Goal: Task Accomplishment & Management: Use online tool/utility

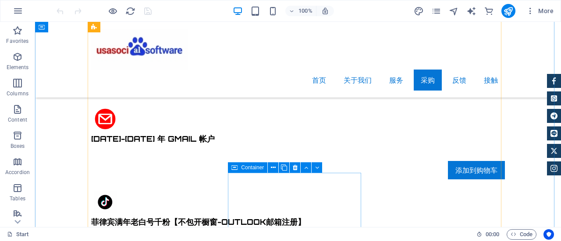
scroll to position [2849, 0]
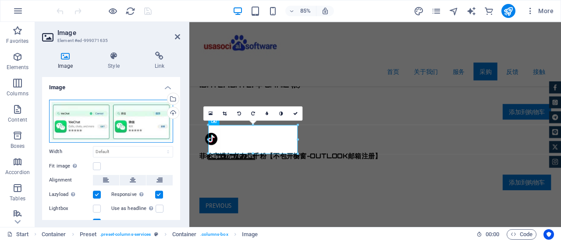
click at [117, 127] on div "Drag files here, click to choose files or select files from Files or our free s…" at bounding box center [111, 121] width 124 height 43
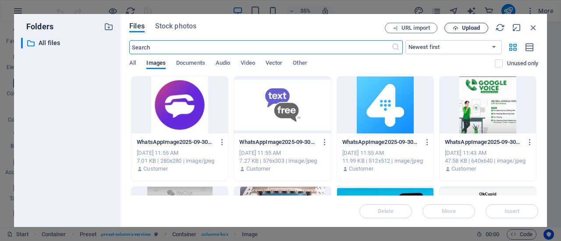
click at [476, 26] on span "Upload" at bounding box center [471, 27] width 18 height 5
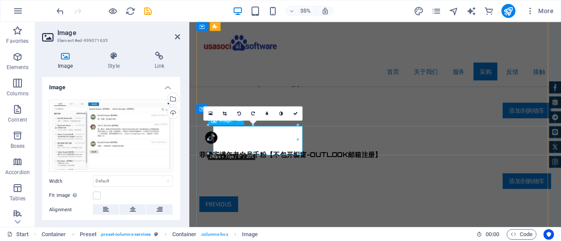
scroll to position [2837, 0]
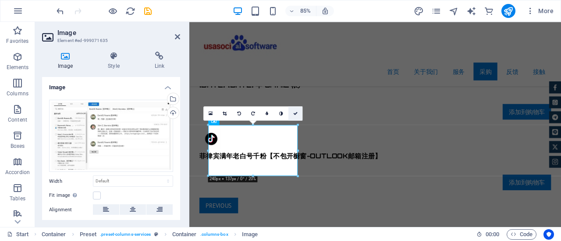
click at [294, 114] on icon at bounding box center [295, 113] width 4 height 4
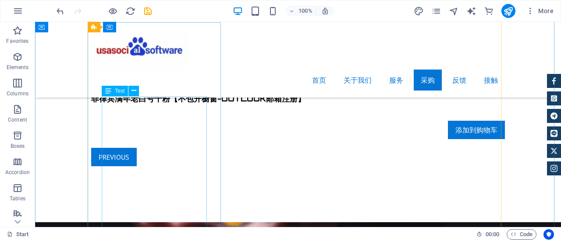
scroll to position [2892, 0]
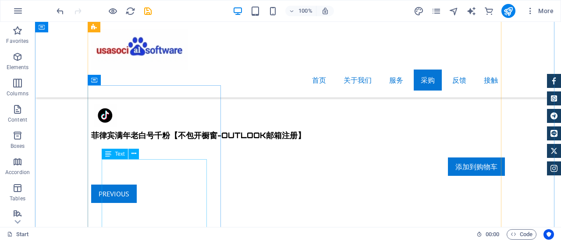
drag, startPoint x: 149, startPoint y: 186, endPoint x: 114, endPoint y: 164, distance: 41.3
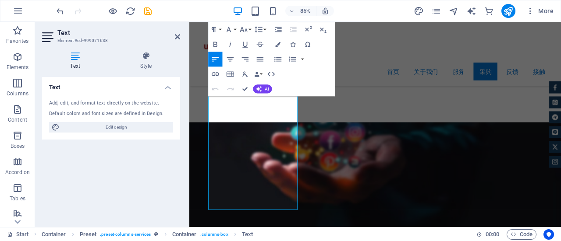
scroll to position [3041, 0]
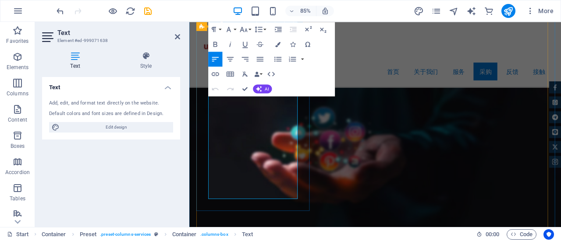
drag, startPoint x: 213, startPoint y: 164, endPoint x: 302, endPoint y: 234, distance: 114.0
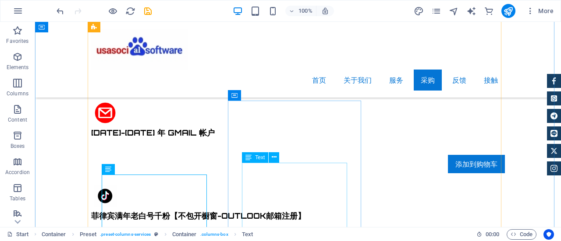
scroll to position [2877, 0]
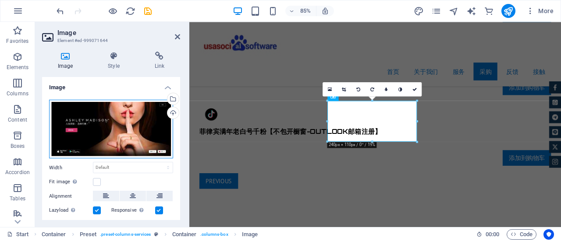
click at [122, 110] on div "Drag files here, click to choose files or select files from Files or our free s…" at bounding box center [111, 129] width 124 height 59
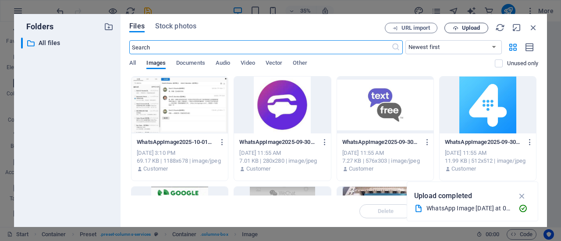
click at [458, 28] on span "Upload" at bounding box center [466, 28] width 36 height 6
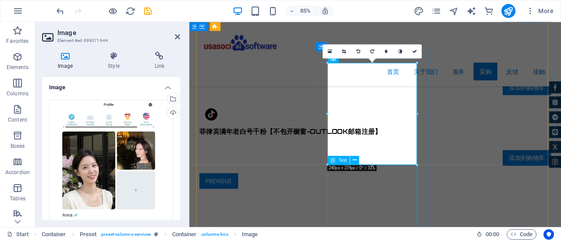
scroll to position [2954, 0]
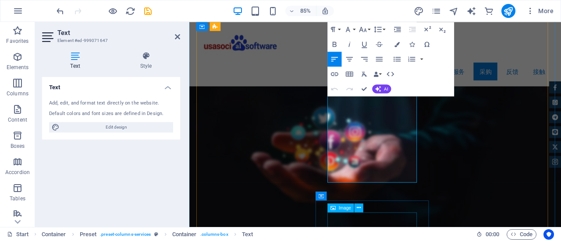
scroll to position [3121, 0]
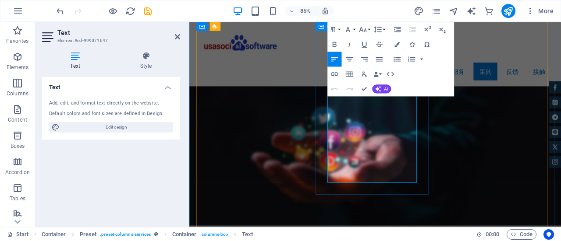
drag, startPoint x: 352, startPoint y: 155, endPoint x: 441, endPoint y: 213, distance: 106.0
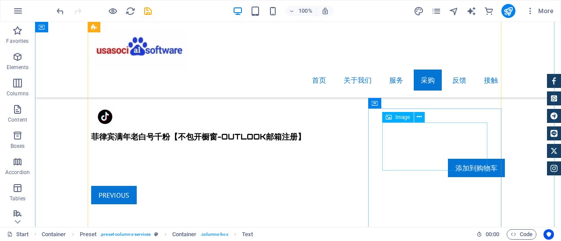
scroll to position [2869, 0]
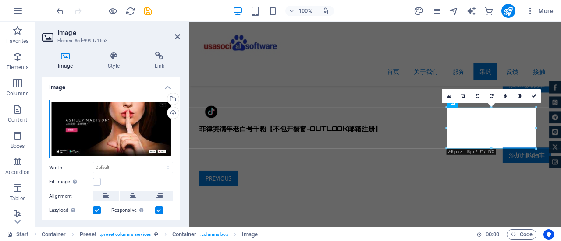
scroll to position [2858, 0]
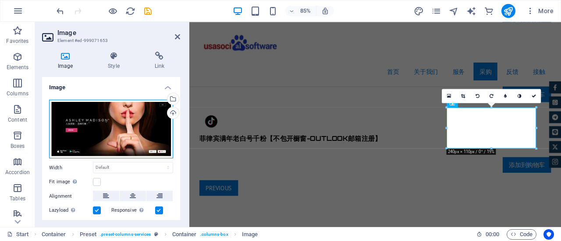
click at [142, 115] on div "Drag files here, click to choose files or select files from Files or our free s…" at bounding box center [111, 129] width 124 height 59
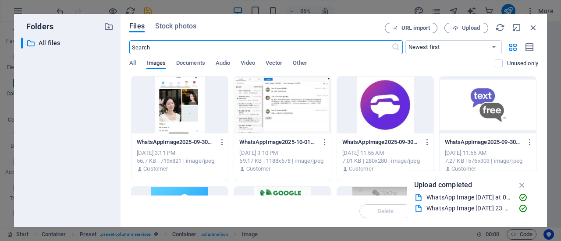
scroll to position [2860, 0]
click at [470, 30] on span "Upload" at bounding box center [471, 27] width 18 height 5
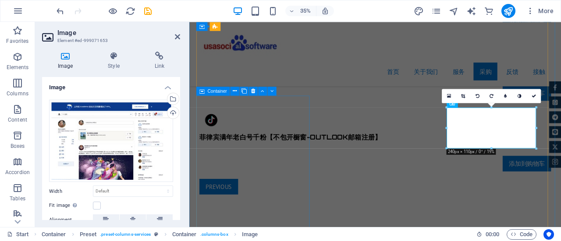
scroll to position [2858, 0]
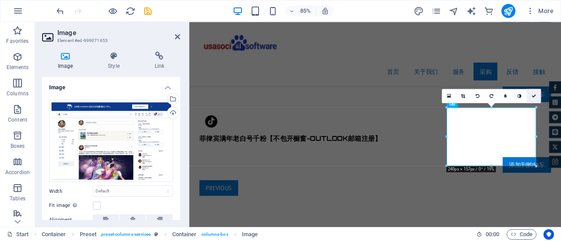
click at [532, 96] on icon at bounding box center [534, 96] width 4 height 4
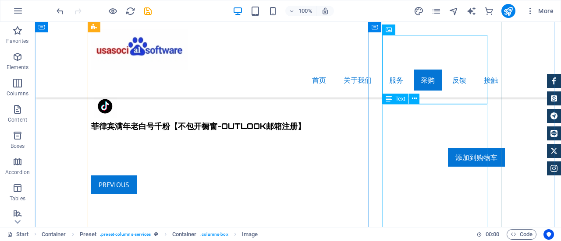
scroll to position [2957, 0]
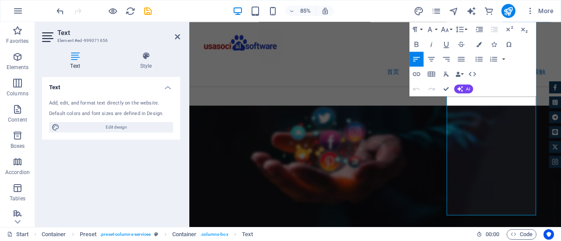
scroll to position [3040, 0]
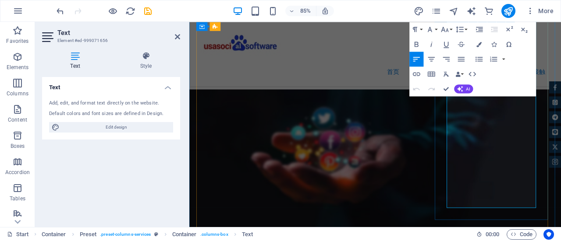
drag, startPoint x: 493, startPoint y: 110, endPoint x: 584, endPoint y: 248, distance: 165.6
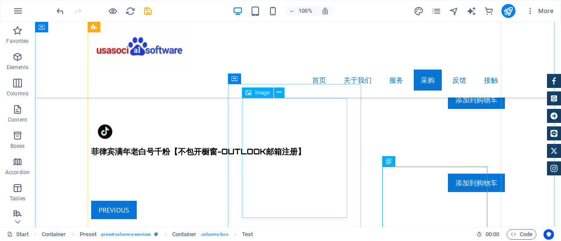
scroll to position [2876, 0]
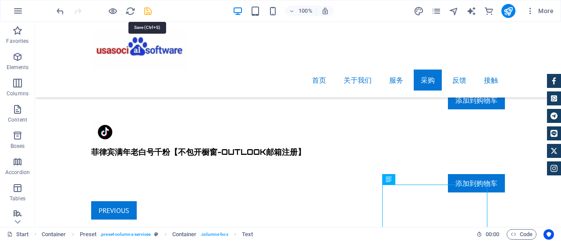
click at [148, 13] on icon "save" at bounding box center [148, 11] width 10 height 10
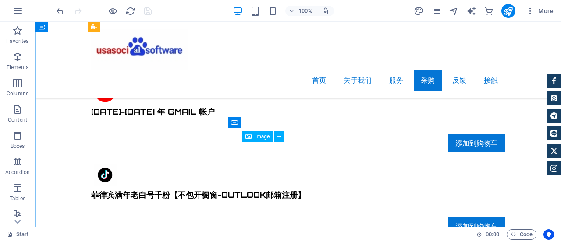
scroll to position [2832, 0]
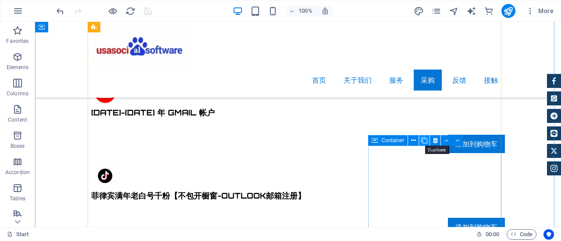
click at [426, 143] on icon at bounding box center [424, 140] width 6 height 9
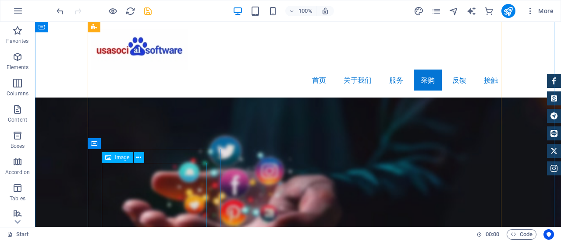
scroll to position [3111, 0]
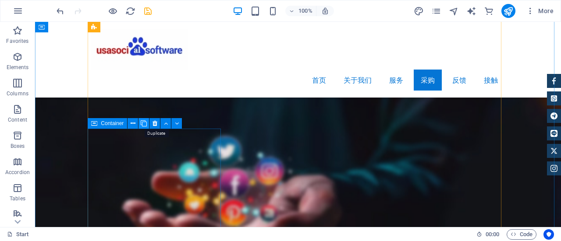
click at [145, 123] on icon at bounding box center [144, 123] width 6 height 9
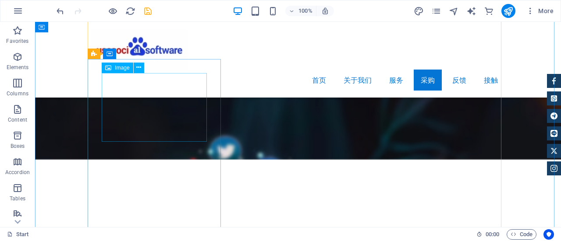
scroll to position [3154, 0]
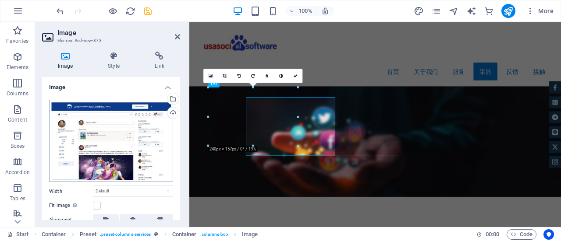
scroll to position [3143, 0]
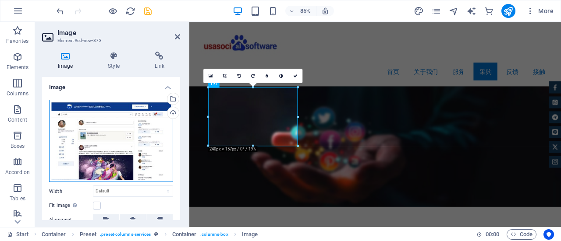
click at [121, 122] on div "Drag files here, click to choose files or select files from Files or our free s…" at bounding box center [111, 141] width 124 height 83
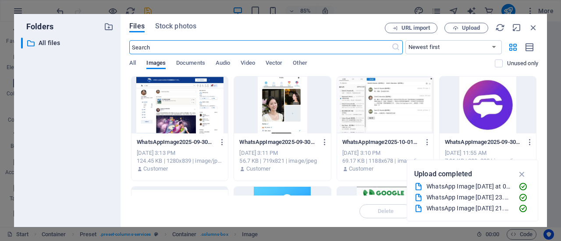
scroll to position [3145, 0]
click at [466, 30] on span "Upload" at bounding box center [471, 27] width 18 height 5
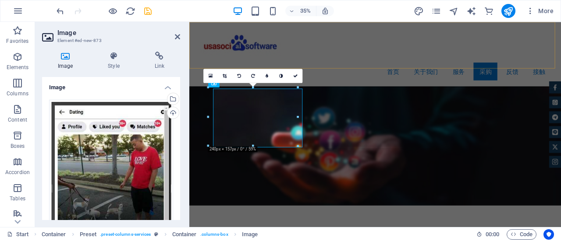
scroll to position [3143, 0]
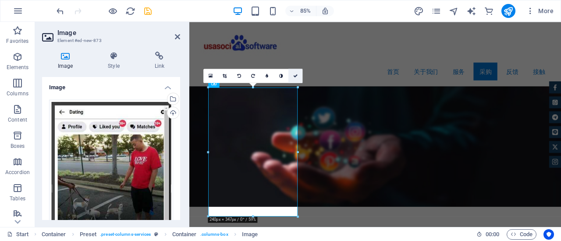
click at [295, 76] on icon at bounding box center [295, 76] width 4 height 4
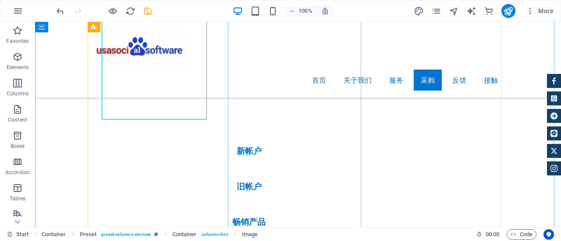
scroll to position [3286, 0]
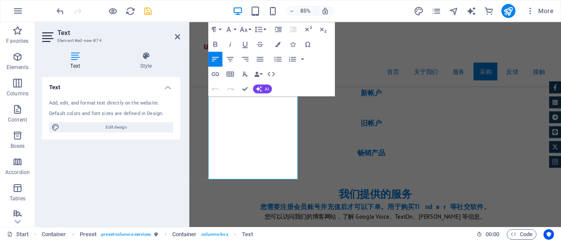
scroll to position [3365, 0]
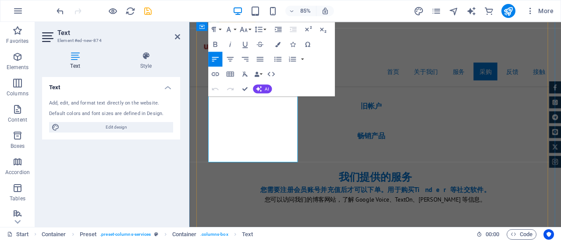
drag, startPoint x: 213, startPoint y: 126, endPoint x: 297, endPoint y: 203, distance: 113.8
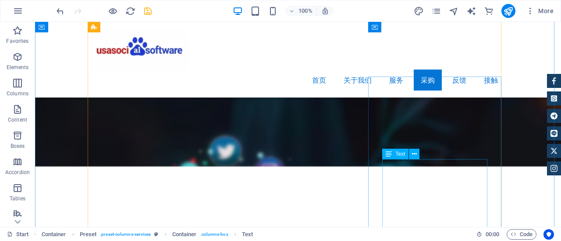
scroll to position [3157, 0]
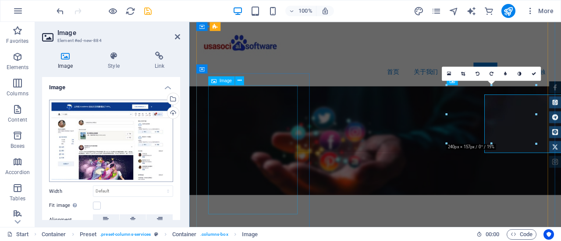
scroll to position [3146, 0]
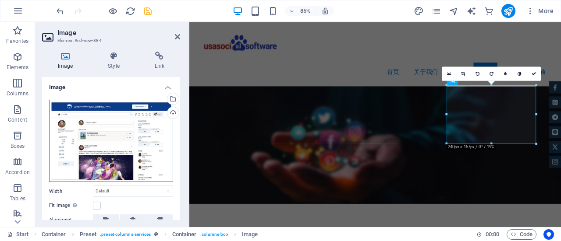
click at [129, 116] on div "Drag files here, click to choose files or select files from Files or our free s…" at bounding box center [111, 141] width 124 height 83
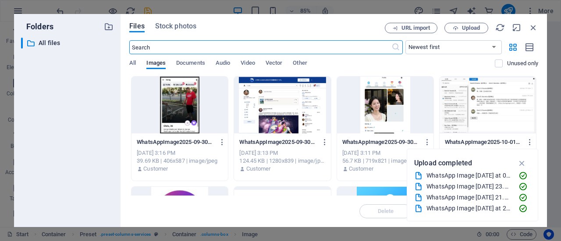
scroll to position [3147, 0]
click at [468, 28] on span "Upload" at bounding box center [471, 27] width 18 height 5
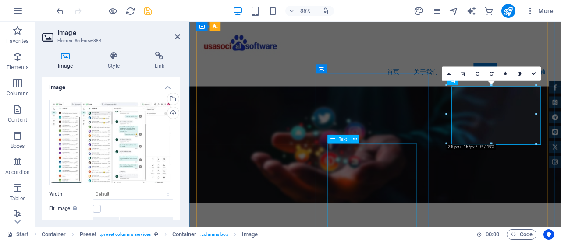
scroll to position [3146, 0]
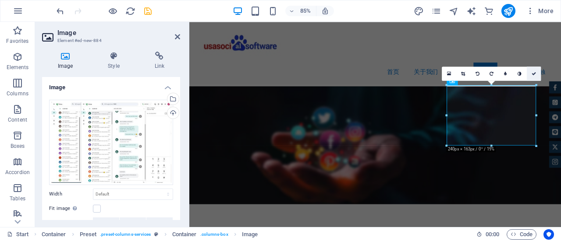
drag, startPoint x: 532, startPoint y: 73, endPoint x: 495, endPoint y: 53, distance: 42.1
click at [532, 73] on icon at bounding box center [534, 73] width 4 height 4
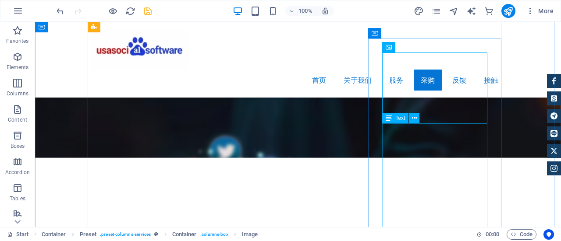
scroll to position [3201, 0]
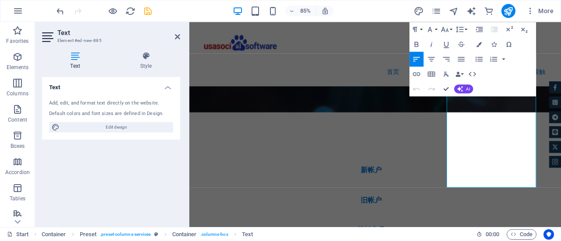
scroll to position [3281, 0]
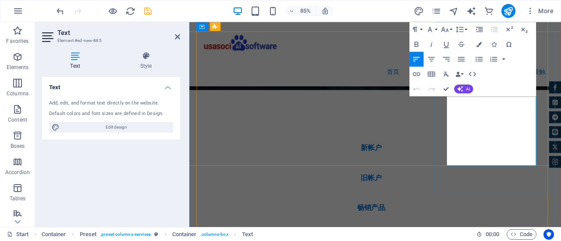
drag, startPoint x: 493, startPoint y: 128, endPoint x: 566, endPoint y: 210, distance: 109.3
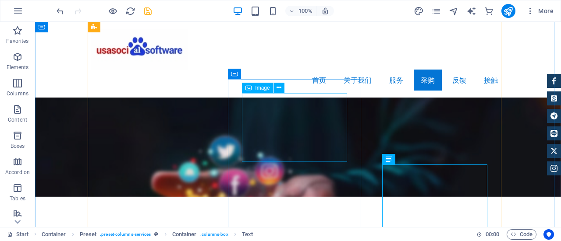
scroll to position [3160, 0]
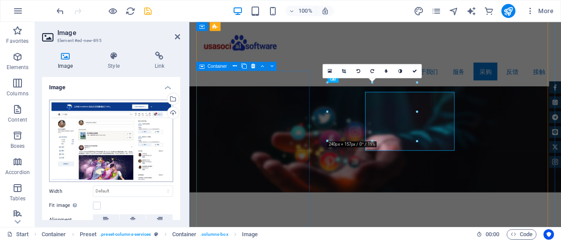
scroll to position [3149, 0]
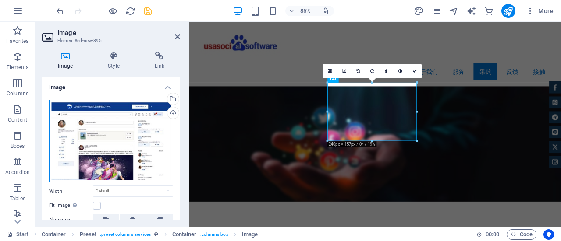
click at [127, 124] on div "Drag files here, click to choose files or select files from Files or our free s…" at bounding box center [111, 141] width 124 height 83
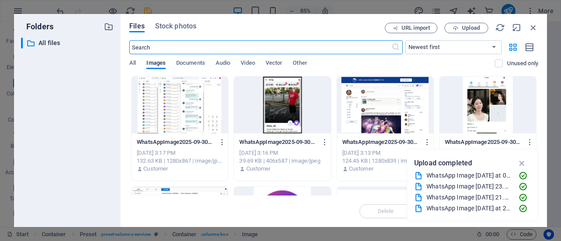
scroll to position [3150, 0]
click at [477, 25] on span "Upload" at bounding box center [471, 27] width 18 height 5
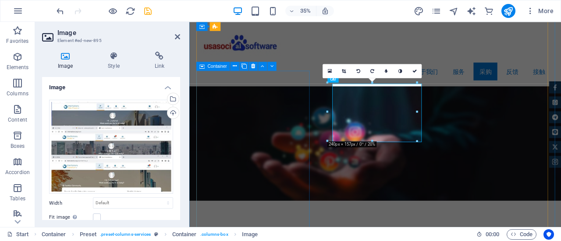
scroll to position [3149, 0]
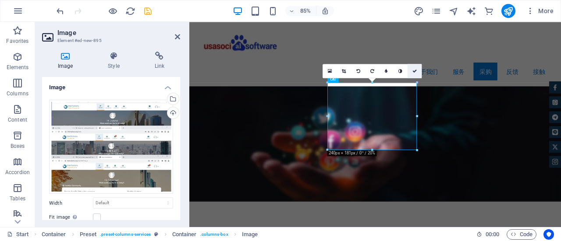
click at [414, 71] on icon at bounding box center [414, 71] width 4 height 4
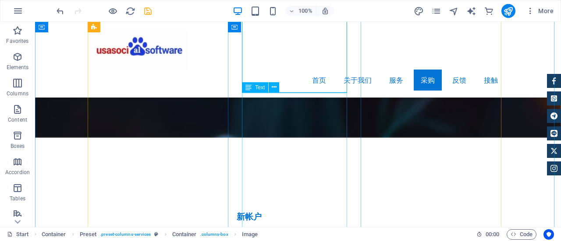
scroll to position [3204, 0]
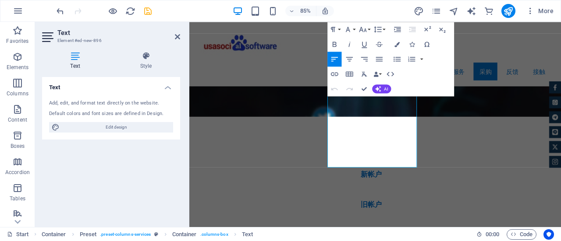
scroll to position [3305, 0]
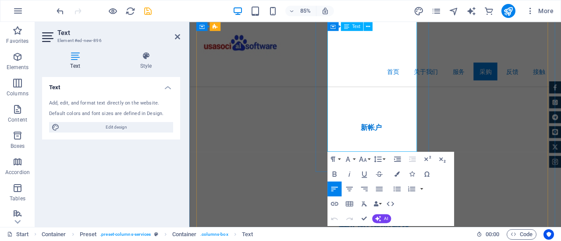
drag, startPoint x: 352, startPoint y: 134, endPoint x: 451, endPoint y: 163, distance: 102.8
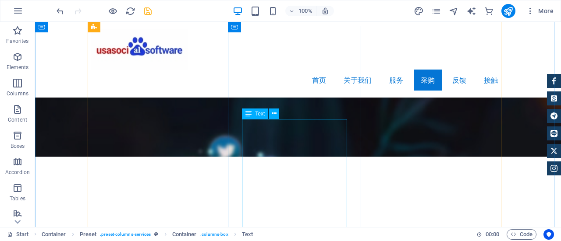
scroll to position [3199, 0]
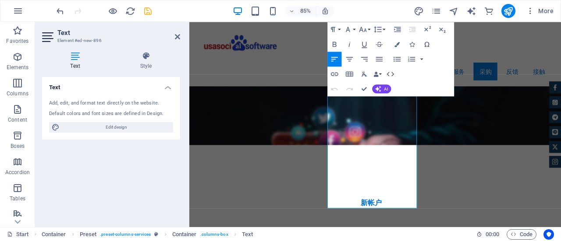
scroll to position [3256, 0]
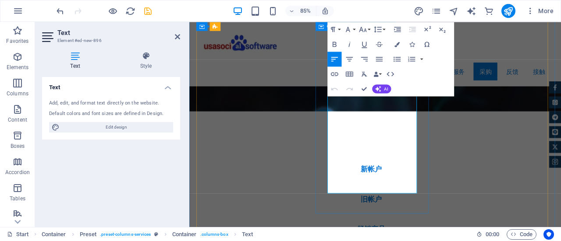
drag, startPoint x: 354, startPoint y: 139, endPoint x: 437, endPoint y: 228, distance: 121.6
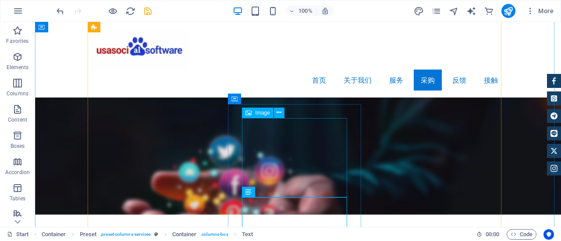
scroll to position [3135, 0]
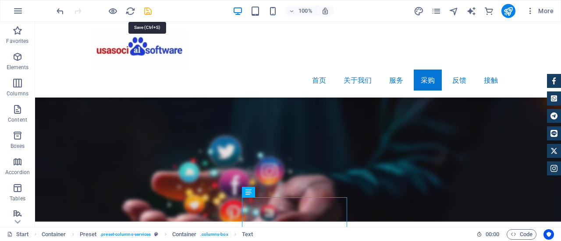
click at [146, 10] on icon "save" at bounding box center [148, 11] width 10 height 10
checkbox input "false"
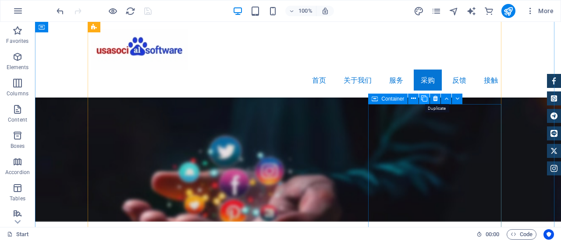
click at [427, 99] on icon at bounding box center [424, 98] width 6 height 9
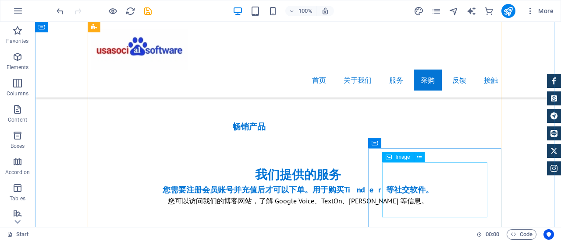
scroll to position [3373, 0]
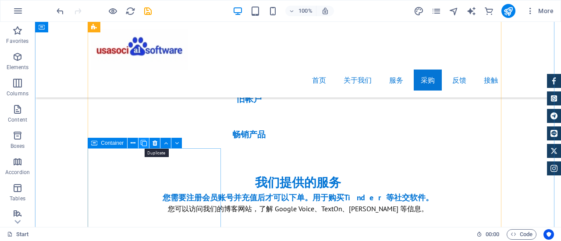
click at [147, 143] on button at bounding box center [143, 143] width 11 height 11
click at [147, 143] on icon at bounding box center [144, 143] width 6 height 9
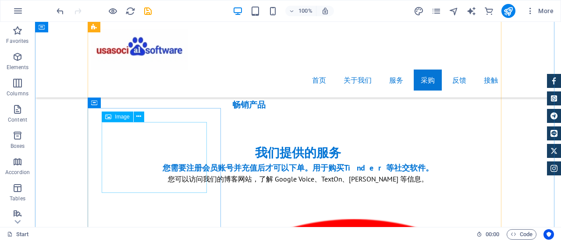
scroll to position [3417, 0]
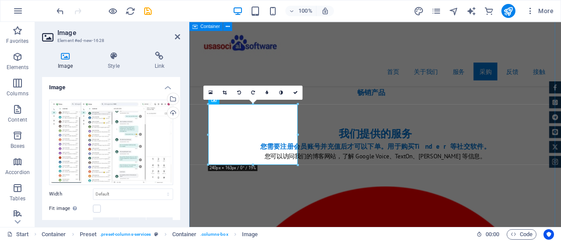
scroll to position [3405, 0]
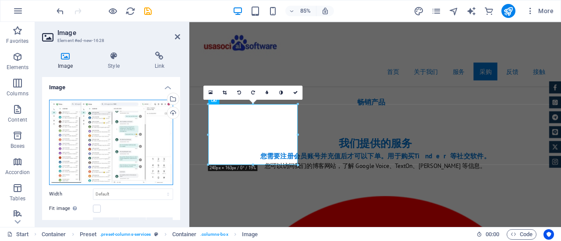
click at [138, 137] on div "Drag files here, click to choose files or select files from Files or our free s…" at bounding box center [111, 142] width 124 height 85
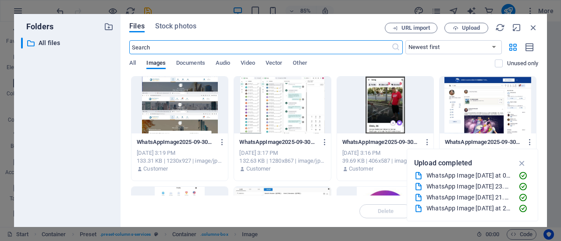
scroll to position [3407, 0]
click at [473, 25] on span "Upload" at bounding box center [471, 27] width 18 height 5
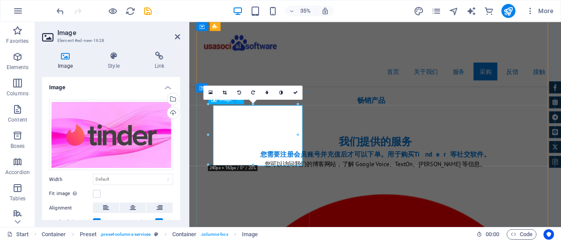
scroll to position [3405, 0]
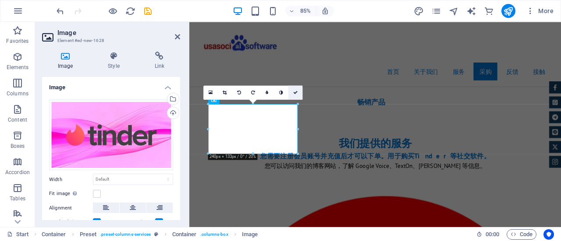
drag, startPoint x: 224, startPoint y: 103, endPoint x: 298, endPoint y: 92, distance: 74.5
click at [298, 92] on icon at bounding box center [295, 93] width 4 height 4
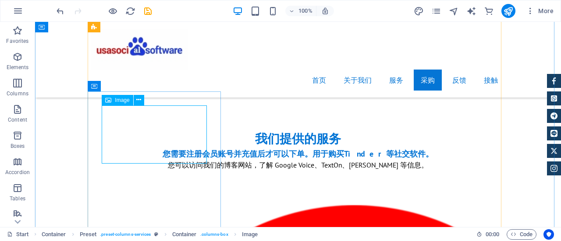
scroll to position [3460, 0]
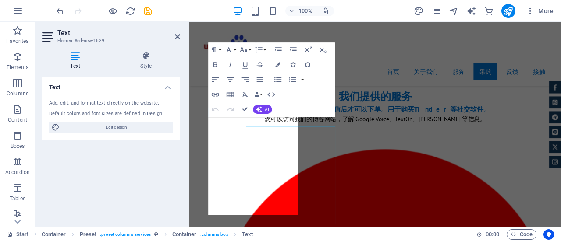
scroll to position [3449, 0]
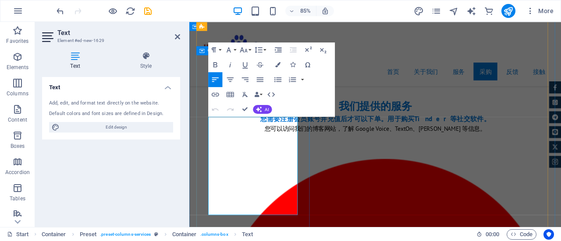
drag, startPoint x: 308, startPoint y: 245, endPoint x: 209, endPoint y: 132, distance: 149.1
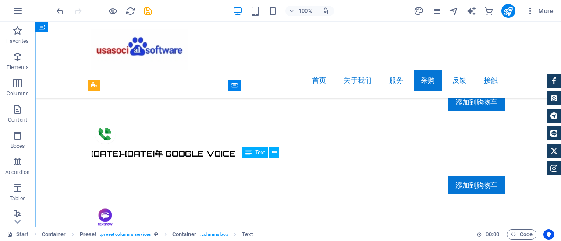
scroll to position [2584, 0]
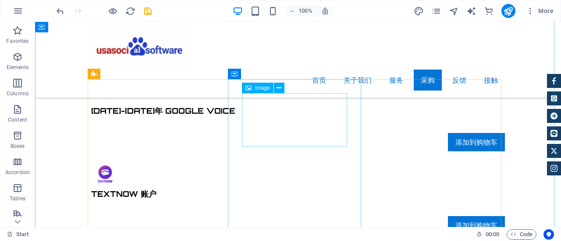
select select "px"
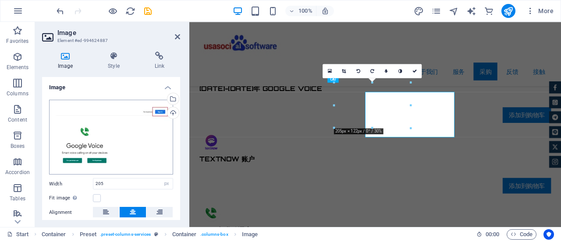
scroll to position [2572, 0]
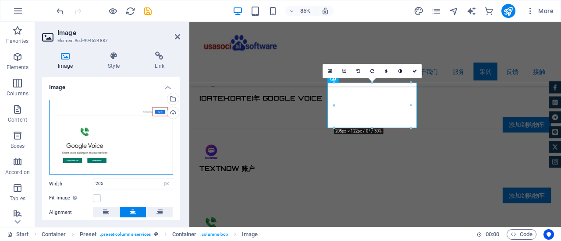
click at [104, 120] on div "Drag files here, click to choose files or select files from Files or our free s…" at bounding box center [111, 137] width 124 height 75
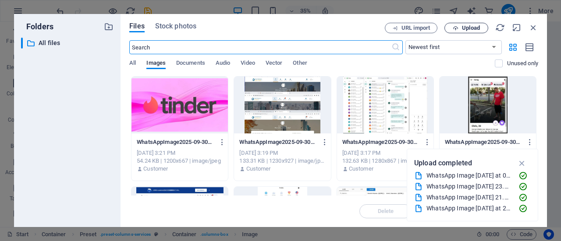
scroll to position [2574, 0]
click at [464, 28] on span "Upload" at bounding box center [471, 27] width 18 height 5
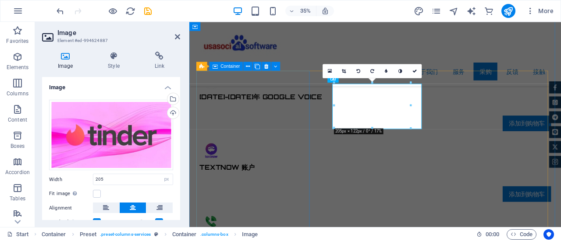
scroll to position [2572, 0]
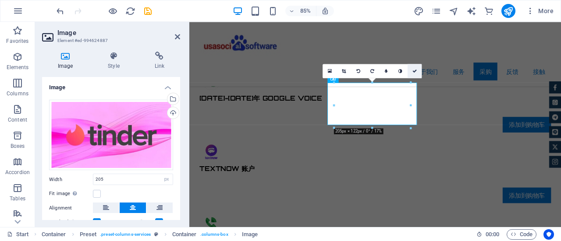
click at [414, 72] on icon at bounding box center [414, 71] width 4 height 4
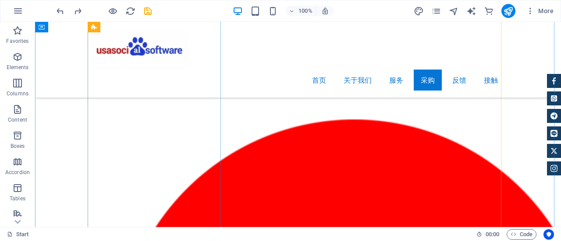
scroll to position [3504, 0]
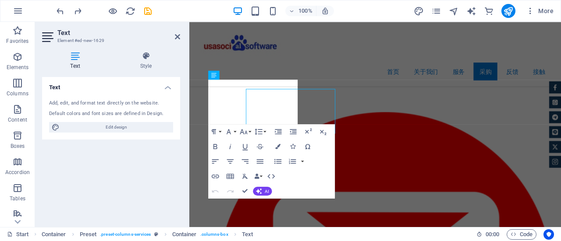
scroll to position [3493, 0]
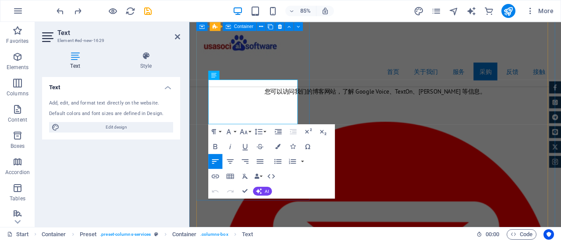
drag, startPoint x: 298, startPoint y: 134, endPoint x: 208, endPoint y: 94, distance: 98.3
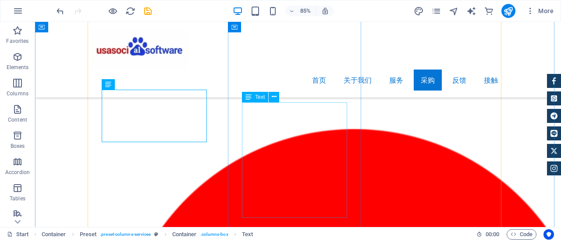
scroll to position [3504, 0]
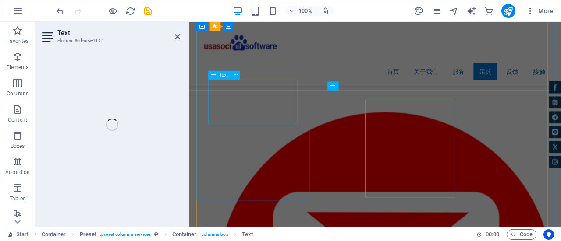
scroll to position [3493, 0]
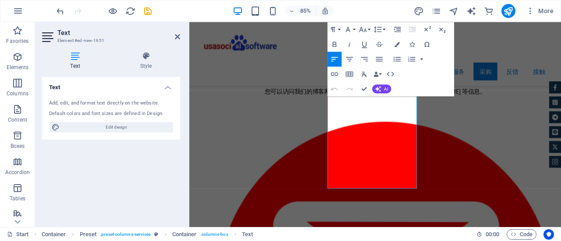
click at [329, 96] on button "Undo" at bounding box center [334, 89] width 14 height 15
drag, startPoint x: 352, startPoint y: 110, endPoint x: 452, endPoint y: 219, distance: 147.0
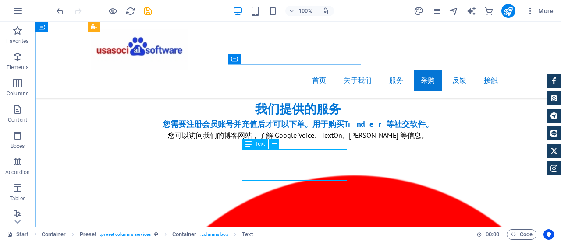
scroll to position [3417, 0]
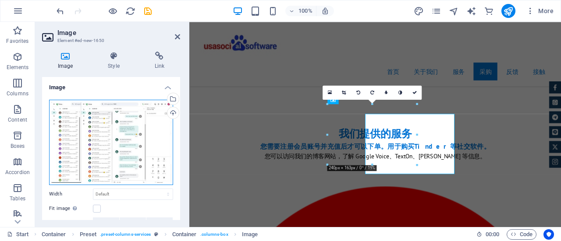
click at [136, 120] on div "Drag files here, click to choose files or select files from Files or our free s…" at bounding box center [111, 142] width 124 height 85
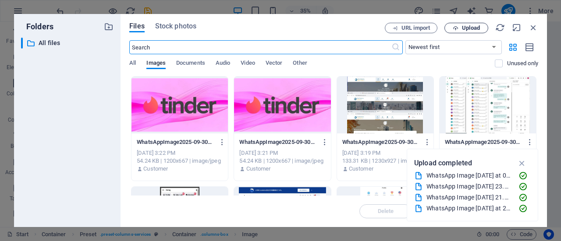
click at [477, 25] on span "Upload" at bounding box center [471, 27] width 18 height 5
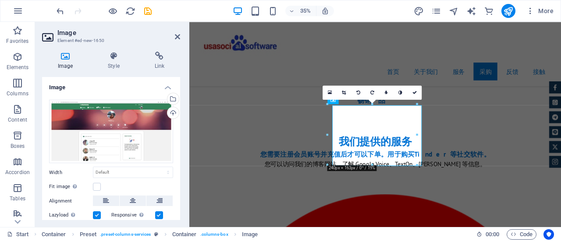
scroll to position [3405, 0]
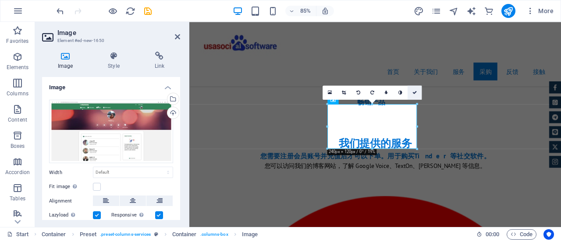
click at [413, 92] on icon at bounding box center [414, 93] width 4 height 4
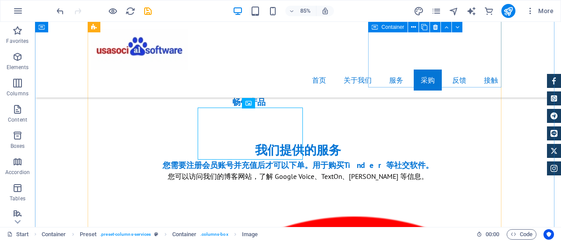
scroll to position [3417, 0]
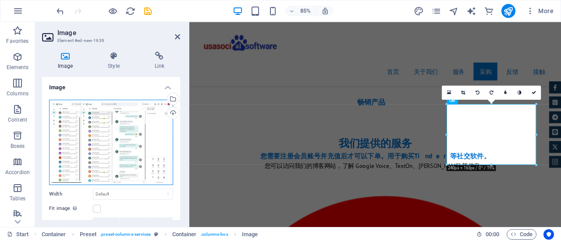
click at [111, 117] on div "Drag files here, click to choose files or select files from Files or our free s…" at bounding box center [111, 142] width 124 height 85
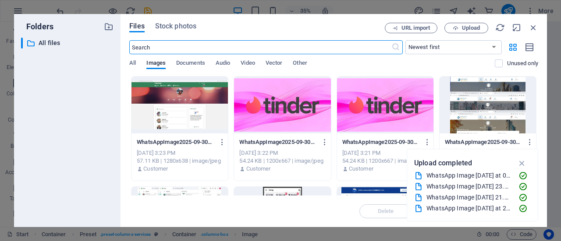
scroll to position [3407, 0]
click at [465, 28] on span "Upload" at bounding box center [471, 27] width 18 height 5
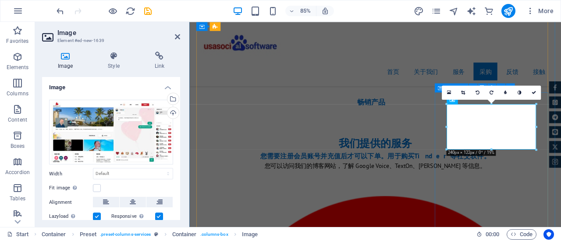
scroll to position [3449, 0]
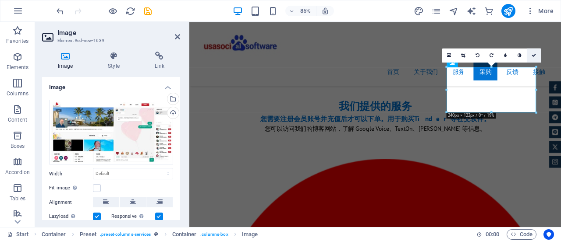
drag, startPoint x: 532, startPoint y: 56, endPoint x: 433, endPoint y: 104, distance: 110.5
click at [532, 56] on icon at bounding box center [534, 55] width 4 height 4
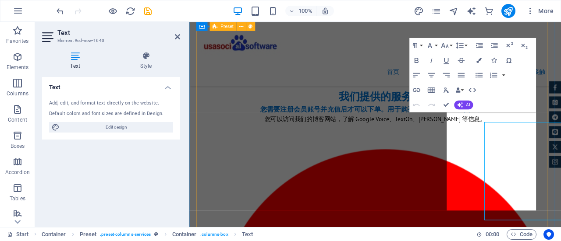
scroll to position [3449, 0]
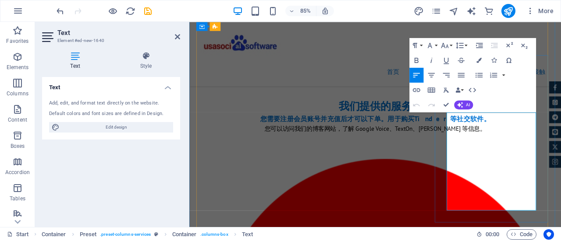
drag, startPoint x: 493, startPoint y: 133, endPoint x: 594, endPoint y: 239, distance: 146.6
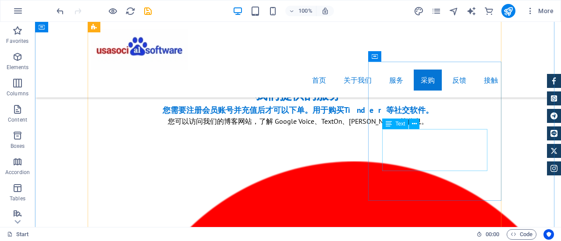
scroll to position [3417, 0]
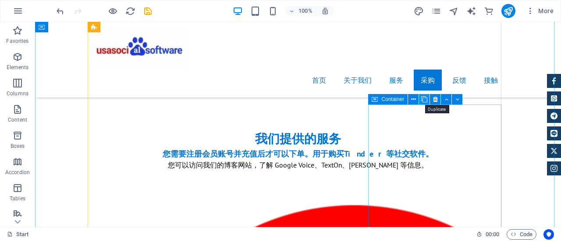
click at [427, 99] on icon at bounding box center [424, 99] width 6 height 9
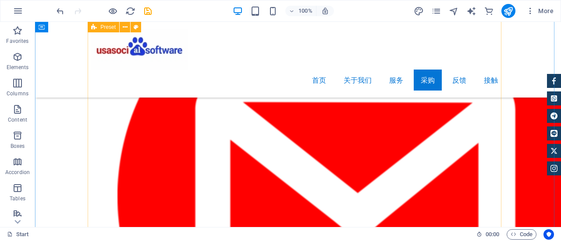
scroll to position [3705, 0]
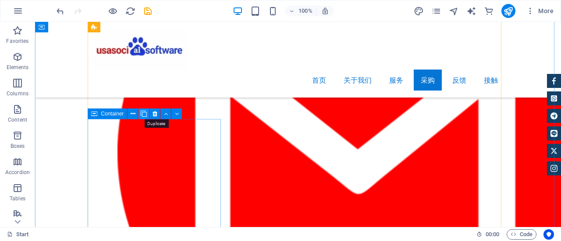
click at [143, 116] on icon at bounding box center [144, 114] width 6 height 9
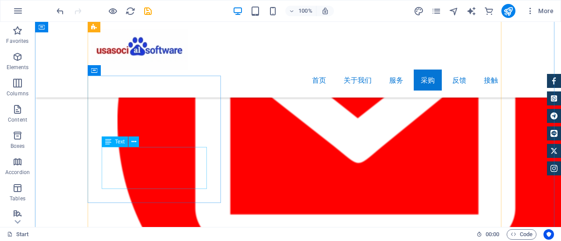
scroll to position [3749, 0]
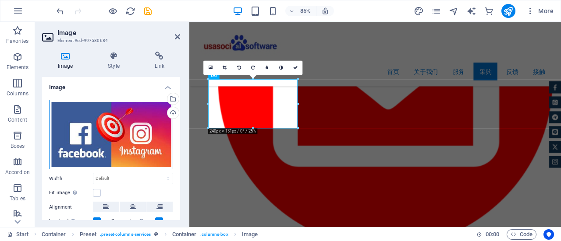
click at [134, 122] on div "Drag files here, click to choose files or select files from Files or our free s…" at bounding box center [111, 135] width 124 height 70
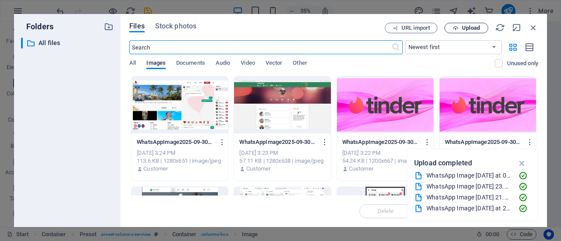
click at [471, 26] on span "Upload" at bounding box center [471, 27] width 18 height 5
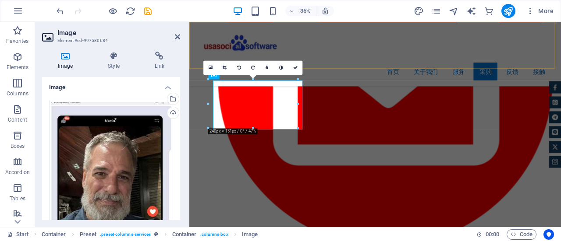
scroll to position [3738, 0]
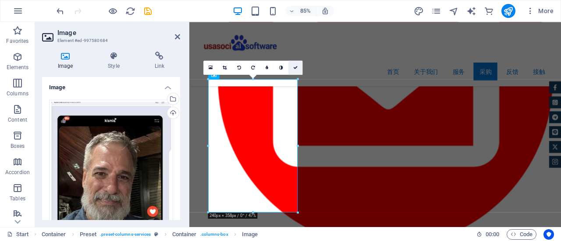
click at [296, 69] on icon at bounding box center [295, 68] width 4 height 4
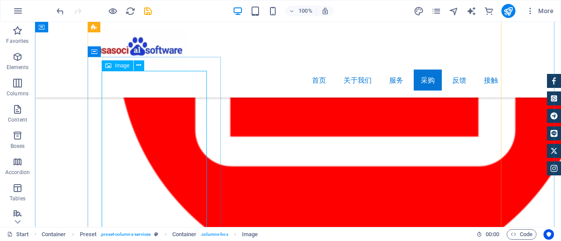
scroll to position [3881, 0]
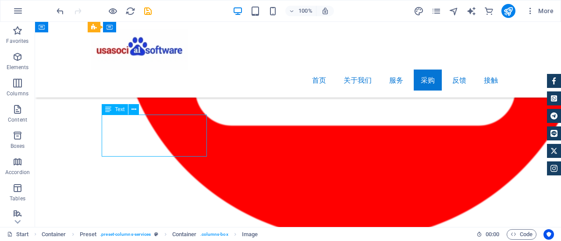
scroll to position [3870, 0]
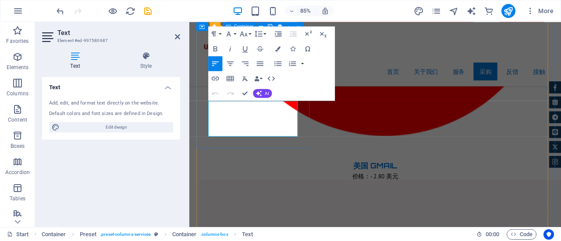
drag, startPoint x: 251, startPoint y: 152, endPoint x: 206, endPoint y: 118, distance: 56.7
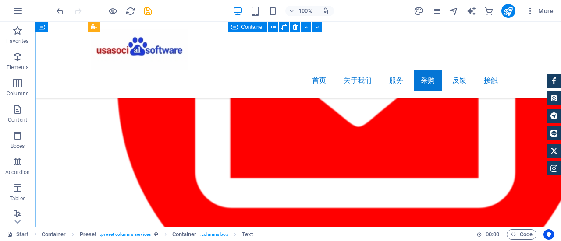
scroll to position [3749, 0]
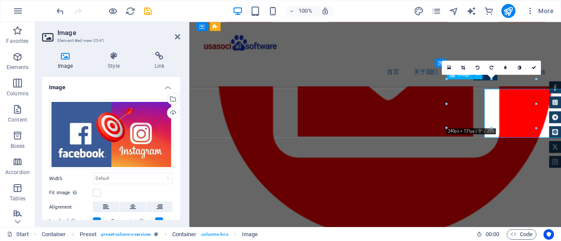
scroll to position [3738, 0]
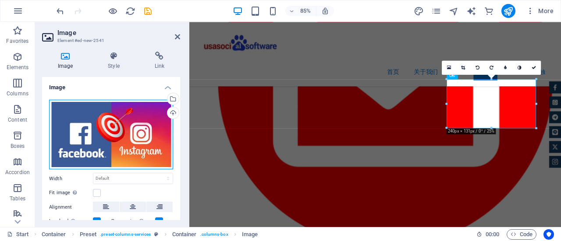
click at [135, 131] on div "Drag files here, click to choose files or select files from Files or our free s…" at bounding box center [111, 135] width 124 height 70
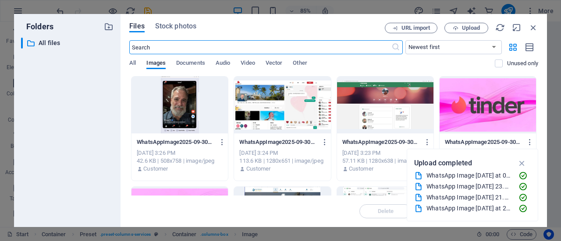
scroll to position [3739, 0]
click at [457, 26] on icon "button" at bounding box center [456, 28] width 6 height 6
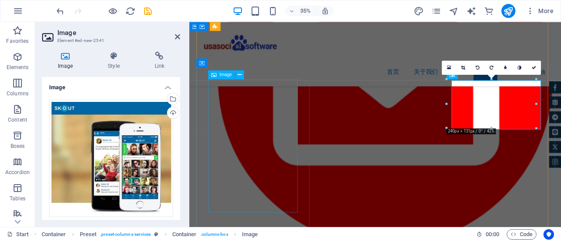
scroll to position [3738, 0]
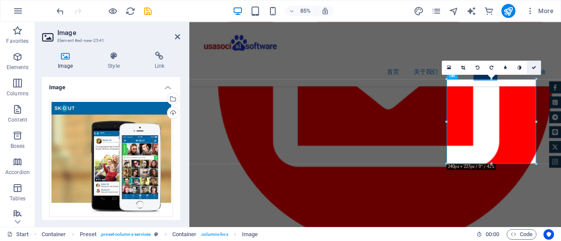
click at [534, 68] on icon at bounding box center [534, 68] width 4 height 4
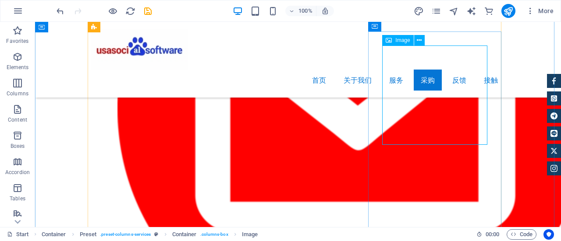
scroll to position [3793, 0]
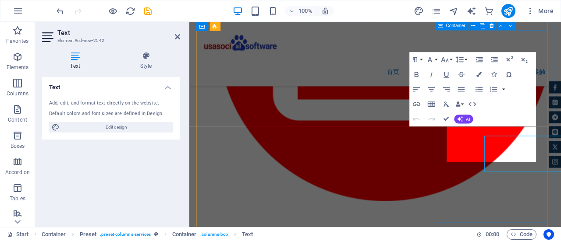
scroll to position [3782, 0]
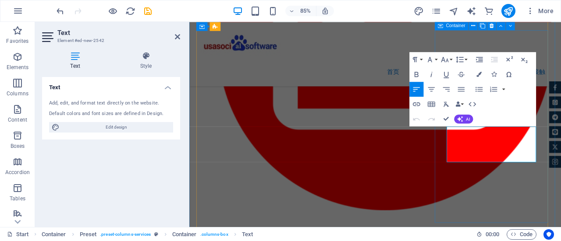
drag, startPoint x: 529, startPoint y: 182, endPoint x: 489, endPoint y: 149, distance: 52.3
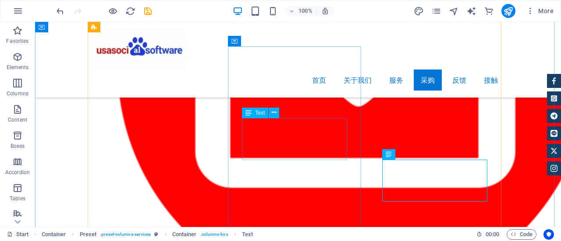
scroll to position [3749, 0]
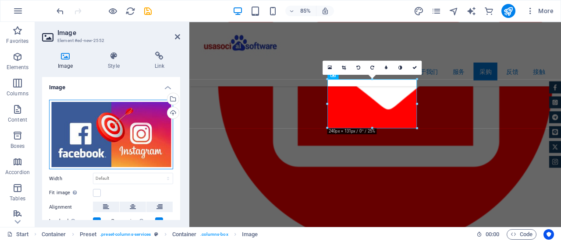
click at [101, 121] on div "Drag files here, click to choose files or select files from Files or our free s…" at bounding box center [111, 135] width 124 height 70
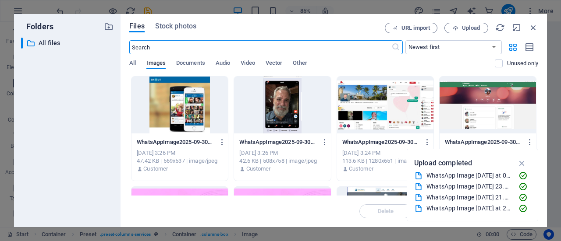
scroll to position [3739, 0]
click at [475, 29] on span "Upload" at bounding box center [471, 27] width 18 height 5
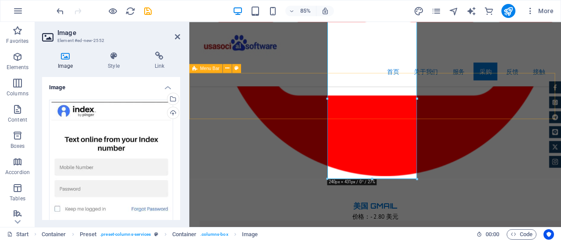
scroll to position [3782, 0]
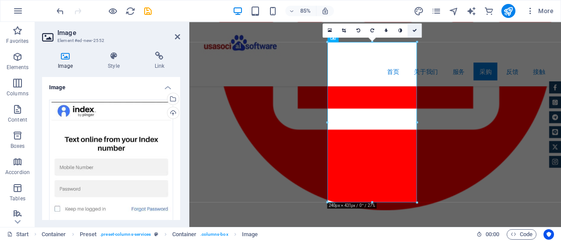
click at [413, 31] on icon at bounding box center [414, 30] width 4 height 4
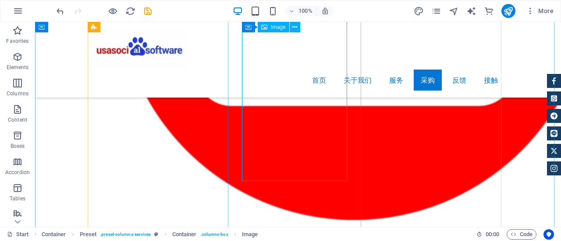
scroll to position [3881, 0]
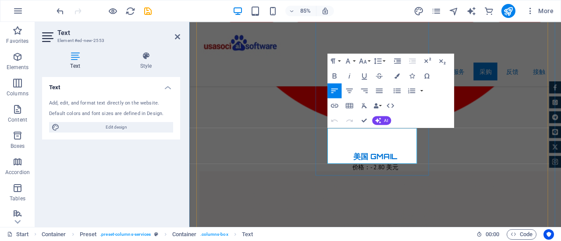
scroll to position [3870, 0]
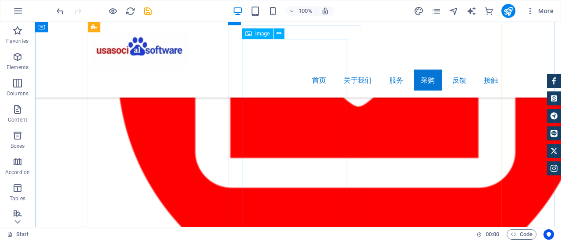
scroll to position [3837, 0]
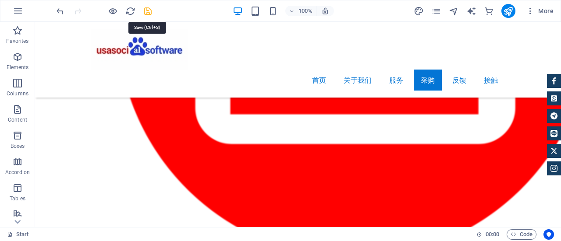
click at [148, 13] on icon "save" at bounding box center [148, 11] width 10 height 10
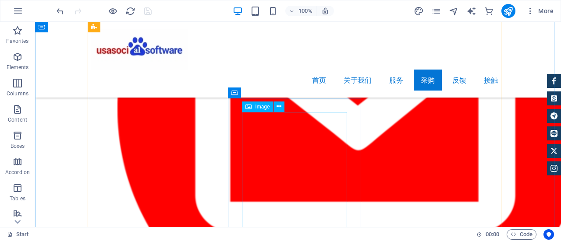
scroll to position [3705, 0]
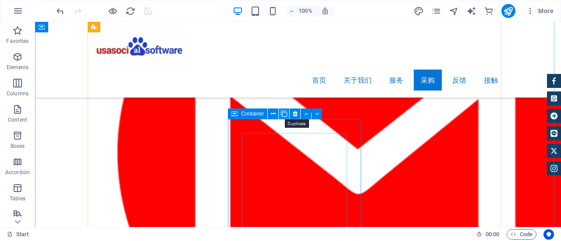
click at [284, 115] on icon at bounding box center [284, 114] width 6 height 9
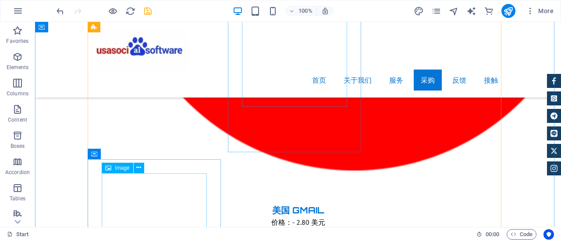
scroll to position [3881, 0]
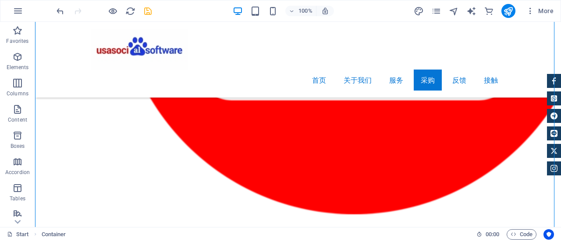
drag, startPoint x: 171, startPoint y: 220, endPoint x: 281, endPoint y: 102, distance: 161.6
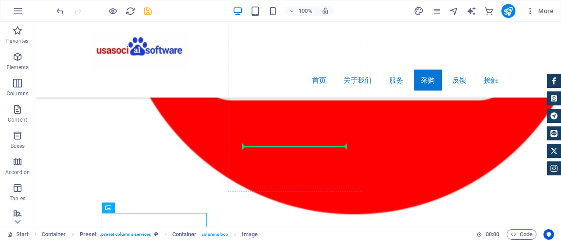
drag, startPoint x: 187, startPoint y: 220, endPoint x: 266, endPoint y: 112, distance: 134.1
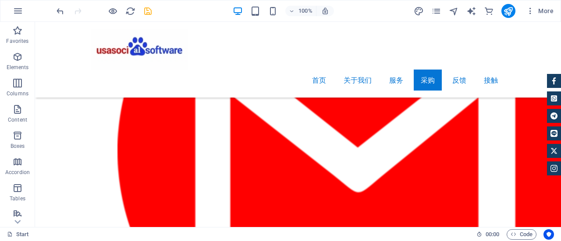
scroll to position [3705, 0]
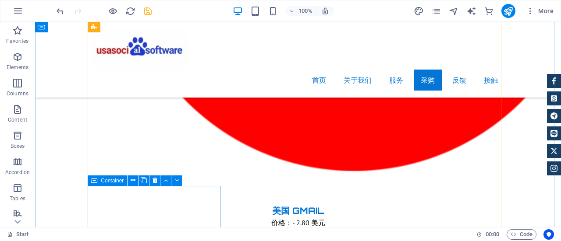
scroll to position [3924, 0]
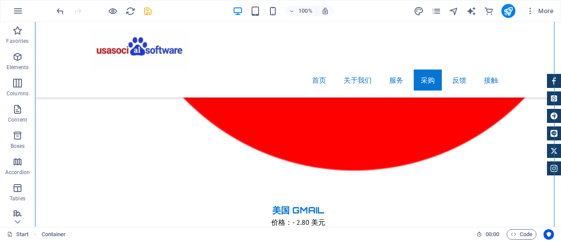
drag, startPoint x: 145, startPoint y: 186, endPoint x: 281, endPoint y: 85, distance: 169.8
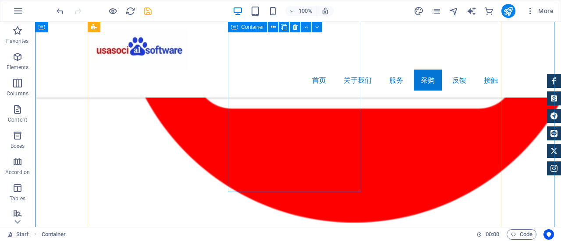
scroll to position [3881, 0]
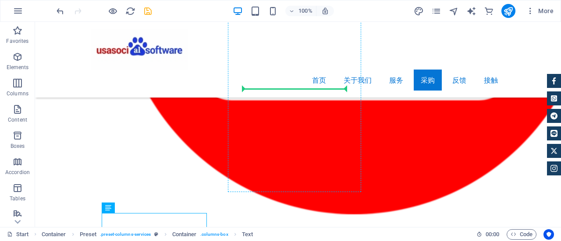
drag, startPoint x: 150, startPoint y: 218, endPoint x: 298, endPoint y: 83, distance: 199.8
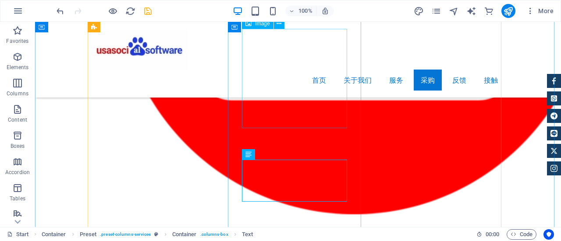
scroll to position [3793, 0]
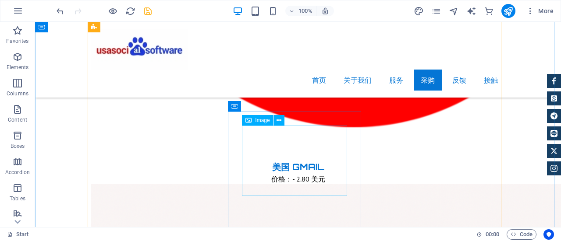
scroll to position [3968, 0]
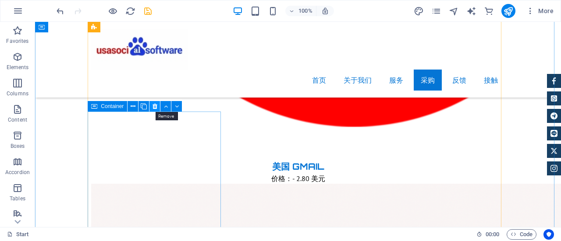
click at [154, 107] on icon at bounding box center [155, 106] width 5 height 9
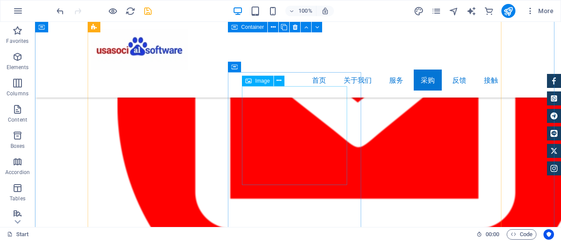
scroll to position [3749, 0]
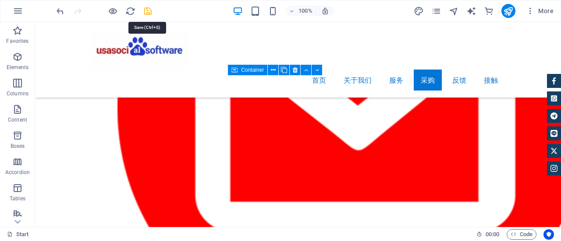
click at [149, 14] on icon "save" at bounding box center [148, 11] width 10 height 10
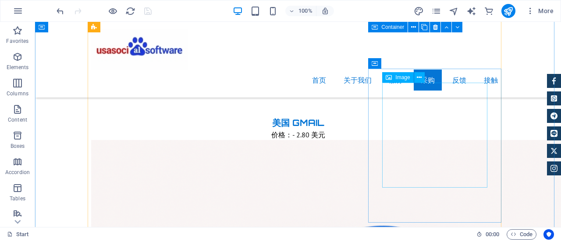
scroll to position [3968, 0]
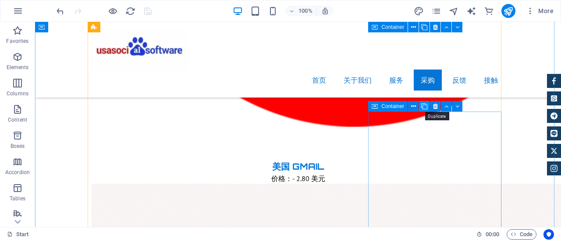
click at [426, 106] on icon at bounding box center [424, 106] width 6 height 9
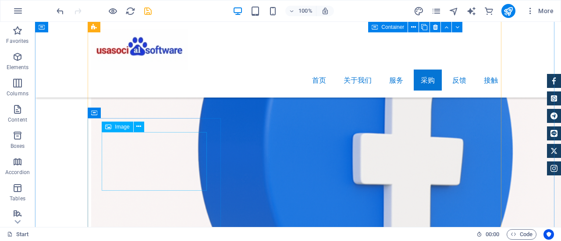
scroll to position [4238, 0]
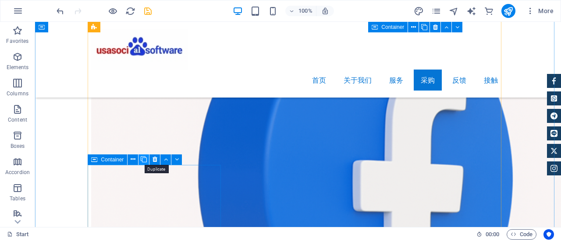
click at [145, 160] on icon at bounding box center [144, 159] width 6 height 9
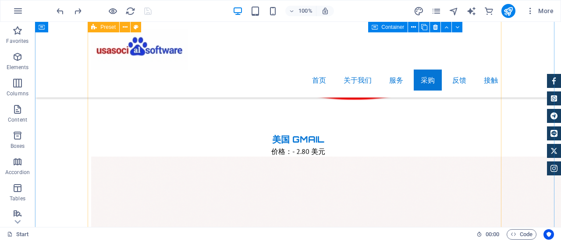
scroll to position [3931, 0]
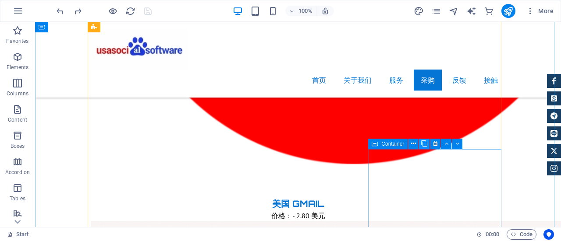
click at [426, 146] on icon at bounding box center [424, 143] width 6 height 9
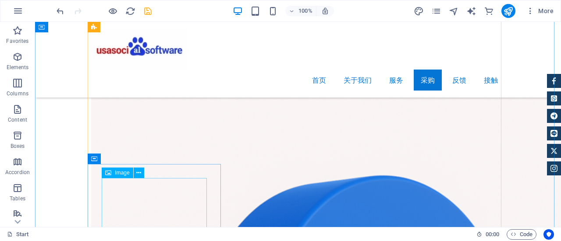
scroll to position [4106, 0]
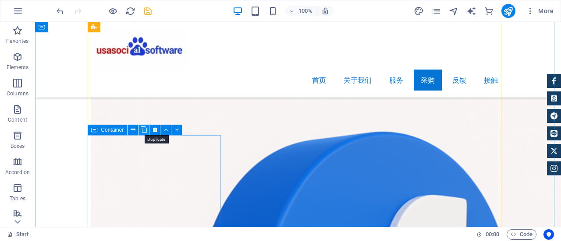
click at [143, 131] on icon at bounding box center [144, 129] width 6 height 9
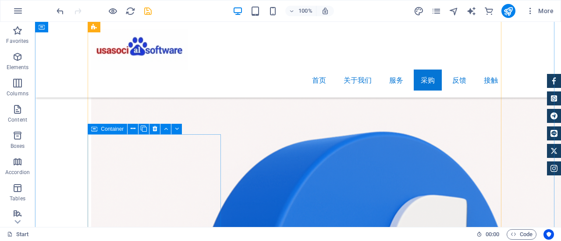
scroll to position [4194, 0]
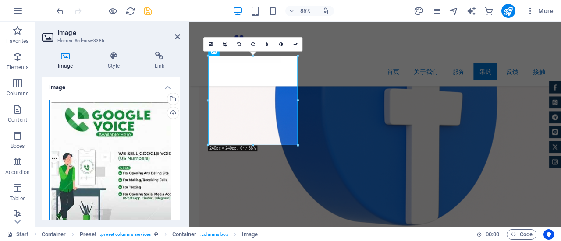
click at [132, 128] on div "Drag files here, click to choose files or select files from Files or our free s…" at bounding box center [111, 162] width 124 height 124
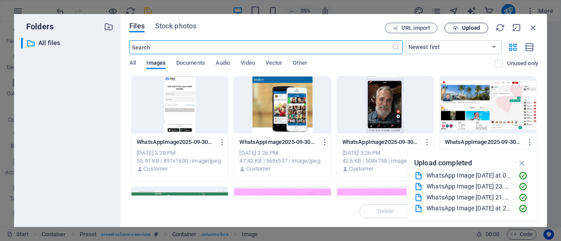
click at [473, 25] on span "Upload" at bounding box center [471, 27] width 18 height 5
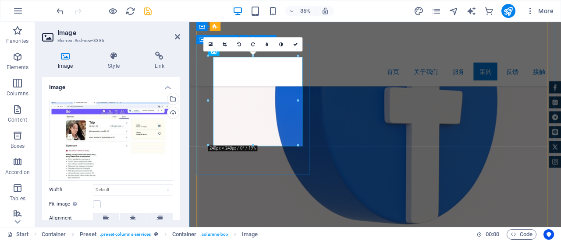
scroll to position [4183, 0]
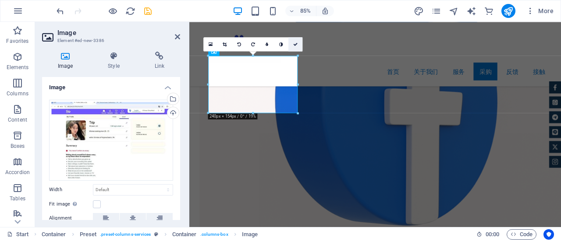
click at [295, 43] on icon at bounding box center [295, 44] width 4 height 4
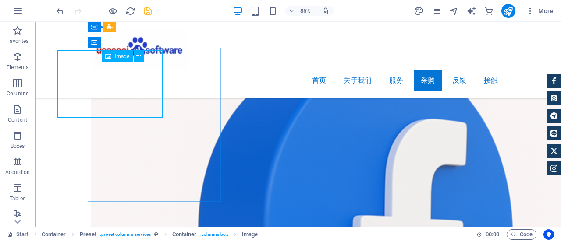
scroll to position [4194, 0]
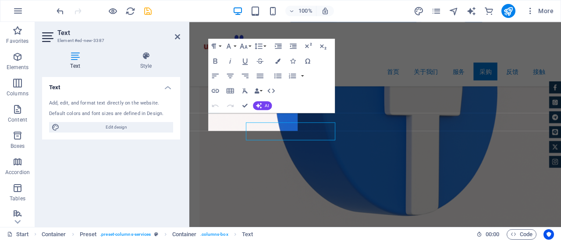
scroll to position [4183, 0]
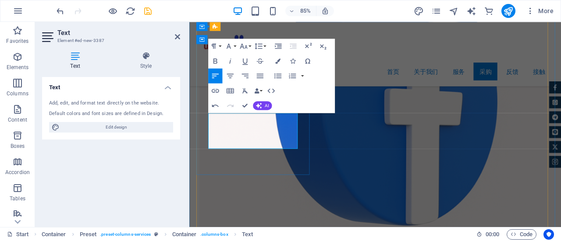
scroll to position [0, 3]
drag, startPoint x: 218, startPoint y: 165, endPoint x: 202, endPoint y: 131, distance: 37.6
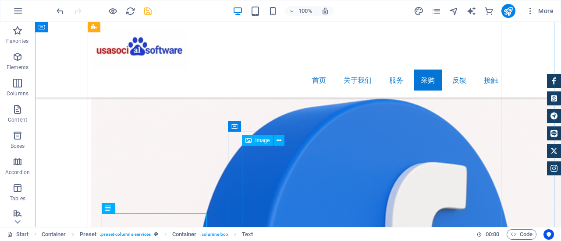
scroll to position [4150, 0]
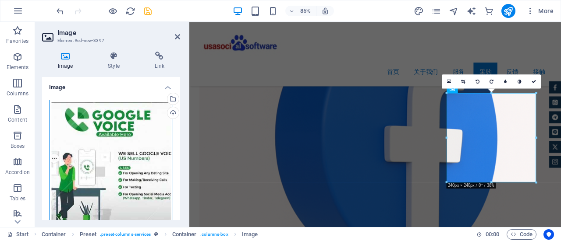
click at [109, 130] on div "Drag files here, click to choose files or select files from Files or our free s…" at bounding box center [111, 162] width 124 height 124
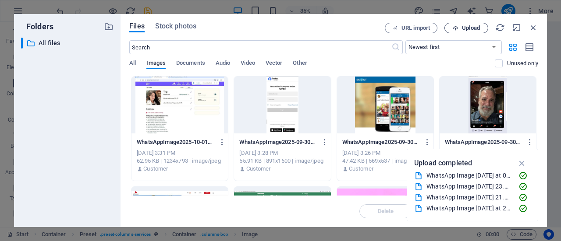
click at [459, 28] on span "Upload" at bounding box center [466, 28] width 36 height 6
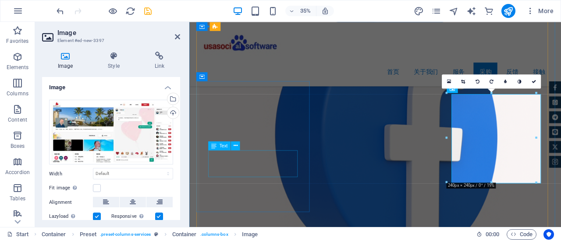
scroll to position [4139, 0]
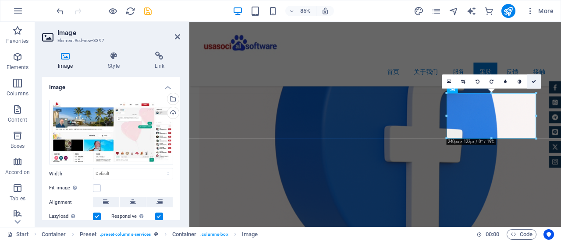
click at [533, 78] on link at bounding box center [534, 82] width 14 height 14
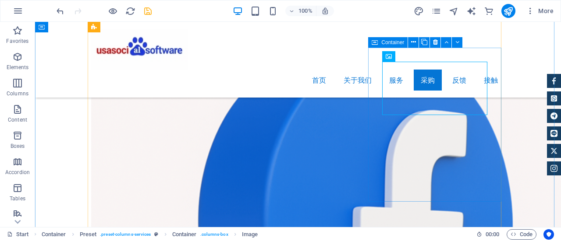
scroll to position [4194, 0]
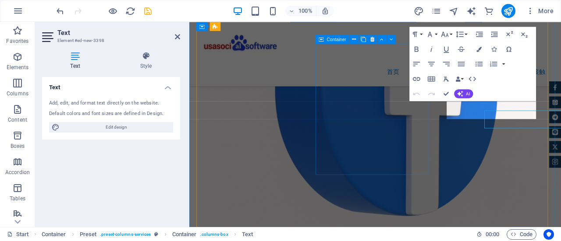
scroll to position [4183, 0]
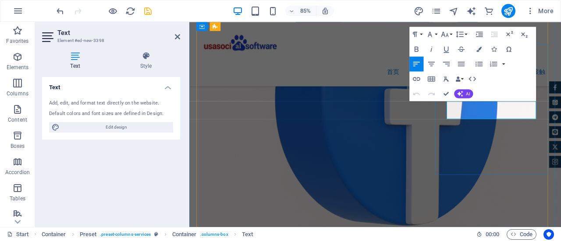
drag, startPoint x: 523, startPoint y: 131, endPoint x: 487, endPoint y: 121, distance: 37.6
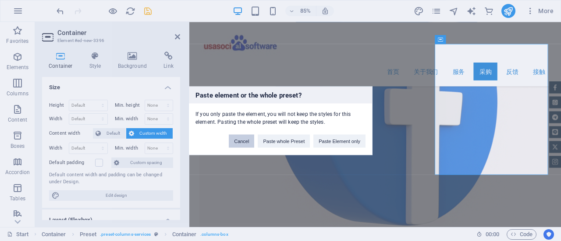
click at [246, 139] on button "Cancel" at bounding box center [241, 141] width 25 height 13
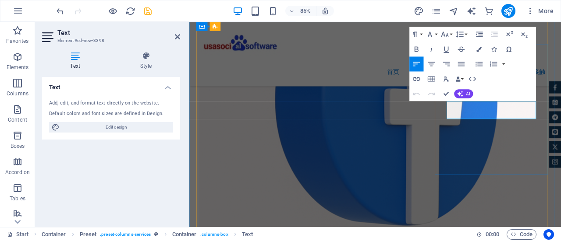
drag, startPoint x: 515, startPoint y: 134, endPoint x: 490, endPoint y: 117, distance: 30.3
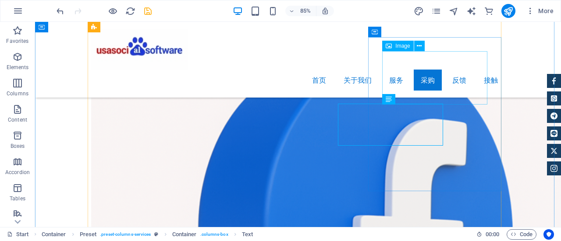
scroll to position [4194, 0]
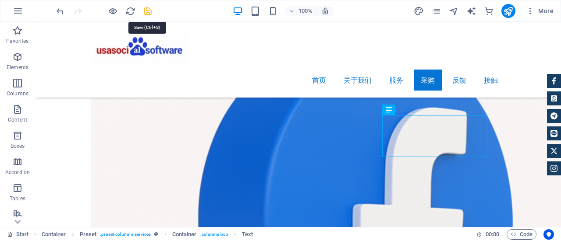
click at [149, 12] on icon "save" at bounding box center [148, 11] width 10 height 10
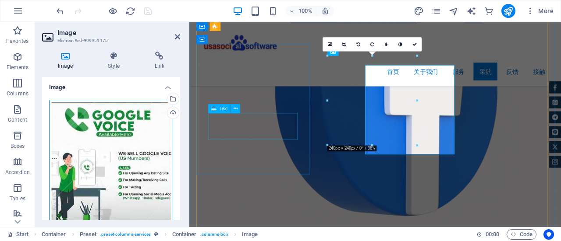
click at [117, 123] on div "Drag files here, click to choose files or select files from Files or our free s…" at bounding box center [111, 162] width 124 height 124
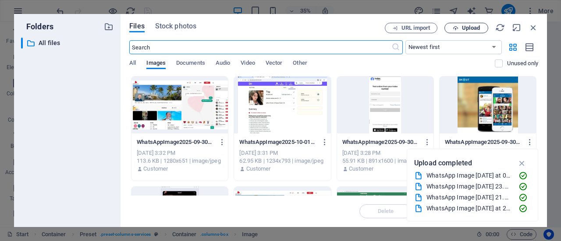
click at [468, 29] on span "Upload" at bounding box center [471, 27] width 18 height 5
click at [464, 28] on span "Upload" at bounding box center [471, 27] width 18 height 5
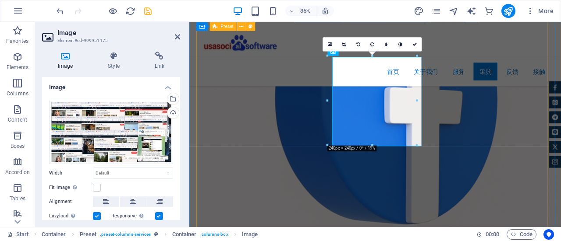
scroll to position [4183, 0]
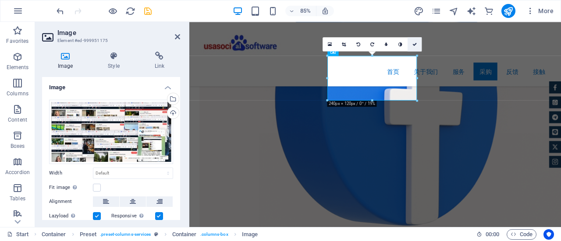
click at [414, 43] on icon at bounding box center [414, 44] width 4 height 4
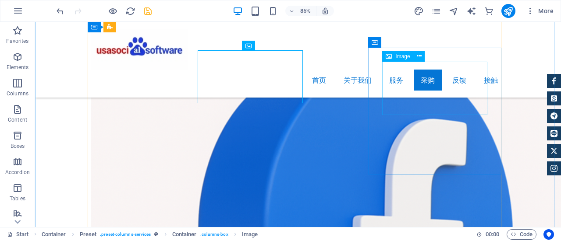
scroll to position [4194, 0]
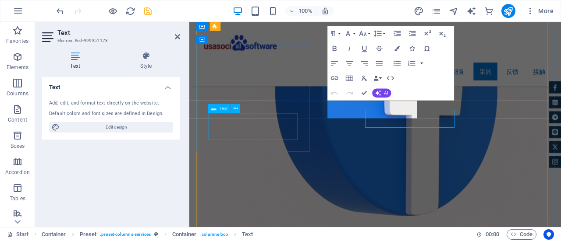
scroll to position [4183, 0]
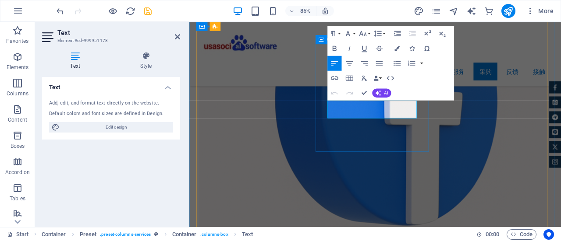
drag, startPoint x: 369, startPoint y: 129, endPoint x: 347, endPoint y: 118, distance: 24.9
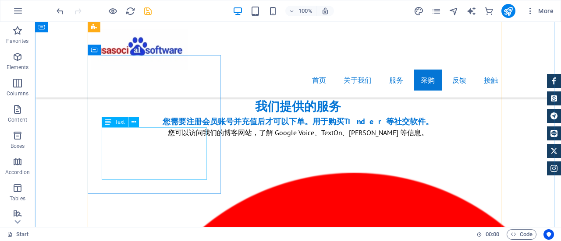
scroll to position [3537, 0]
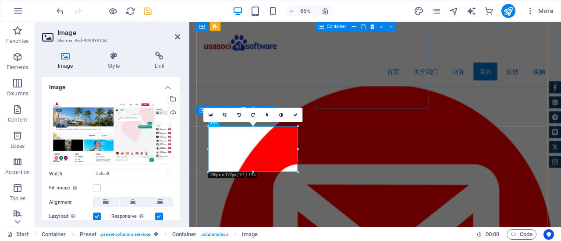
scroll to position [3525, 0]
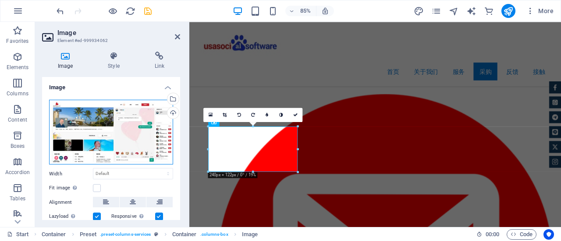
drag, startPoint x: 138, startPoint y: 123, endPoint x: 179, endPoint y: 112, distance: 42.1
click at [138, 123] on div "Drag files here, click to choose files or select files from Files or our free s…" at bounding box center [111, 132] width 124 height 65
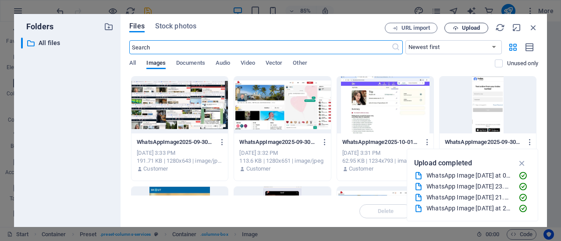
scroll to position [3527, 0]
click at [464, 29] on span "Upload" at bounding box center [471, 27] width 18 height 5
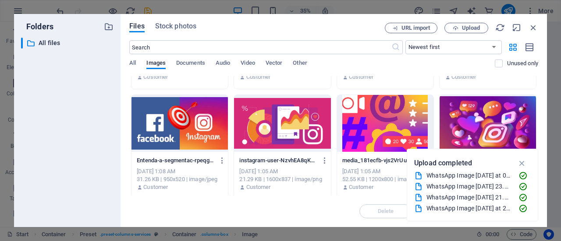
scroll to position [1183, 0]
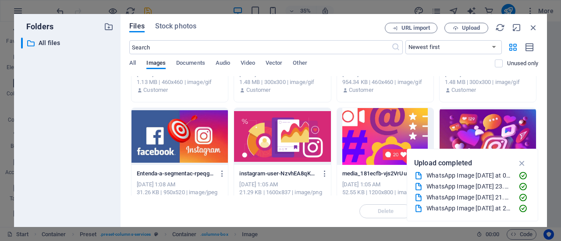
click at [171, 133] on div at bounding box center [179, 136] width 96 height 57
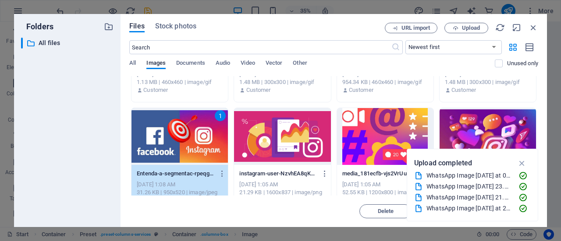
click at [202, 139] on div "1" at bounding box center [179, 136] width 96 height 57
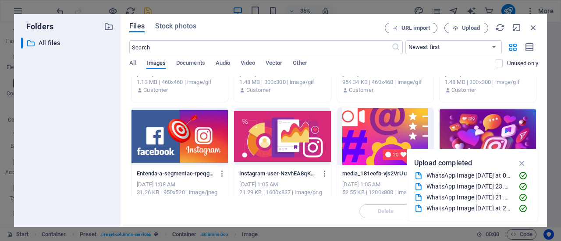
click at [202, 139] on div at bounding box center [179, 136] width 96 height 57
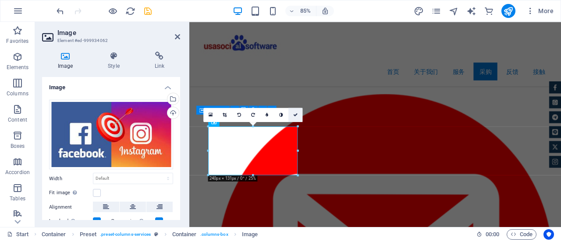
click at [295, 114] on icon at bounding box center [295, 115] width 4 height 4
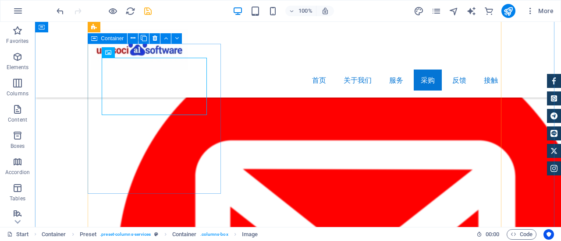
scroll to position [3624, 0]
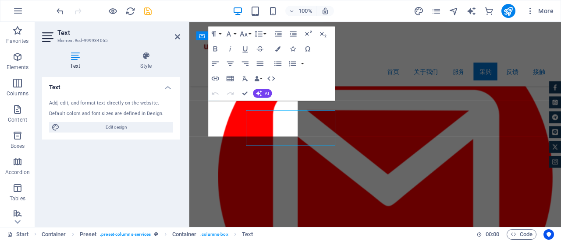
scroll to position [3613, 0]
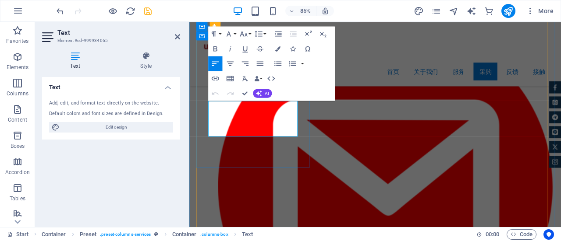
drag, startPoint x: 245, startPoint y: 153, endPoint x: 203, endPoint y: 115, distance: 57.1
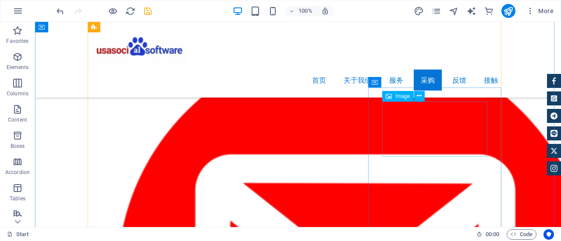
scroll to position [3537, 0]
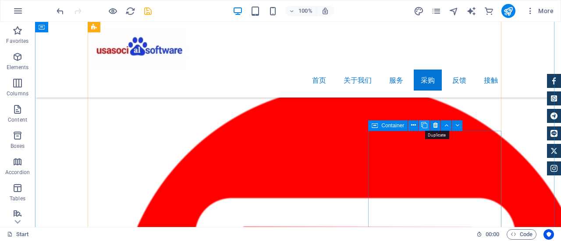
click at [426, 127] on icon at bounding box center [424, 125] width 6 height 9
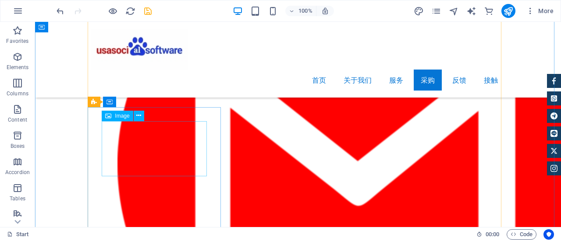
scroll to position [3682, 0]
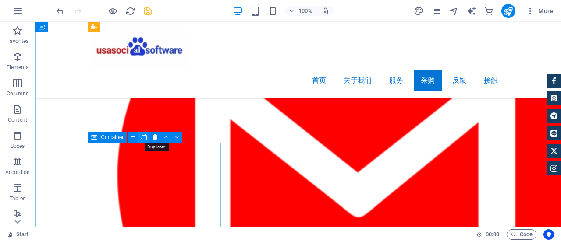
click at [144, 138] on icon at bounding box center [144, 137] width 6 height 9
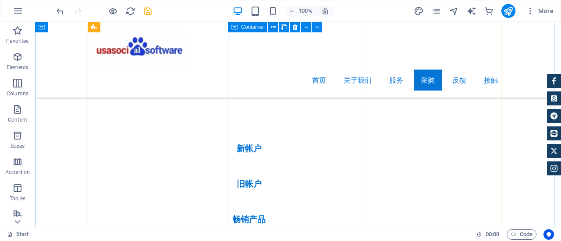
scroll to position [3200, 0]
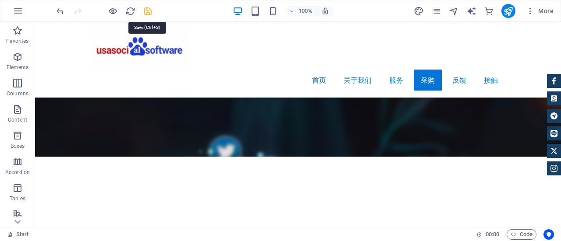
click at [145, 11] on icon "save" at bounding box center [148, 11] width 10 height 10
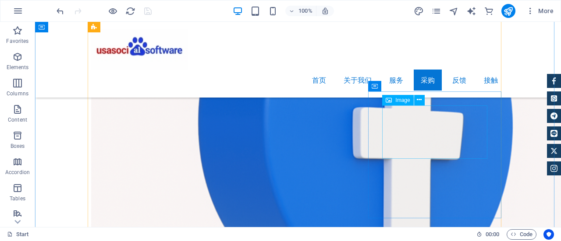
scroll to position [4252, 0]
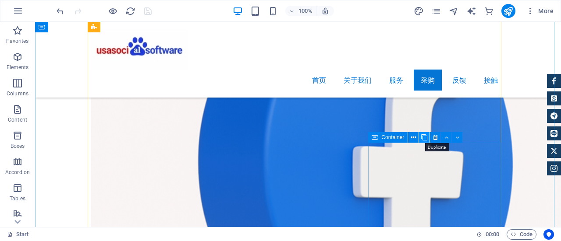
click at [426, 139] on icon at bounding box center [424, 137] width 6 height 9
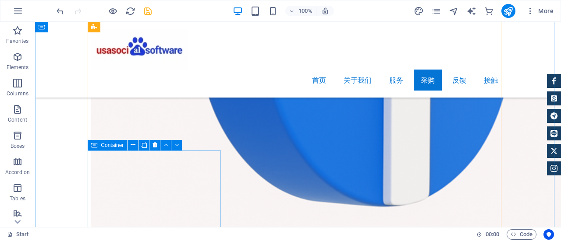
scroll to position [4378, 0]
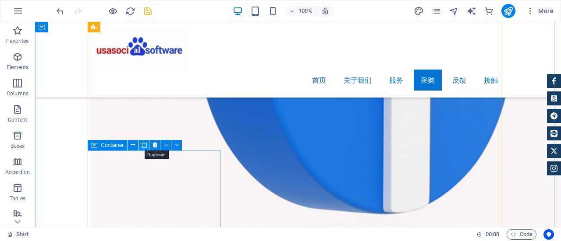
click at [145, 146] on icon at bounding box center [144, 145] width 6 height 9
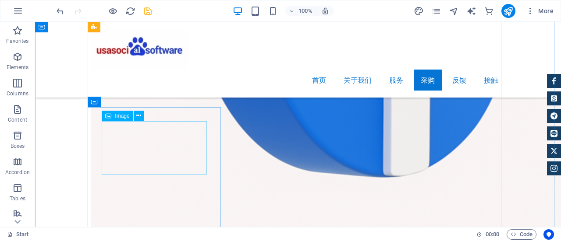
scroll to position [4422, 0]
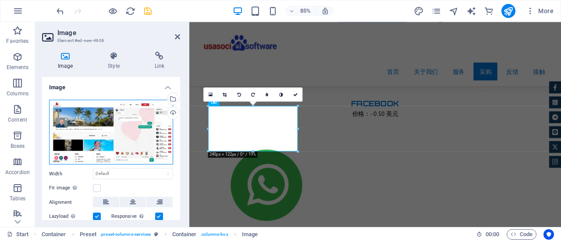
click at [94, 119] on div "Drag files here, click to choose files or select files from Files or our free s…" at bounding box center [111, 132] width 124 height 65
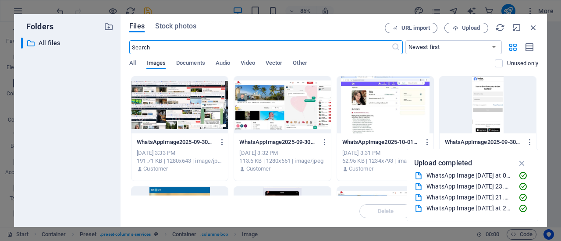
scroll to position [4412, 0]
click at [473, 28] on span "Upload" at bounding box center [471, 27] width 18 height 5
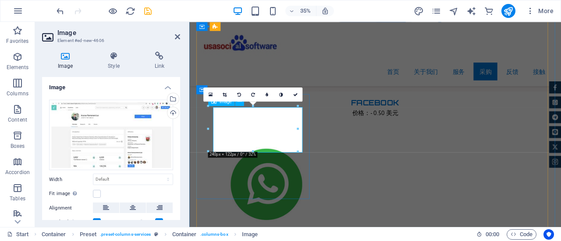
scroll to position [4411, 0]
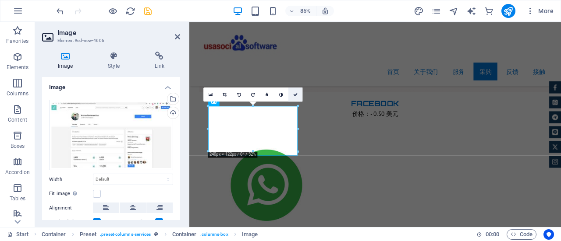
click at [294, 95] on icon at bounding box center [295, 94] width 4 height 4
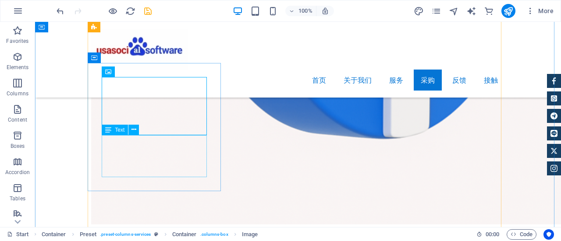
scroll to position [4466, 0]
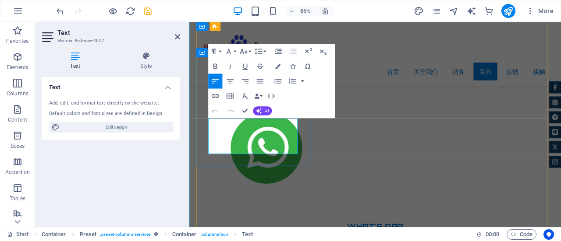
drag, startPoint x: 248, startPoint y: 173, endPoint x: 210, endPoint y: 140, distance: 50.0
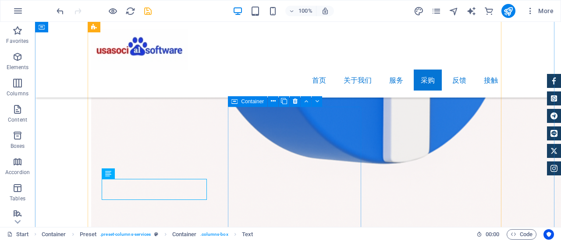
scroll to position [4422, 0]
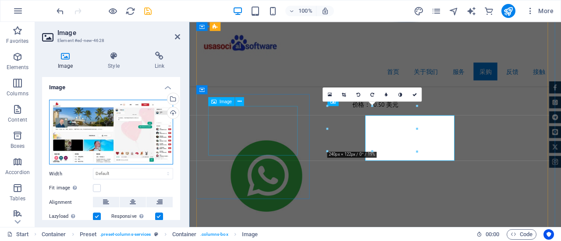
scroll to position [4411, 0]
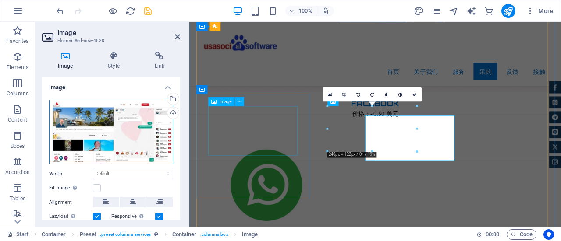
click at [131, 132] on div "Drag files here, click to choose files or select files from Files or our free s…" at bounding box center [111, 132] width 124 height 65
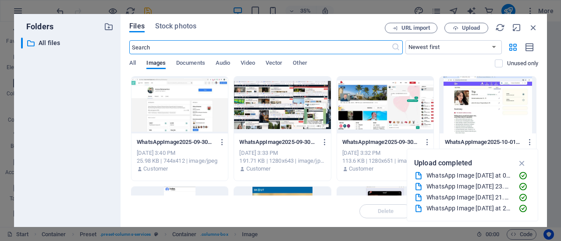
scroll to position [4412, 0]
click at [471, 24] on button "Upload" at bounding box center [466, 28] width 44 height 11
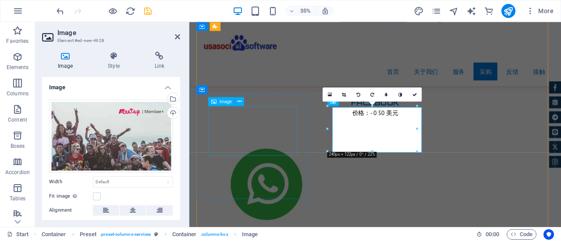
scroll to position [4411, 0]
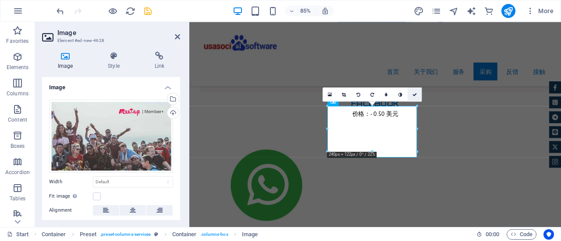
click at [415, 94] on icon at bounding box center [414, 94] width 4 height 4
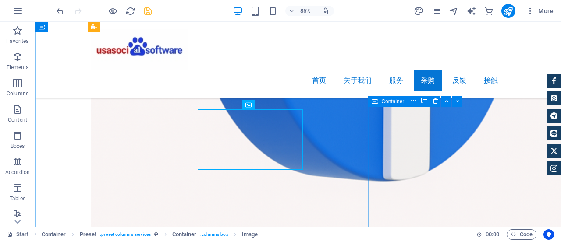
scroll to position [4422, 0]
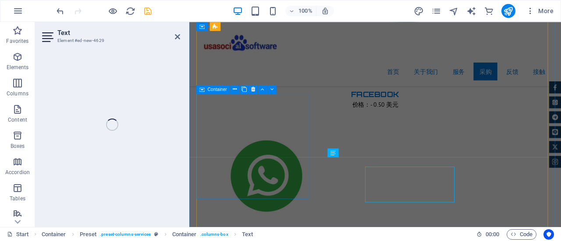
scroll to position [4411, 0]
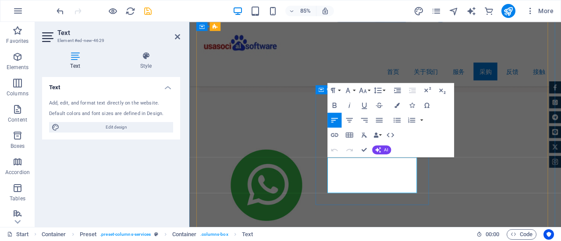
drag, startPoint x: 388, startPoint y: 220, endPoint x: 345, endPoint y: 184, distance: 55.7
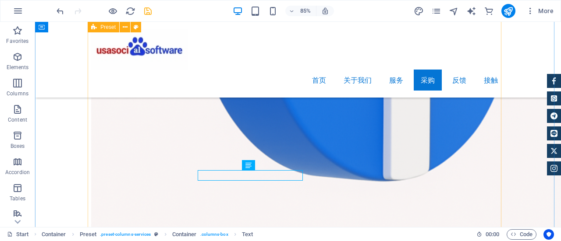
scroll to position [4422, 0]
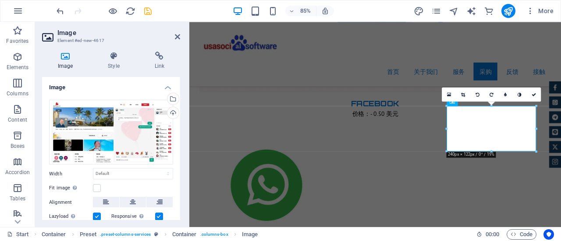
click at [136, 134] on div "Drag files here, click to choose files or select files from Files or our free s…" at bounding box center [111, 132] width 124 height 65
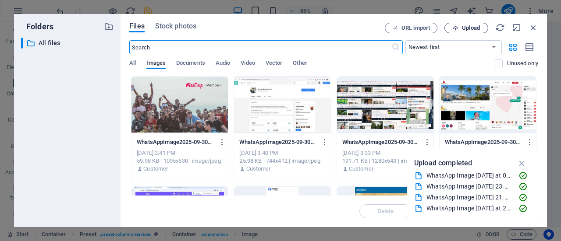
scroll to position [4412, 0]
click at [467, 28] on span "Upload" at bounding box center [471, 27] width 18 height 5
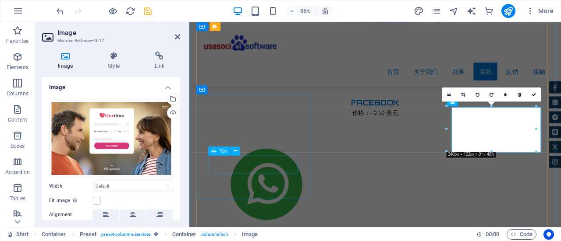
scroll to position [4411, 0]
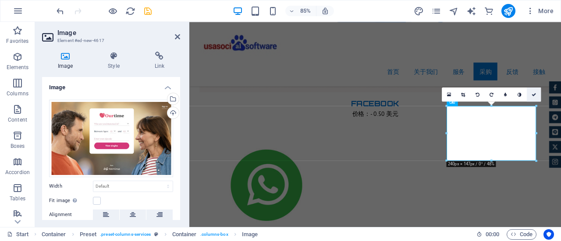
click at [535, 95] on icon at bounding box center [534, 94] width 4 height 4
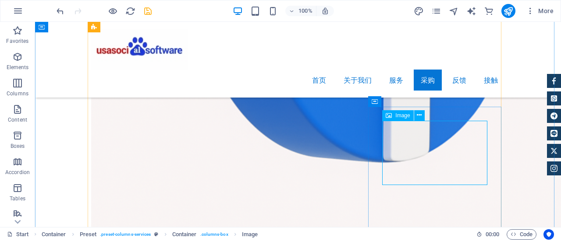
scroll to position [4466, 0]
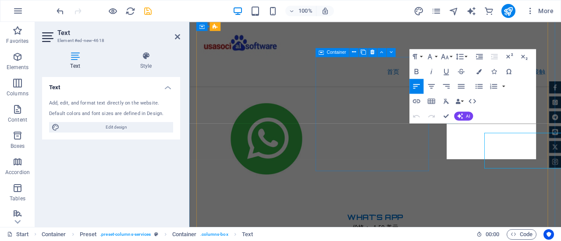
scroll to position [4455, 0]
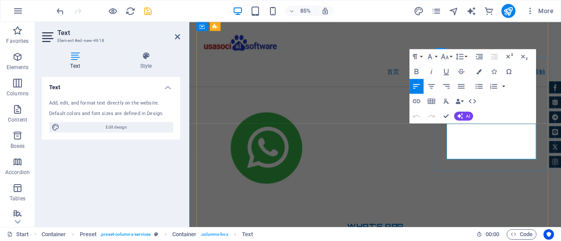
drag, startPoint x: 528, startPoint y: 179, endPoint x: 486, endPoint y: 143, distance: 55.3
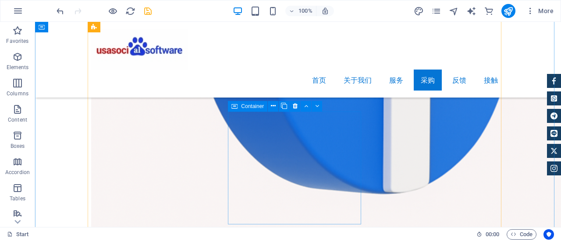
scroll to position [4422, 0]
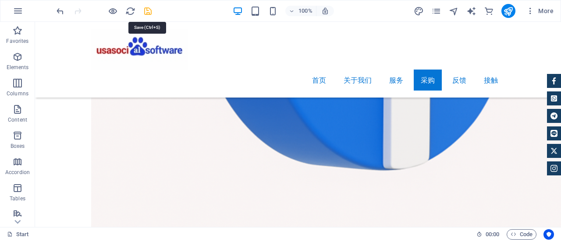
click at [149, 13] on icon "save" at bounding box center [148, 11] width 10 height 10
checkbox input "false"
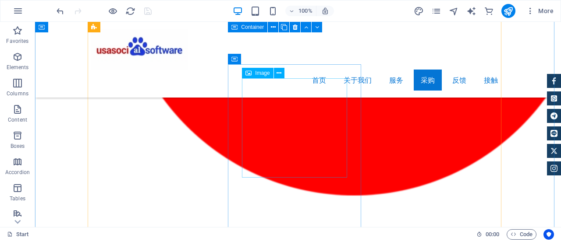
scroll to position [3896, 0]
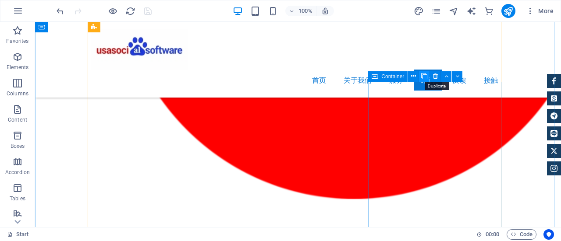
click at [426, 77] on icon at bounding box center [424, 76] width 6 height 9
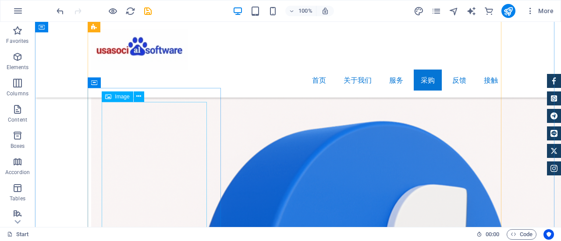
scroll to position [4101, 0]
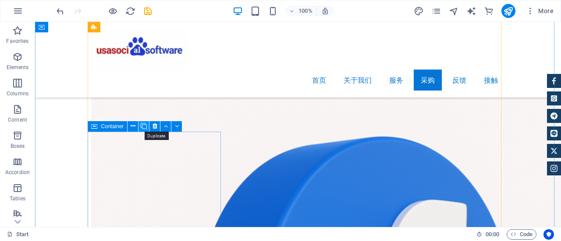
click at [145, 128] on icon at bounding box center [144, 126] width 6 height 9
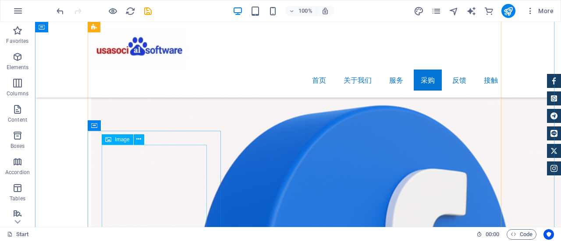
scroll to position [4145, 0]
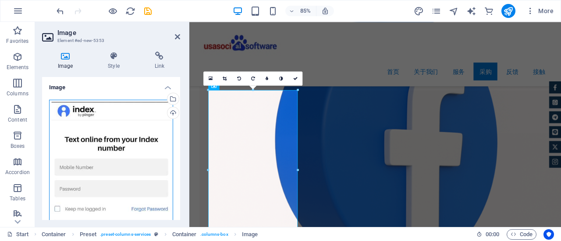
click at [120, 172] on div "Drag files here, click to choose files or select files from Files or our free s…" at bounding box center [111, 209] width 124 height 219
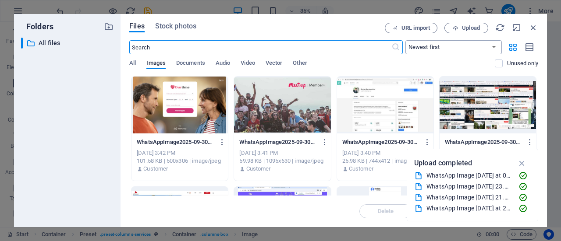
scroll to position [4136, 0]
click at [460, 27] on span "Upload" at bounding box center [466, 28] width 36 height 6
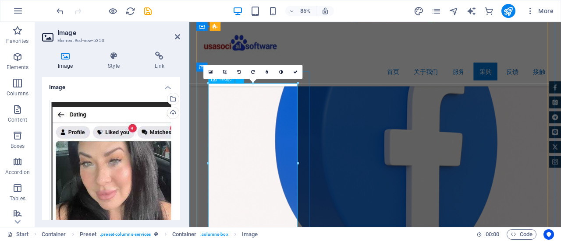
scroll to position [4222, 0]
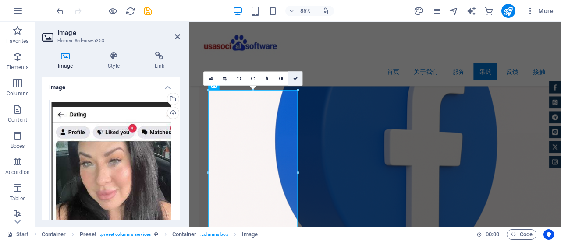
click at [294, 78] on icon at bounding box center [295, 78] width 4 height 4
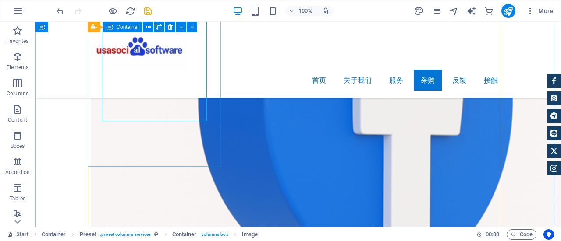
scroll to position [4321, 0]
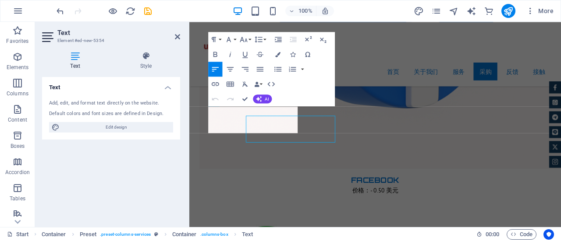
scroll to position [4310, 0]
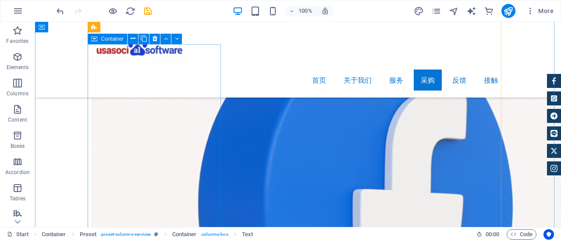
scroll to position [4189, 0]
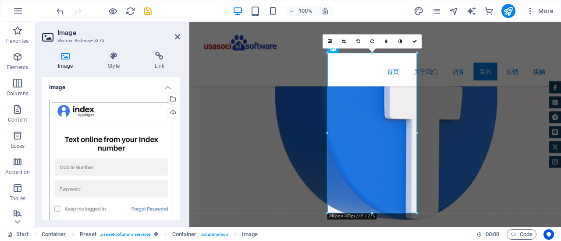
scroll to position [4178, 0]
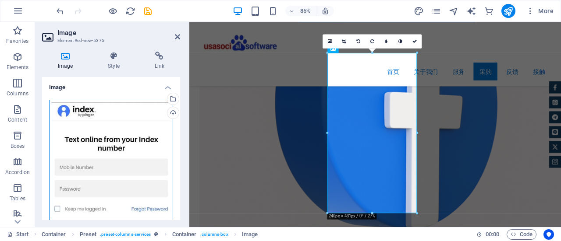
click at [111, 130] on div "Drag files here, click to choose files or select files from Files or our free s…" at bounding box center [111, 209] width 124 height 219
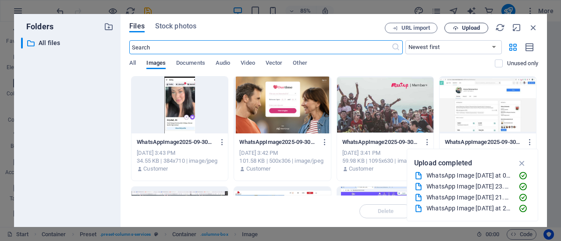
scroll to position [4179, 0]
click at [465, 24] on button "Upload" at bounding box center [466, 28] width 44 height 11
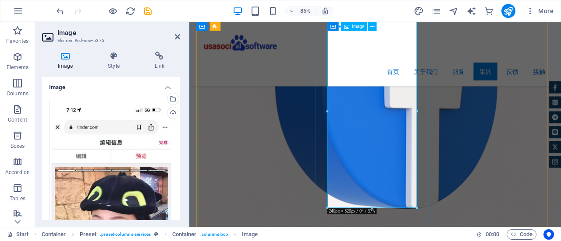
scroll to position [4178, 0]
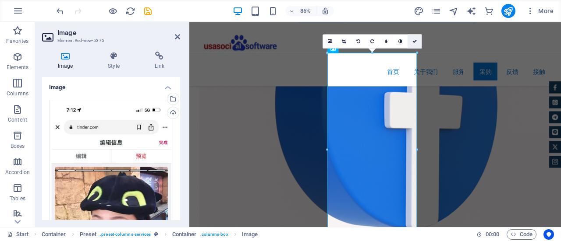
click at [413, 41] on icon at bounding box center [414, 41] width 4 height 4
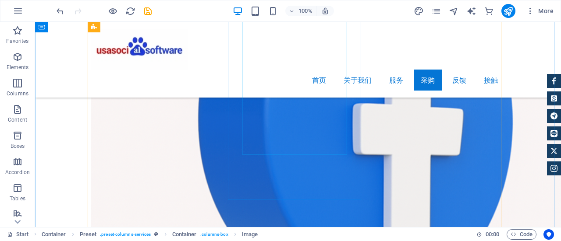
scroll to position [4321, 0]
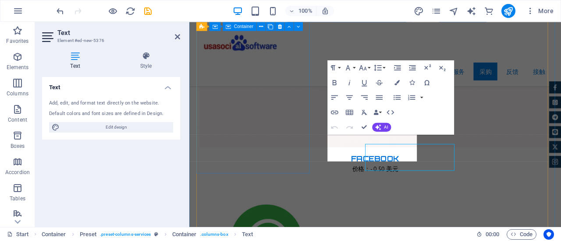
scroll to position [4310, 0]
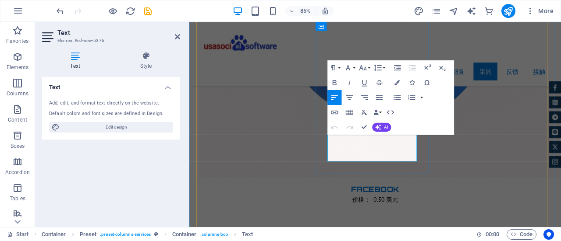
drag, startPoint x: 345, startPoint y: 183, endPoint x: 407, endPoint y: 162, distance: 65.1
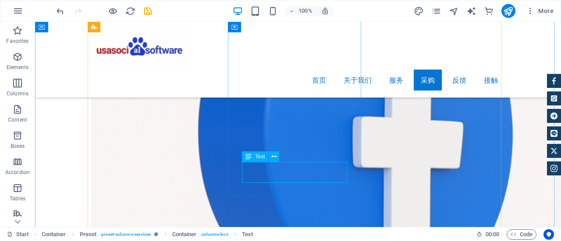
scroll to position [4277, 0]
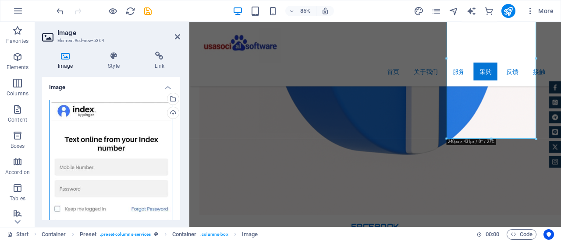
click at [118, 128] on div "Drag files here, click to choose files or select files from Files or our free s…" at bounding box center [111, 209] width 124 height 219
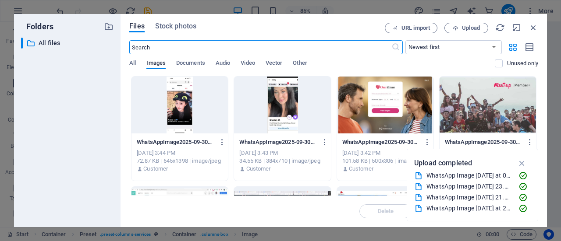
scroll to position [4267, 0]
click at [457, 29] on icon "button" at bounding box center [456, 28] width 6 height 6
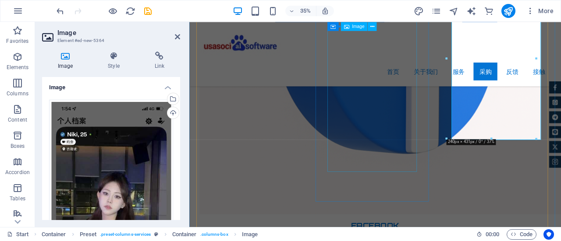
scroll to position [4266, 0]
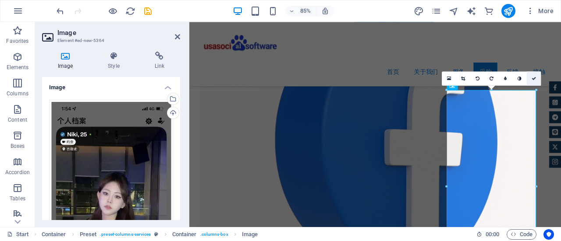
drag, startPoint x: 535, startPoint y: 78, endPoint x: 498, endPoint y: 57, distance: 42.4
click at [535, 78] on icon at bounding box center [534, 78] width 4 height 4
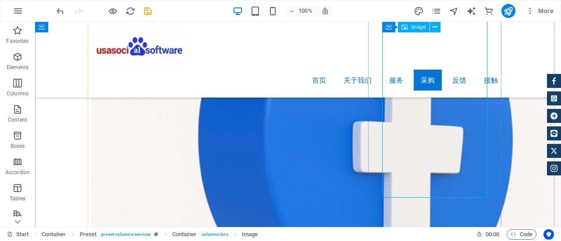
scroll to position [4321, 0]
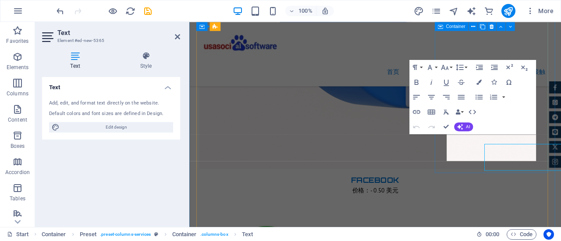
scroll to position [4310, 0]
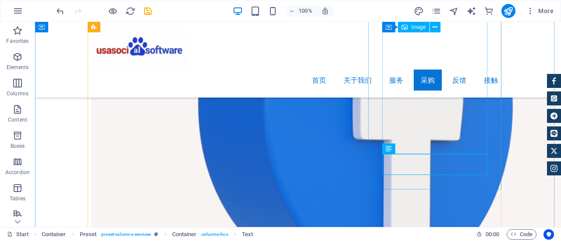
scroll to position [4321, 0]
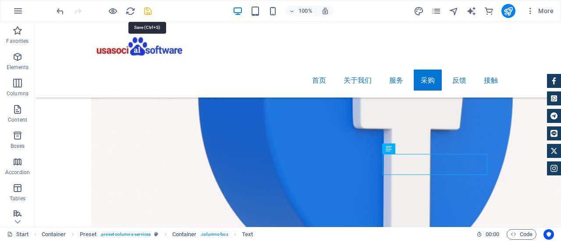
click at [147, 12] on icon "save" at bounding box center [148, 11] width 10 height 10
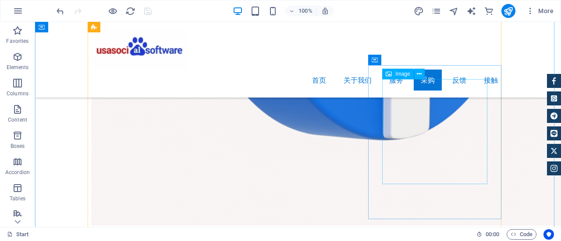
scroll to position [4408, 0]
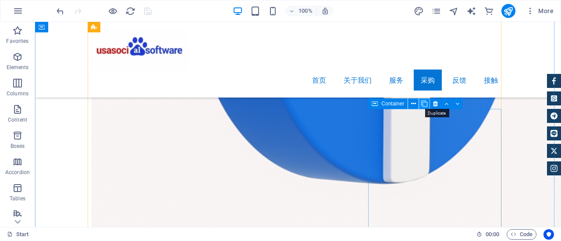
click at [425, 106] on icon at bounding box center [424, 103] width 6 height 9
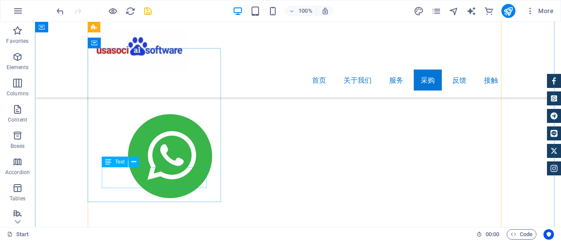
scroll to position [4544, 0]
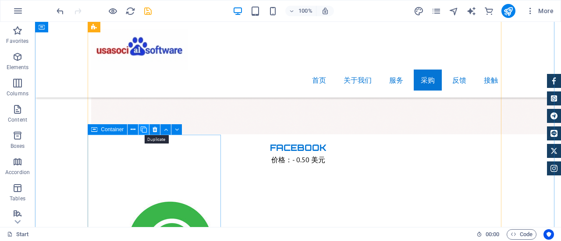
click at [145, 128] on icon at bounding box center [144, 129] width 6 height 9
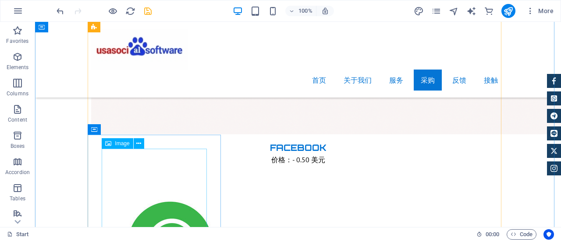
scroll to position [4587, 0]
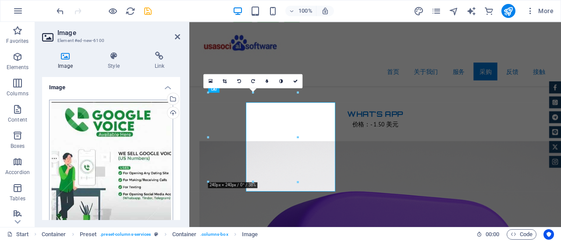
scroll to position [4576, 0]
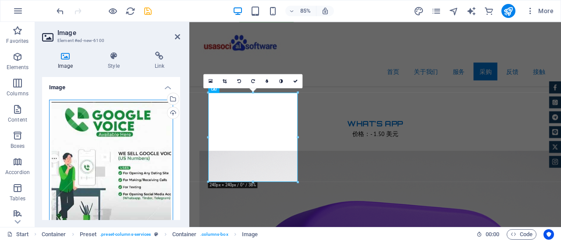
click at [112, 127] on div "Drag files here, click to choose files or select files from Files or our free s…" at bounding box center [111, 162] width 124 height 124
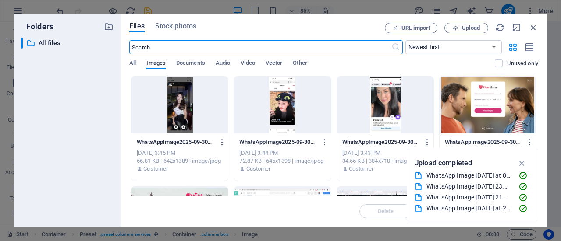
scroll to position [4578, 0]
click at [473, 25] on span "Upload" at bounding box center [471, 27] width 18 height 5
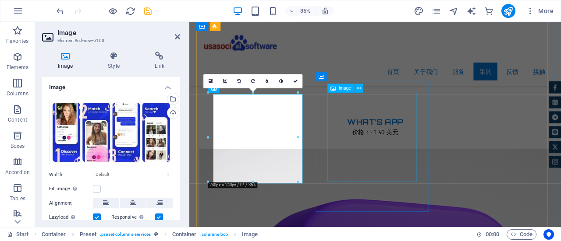
scroll to position [4576, 0]
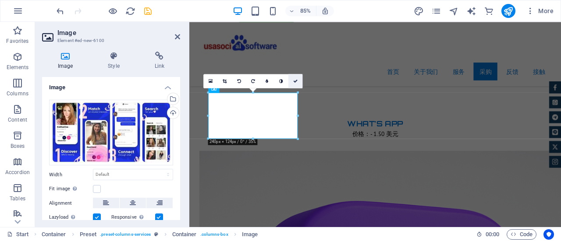
click at [294, 81] on icon at bounding box center [295, 81] width 4 height 4
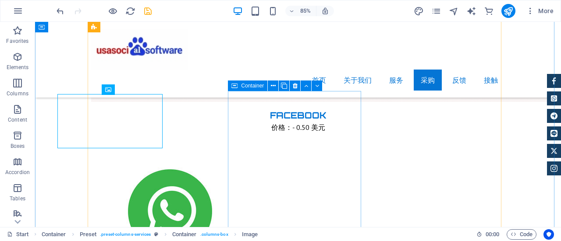
scroll to position [4587, 0]
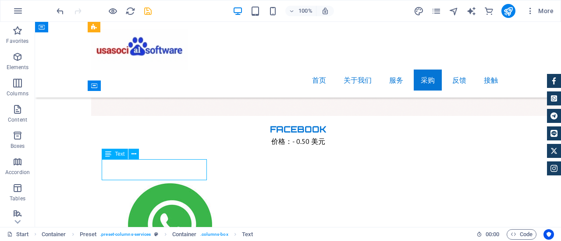
scroll to position [4576, 0]
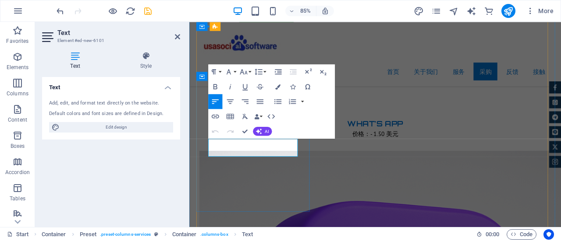
drag, startPoint x: 242, startPoint y: 175, endPoint x: 209, endPoint y: 161, distance: 35.7
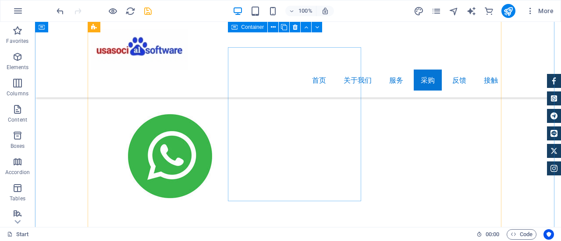
scroll to position [4587, 0]
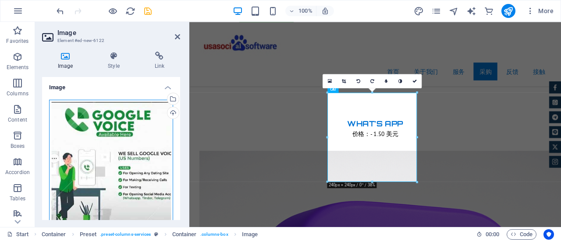
drag, startPoint x: 114, startPoint y: 125, endPoint x: 127, endPoint y: 124, distance: 13.3
click at [114, 125] on div "Drag files here, click to choose files or select files from Files or our free s…" at bounding box center [111, 162] width 124 height 124
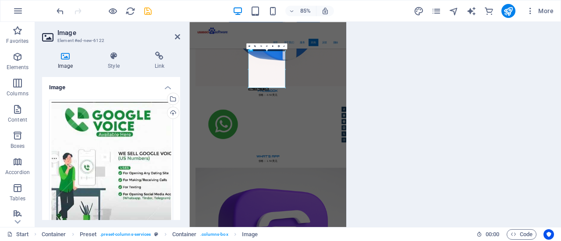
scroll to position [4578, 0]
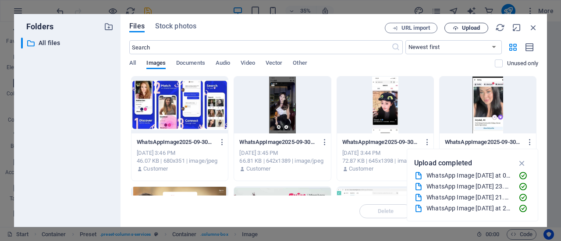
click at [468, 27] on span "Upload" at bounding box center [471, 27] width 18 height 5
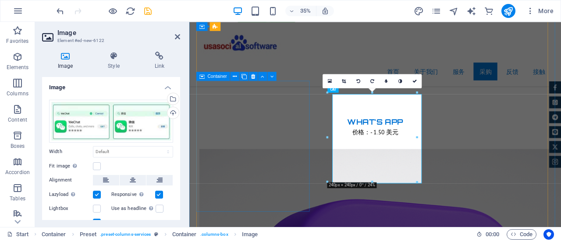
scroll to position [4576, 0]
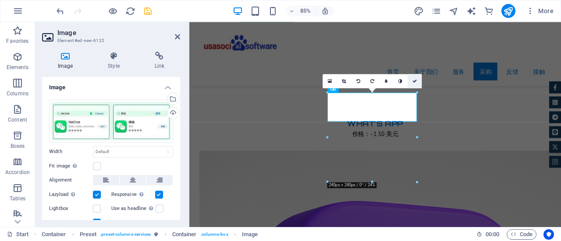
click at [413, 81] on icon at bounding box center [414, 81] width 4 height 4
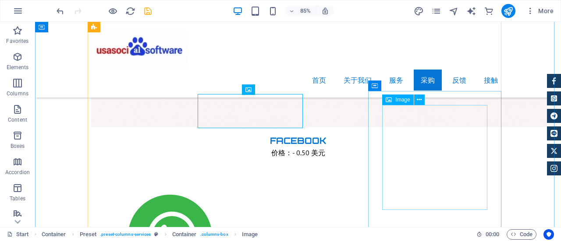
scroll to position [4587, 0]
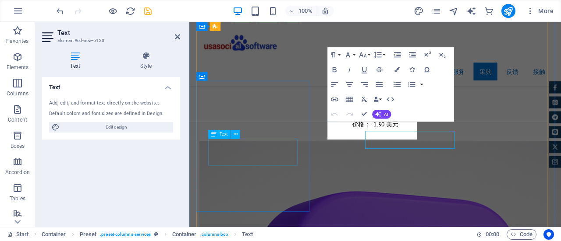
scroll to position [4576, 0]
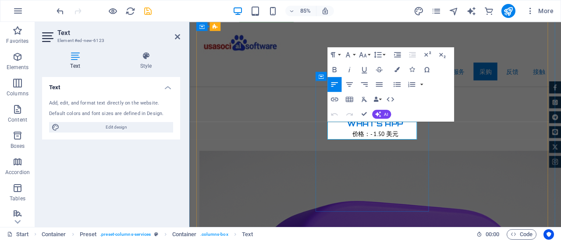
drag, startPoint x: 346, startPoint y: 149, endPoint x: 342, endPoint y: 144, distance: 6.5
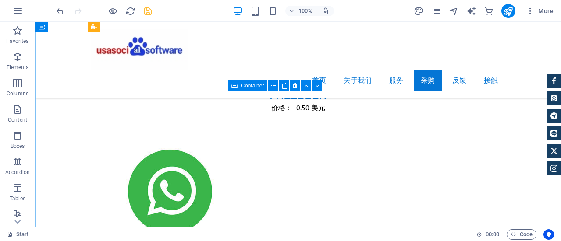
scroll to position [4587, 0]
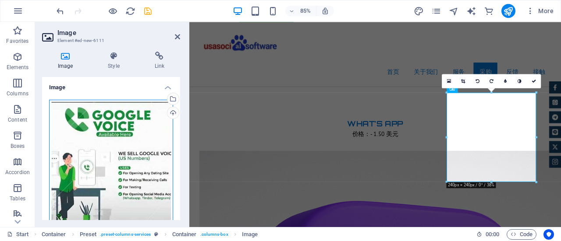
click at [110, 124] on div "Drag files here, click to choose files or select files from Files or our free s…" at bounding box center [111, 162] width 124 height 124
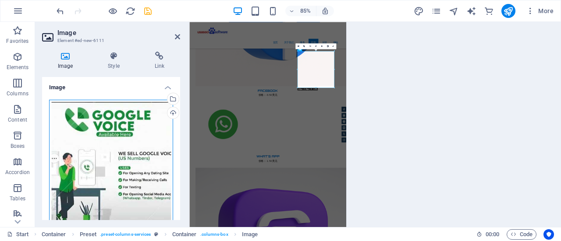
scroll to position [4578, 0]
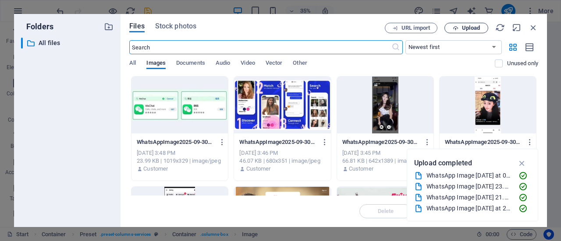
click at [466, 28] on span "Upload" at bounding box center [471, 27] width 18 height 5
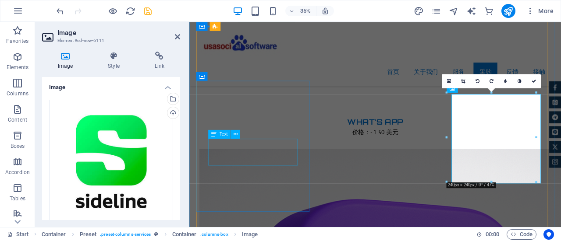
scroll to position [4576, 0]
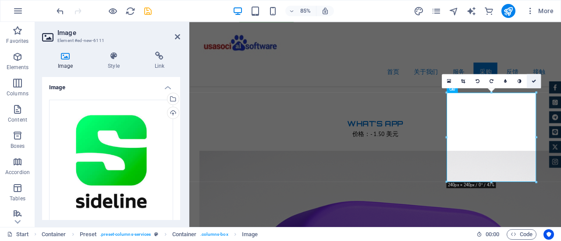
drag, startPoint x: 443, startPoint y: 107, endPoint x: 532, endPoint y: 82, distance: 93.4
click at [532, 82] on icon at bounding box center [534, 81] width 4 height 4
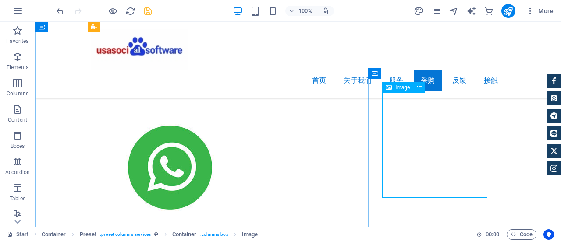
scroll to position [4631, 0]
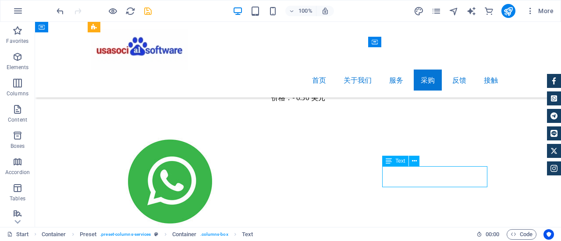
scroll to position [4620, 0]
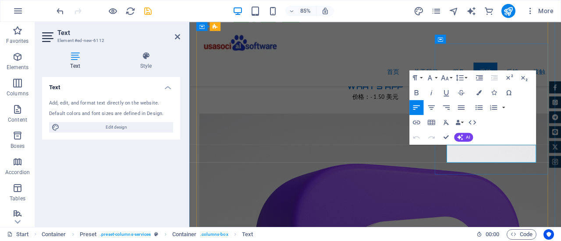
drag, startPoint x: 526, startPoint y: 180, endPoint x: 490, endPoint y: 169, distance: 38.0
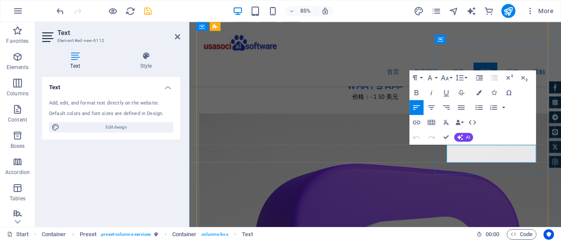
drag, startPoint x: 413, startPoint y: 116, endPoint x: 446, endPoint y: 136, distance: 38.6
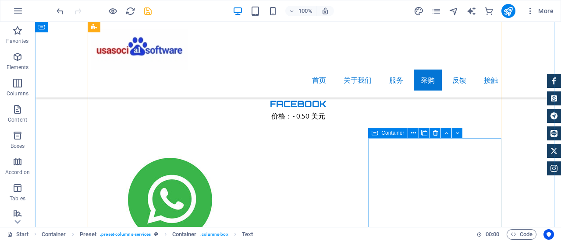
scroll to position [4500, 0]
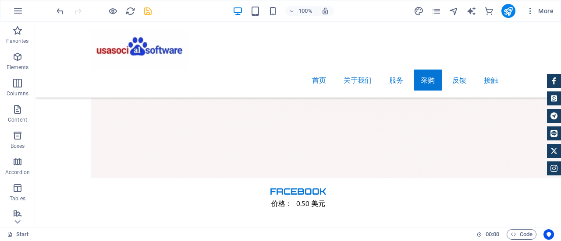
click at [149, 12] on icon "save" at bounding box center [148, 11] width 10 height 10
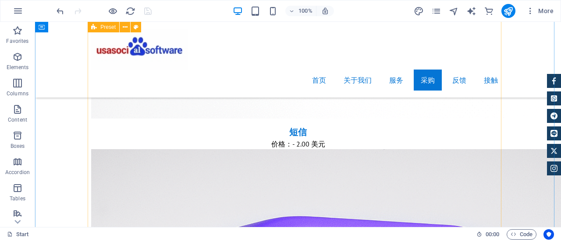
scroll to position [5245, 0]
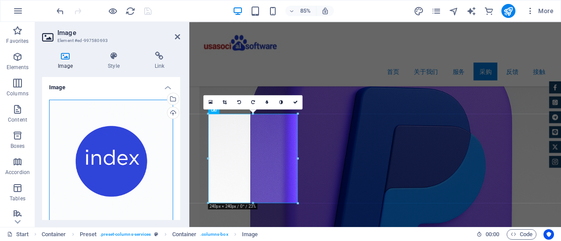
click at [101, 139] on div "Drag files here, click to choose files or select files from Files or our free s…" at bounding box center [111, 162] width 124 height 124
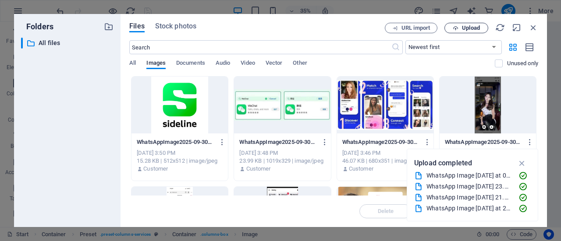
click at [479, 27] on span "Upload" at bounding box center [471, 27] width 18 height 5
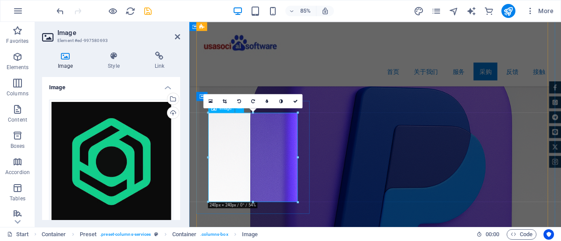
scroll to position [5277, 0]
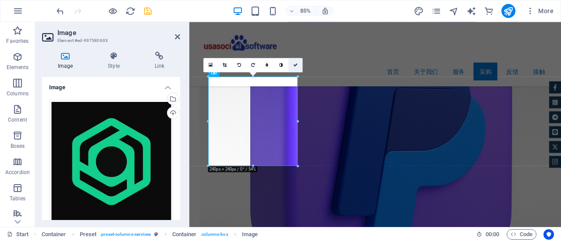
click at [294, 64] on icon at bounding box center [295, 65] width 4 height 4
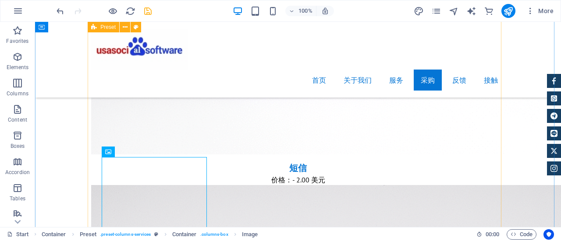
scroll to position [5201, 0]
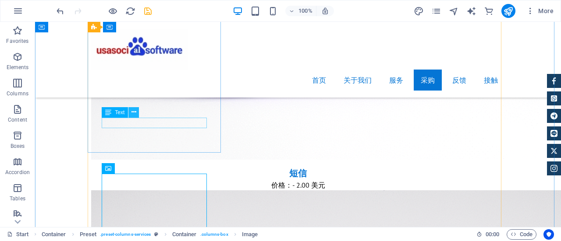
click at [133, 114] on icon at bounding box center [133, 112] width 5 height 9
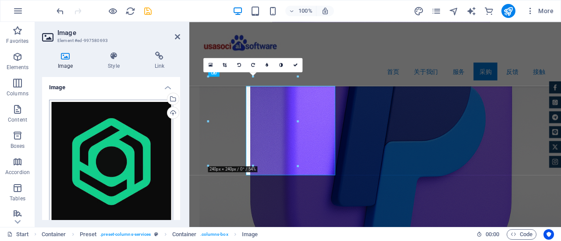
scroll to position [5277, 0]
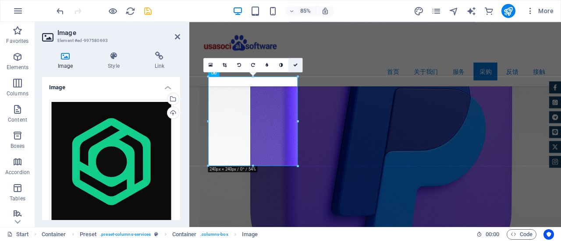
click at [292, 65] on link at bounding box center [295, 65] width 14 height 14
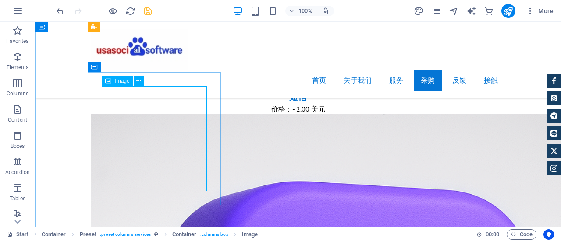
scroll to position [5289, 0]
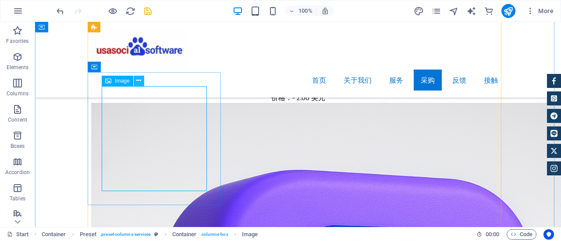
click at [142, 83] on button at bounding box center [139, 81] width 11 height 11
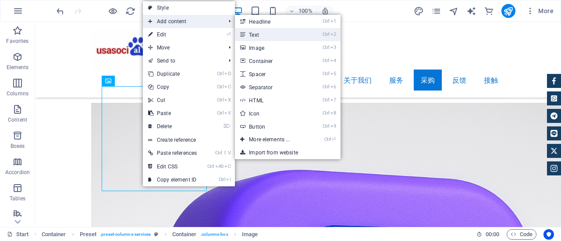
drag, startPoint x: 253, startPoint y: 30, endPoint x: 11, endPoint y: 114, distance: 256.4
click at [253, 30] on link "Ctrl 2 Text" at bounding box center [271, 34] width 72 height 13
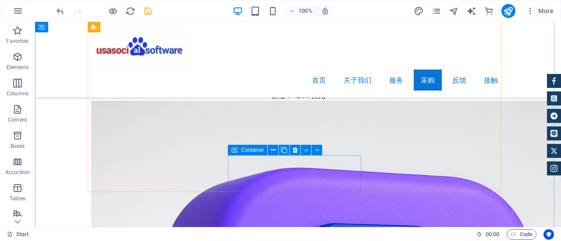
scroll to position [5245, 0]
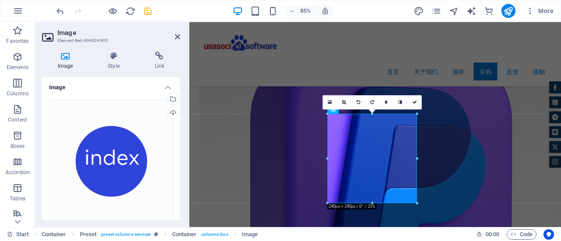
click at [110, 143] on div "Drag files here, click to choose files or select files from Files or our free s…" at bounding box center [111, 162] width 124 height 124
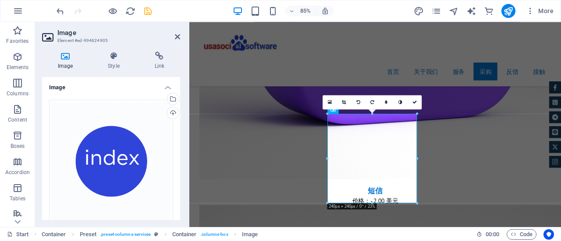
scroll to position [5235, 0]
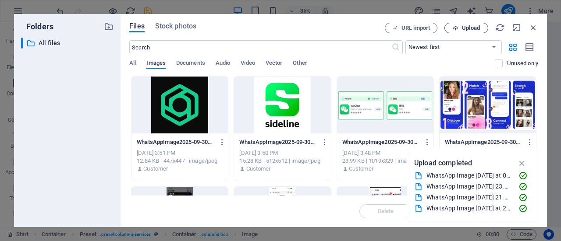
click at [472, 24] on button "Upload" at bounding box center [466, 28] width 44 height 11
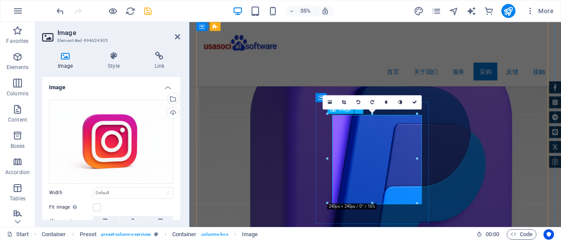
scroll to position [5233, 0]
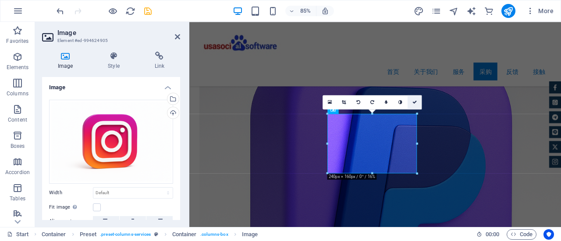
click at [414, 102] on icon at bounding box center [414, 102] width 4 height 4
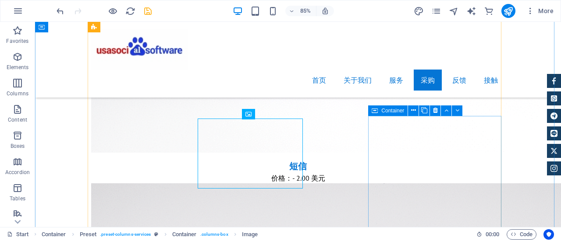
scroll to position [5245, 0]
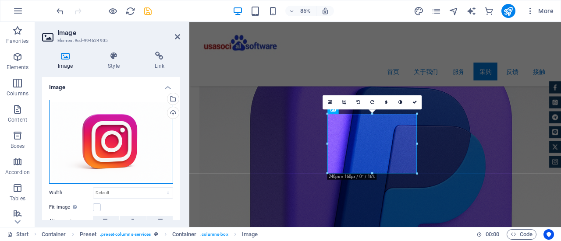
click at [95, 138] on div "Drag files here, click to choose files or select files from Files or our free s…" at bounding box center [111, 142] width 124 height 84
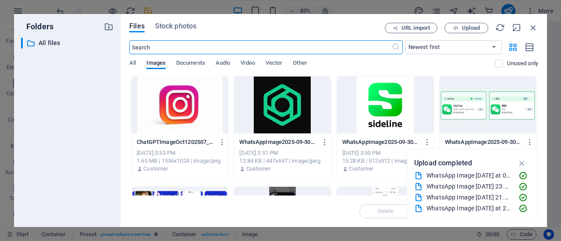
scroll to position [5235, 0]
click at [469, 29] on span "Upload" at bounding box center [471, 27] width 18 height 5
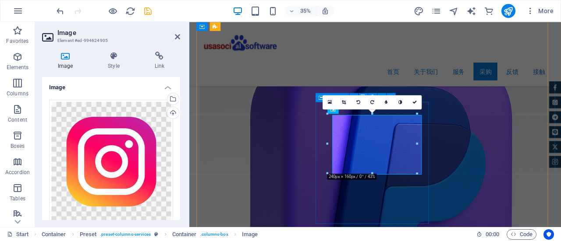
scroll to position [5233, 0]
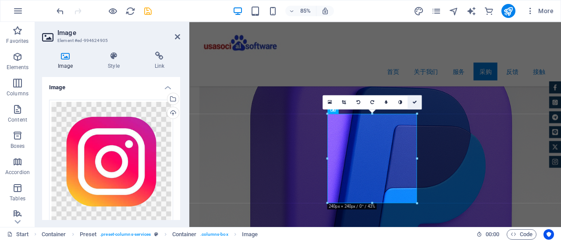
click at [414, 101] on icon at bounding box center [414, 102] width 4 height 4
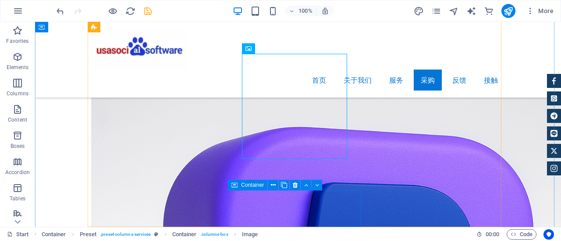
scroll to position [5332, 0]
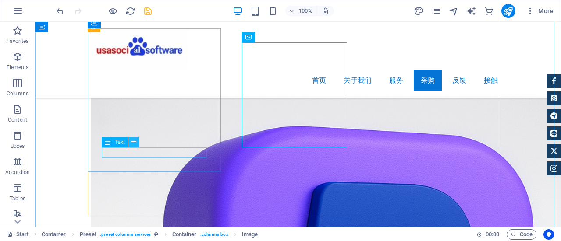
click at [132, 141] on icon at bounding box center [133, 142] width 5 height 9
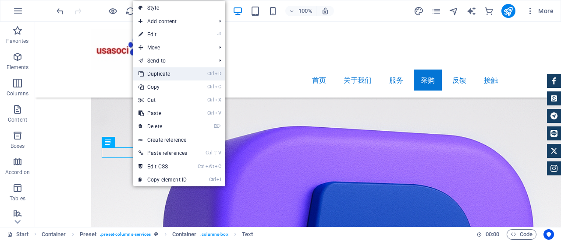
click at [164, 74] on link "Ctrl D Duplicate" at bounding box center [162, 73] width 59 height 13
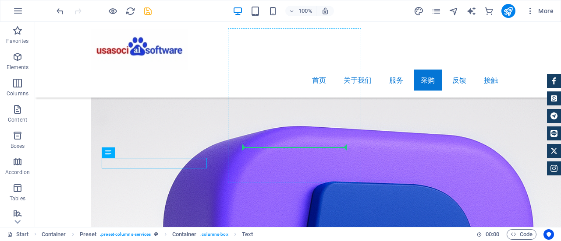
drag, startPoint x: 139, startPoint y: 161, endPoint x: 286, endPoint y: 151, distance: 146.7
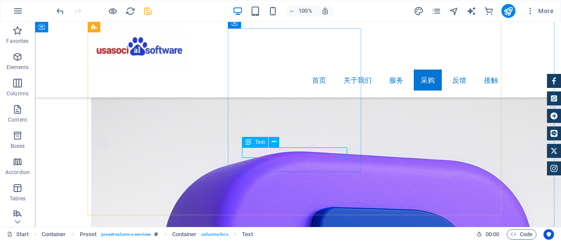
scroll to position [5321, 0]
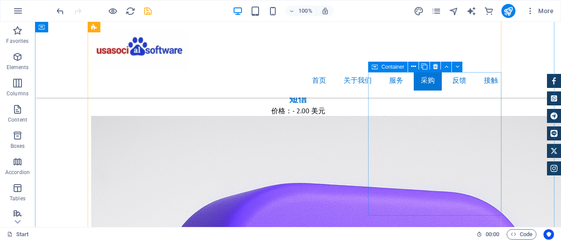
scroll to position [5289, 0]
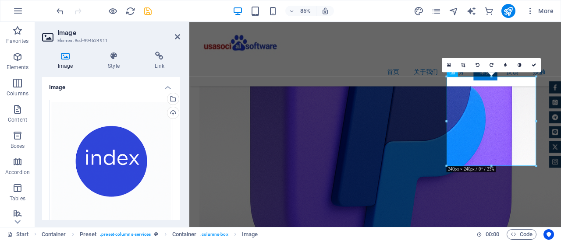
scroll to position [5277, 0]
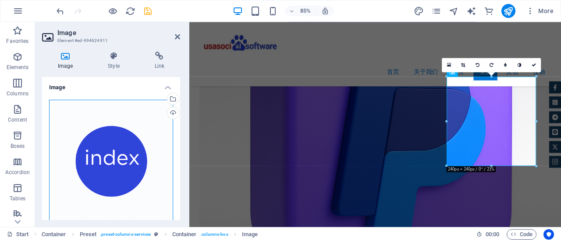
click at [121, 135] on div "Drag files here, click to choose files or select files from Files or our free s…" at bounding box center [111, 162] width 124 height 124
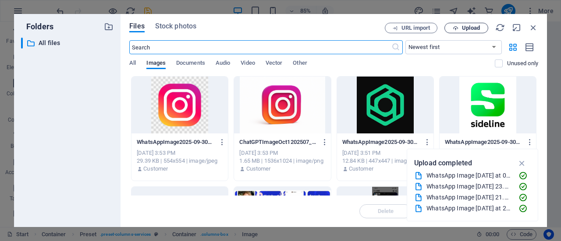
scroll to position [5279, 0]
click at [472, 27] on span "Upload" at bounding box center [471, 27] width 18 height 5
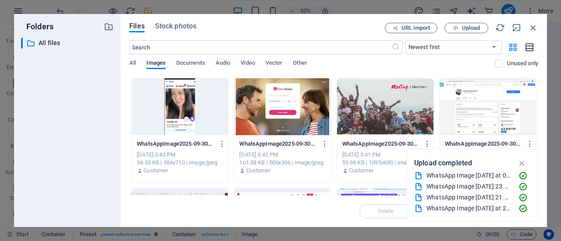
scroll to position [219, 0]
click at [529, 28] on icon "button" at bounding box center [534, 28] width 10 height 10
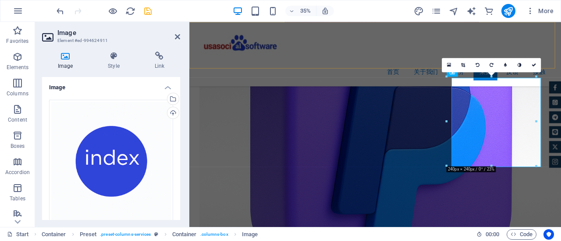
scroll to position [5277, 0]
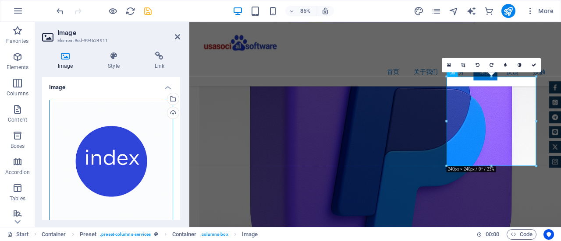
click at [128, 153] on div "Drag files here, click to choose files or select files from Files or our free s…" at bounding box center [111, 162] width 124 height 124
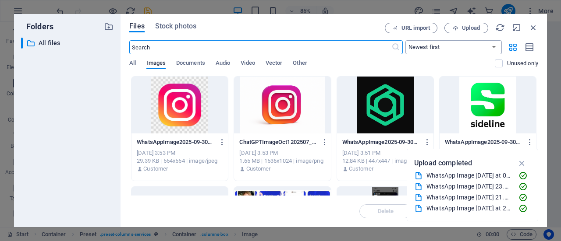
scroll to position [5279, 0]
click at [456, 28] on icon "button" at bounding box center [456, 28] width 6 height 6
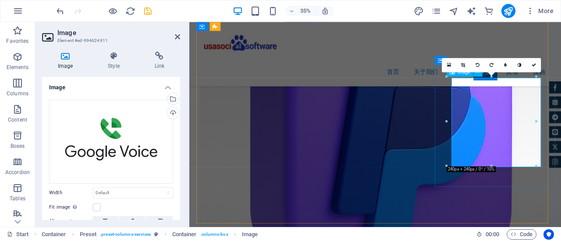
scroll to position [5277, 0]
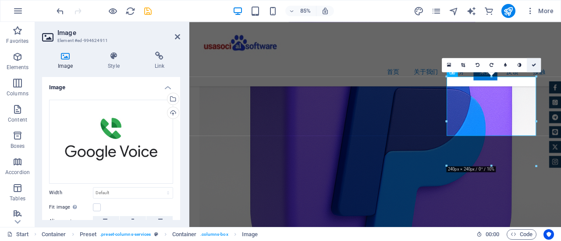
drag, startPoint x: 435, startPoint y: 146, endPoint x: 533, endPoint y: 65, distance: 127.0
click at [533, 65] on icon at bounding box center [534, 65] width 4 height 4
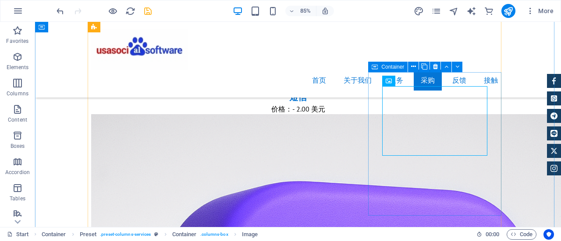
scroll to position [5289, 0]
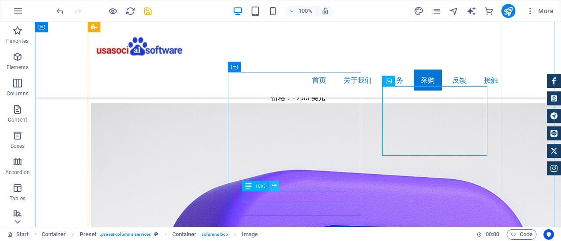
click at [275, 188] on icon at bounding box center [274, 185] width 5 height 9
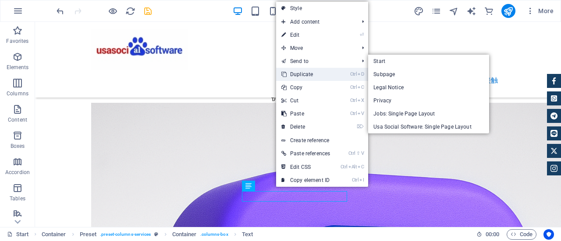
click at [307, 73] on link "Ctrl D Duplicate" at bounding box center [305, 74] width 59 height 13
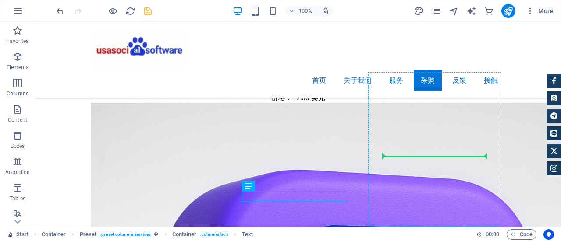
drag, startPoint x: 280, startPoint y: 196, endPoint x: 425, endPoint y: 155, distance: 151.2
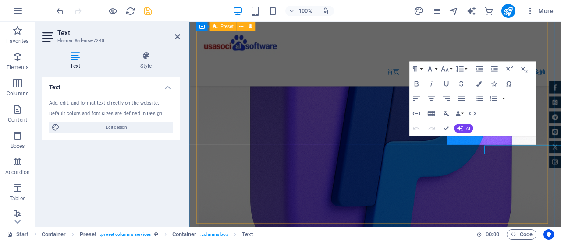
scroll to position [5277, 0]
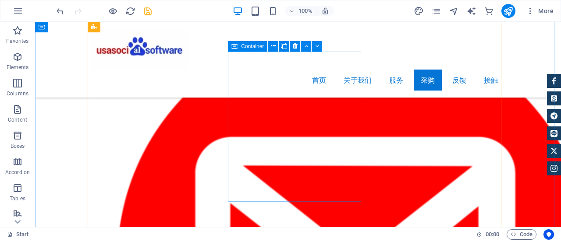
scroll to position [3580, 0]
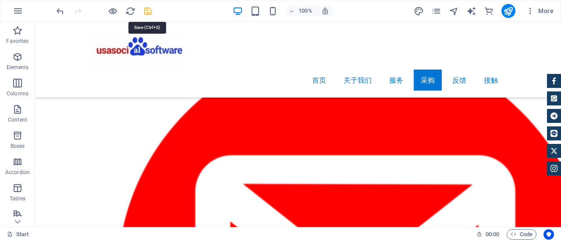
click at [146, 11] on icon "save" at bounding box center [148, 11] width 10 height 10
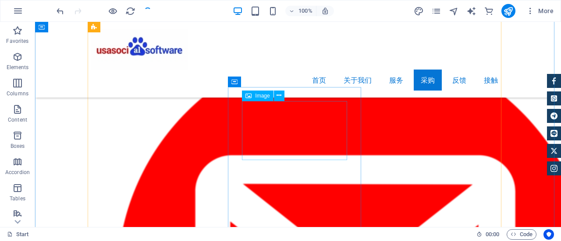
scroll to position [3623, 0]
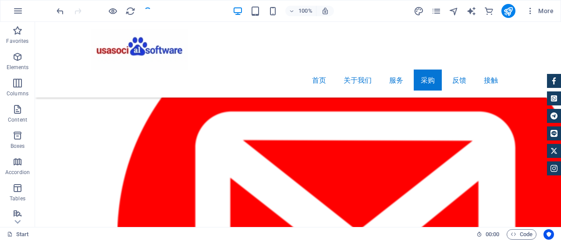
checkbox input "false"
click at [511, 12] on icon "publish" at bounding box center [508, 11] width 10 height 10
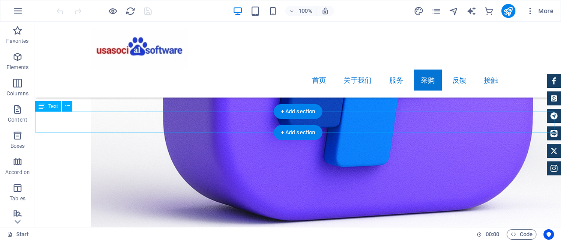
scroll to position [5522, 0]
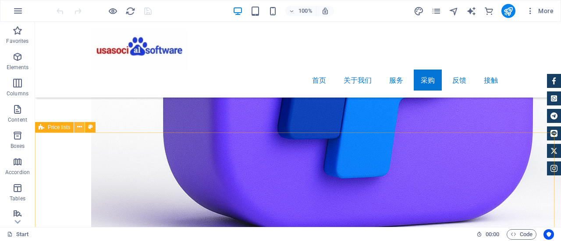
click at [79, 128] on icon at bounding box center [79, 127] width 5 height 9
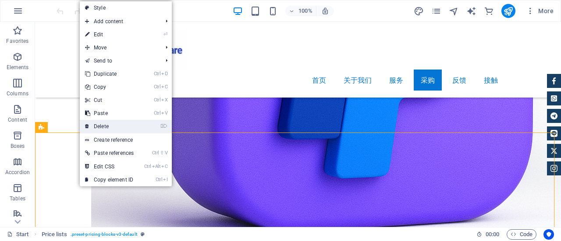
click at [94, 127] on link "⌦ Delete" at bounding box center [109, 126] width 59 height 13
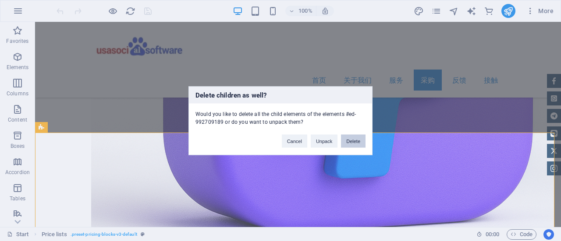
click at [348, 138] on button "Delete" at bounding box center [353, 141] width 25 height 13
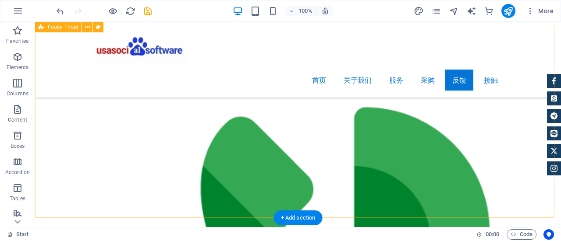
scroll to position [6925, 0]
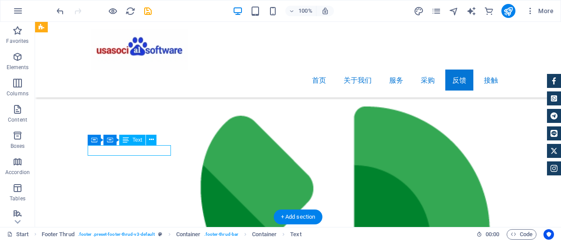
click at [162, 150] on div "Drag here to replace the existing content. Press “Ctrl” if you want to create a…" at bounding box center [298, 125] width 526 height 206
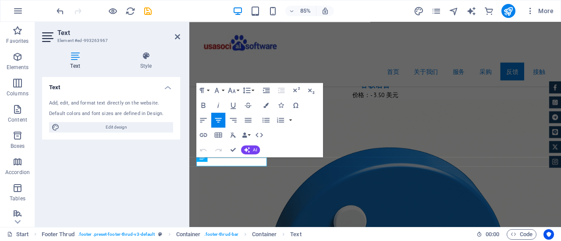
scroll to position [6878, 0]
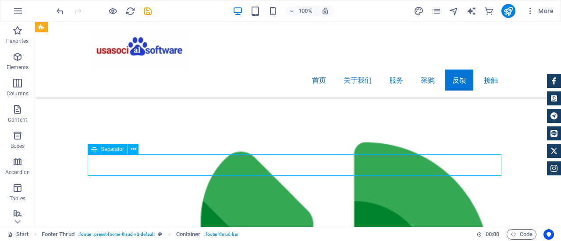
drag, startPoint x: 132, startPoint y: 189, endPoint x: 247, endPoint y: 161, distance: 118.7
select select "%"
select select "px"
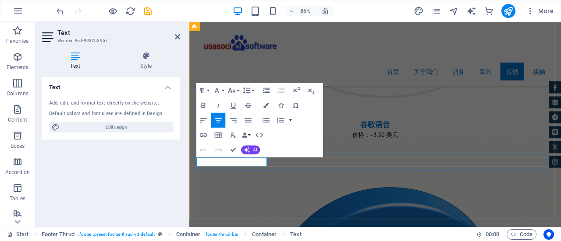
copy p "Legal Notice | Privacy Policy"
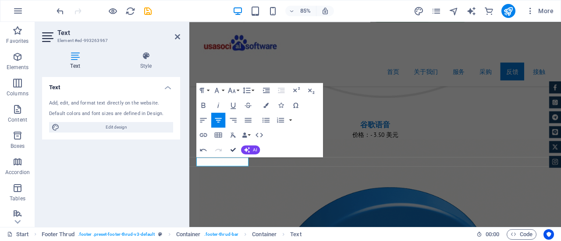
scroll to position [6889, 0]
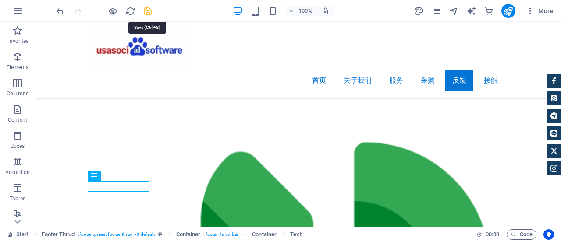
click at [148, 8] on icon "save" at bounding box center [148, 11] width 10 height 10
checkbox input "false"
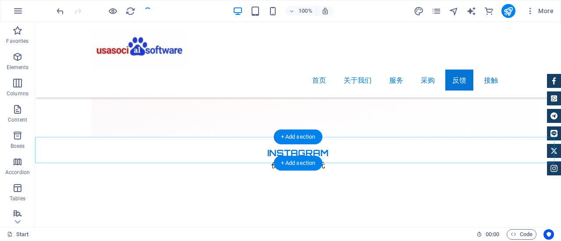
scroll to position [6758, 0]
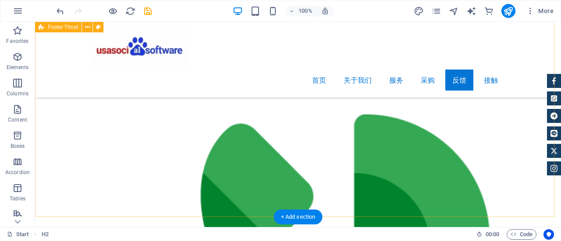
scroll to position [6925, 0]
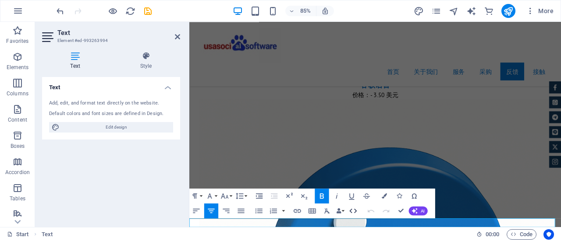
scroll to position [6878, 0]
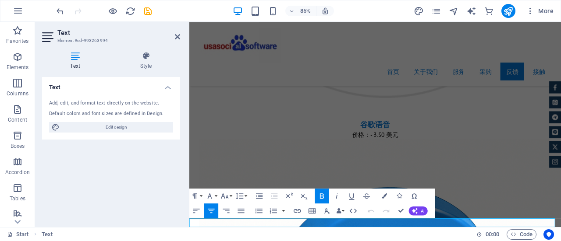
copy strong "Copyright © usasocialsoftware 2025. All rights reserved."
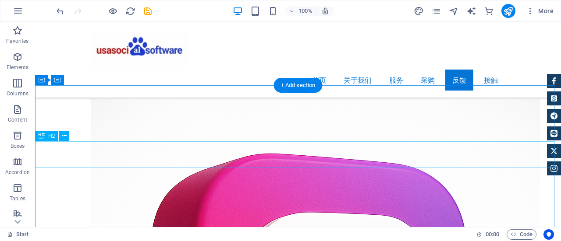
scroll to position [6311, 0]
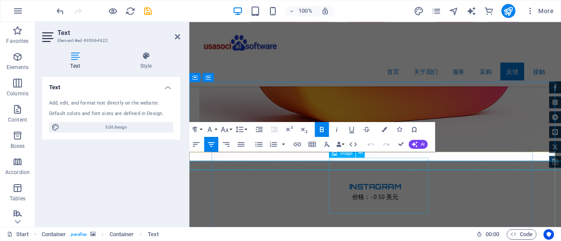
scroll to position [6301, 0]
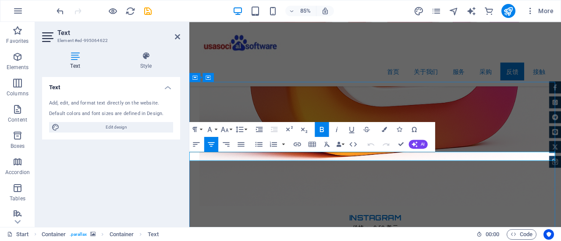
copy span "We have been buying Google Voice, Gmail, TextNow, etc. since [DATE]. Our client…"
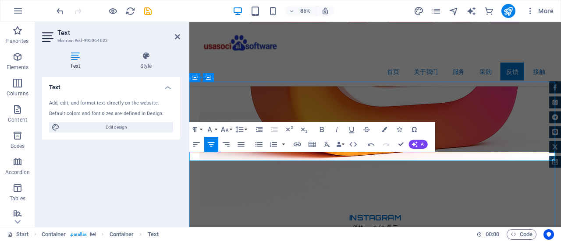
click at [323, 128] on icon "button" at bounding box center [321, 129] width 9 height 9
click at [382, 130] on icon "button" at bounding box center [384, 129] width 5 height 5
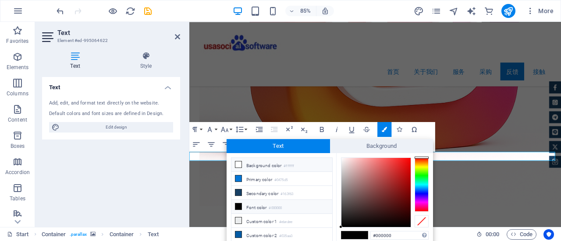
click at [259, 165] on li "Background color #ffffff" at bounding box center [281, 165] width 101 height 14
type input "#ffffff"
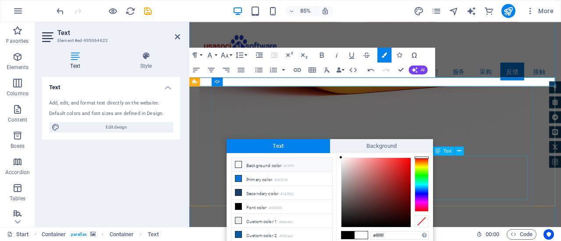
scroll to position [6388, 0]
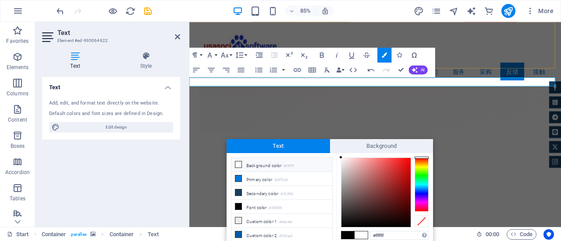
click at [517, 74] on div "首页 关于我们 服务 采购 反馈 接触 Menu" at bounding box center [407, 60] width 437 height 76
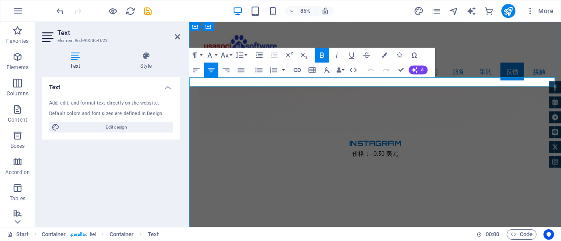
click at [384, 55] on icon "button" at bounding box center [384, 54] width 5 height 5
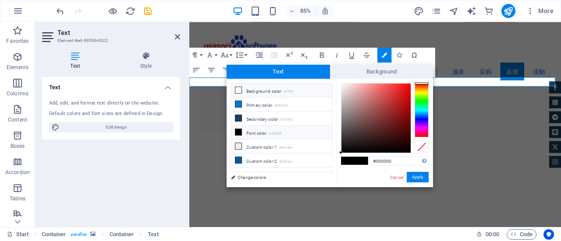
click at [259, 91] on li "Background color #ffffff" at bounding box center [281, 91] width 101 height 14
type input "#ffffff"
click at [413, 177] on button "Apply" at bounding box center [418, 177] width 22 height 11
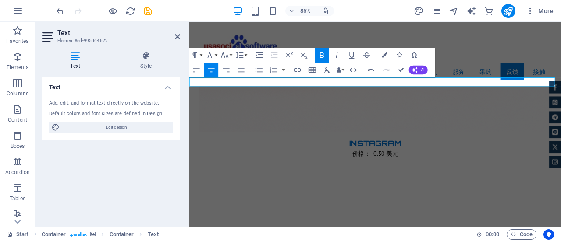
scroll to position [6389, 0]
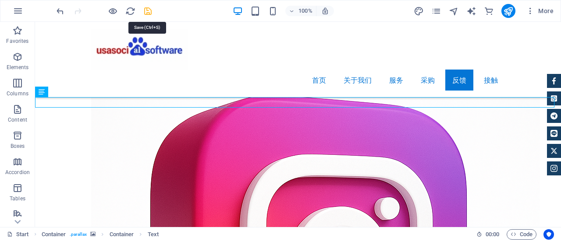
click at [150, 14] on icon "save" at bounding box center [148, 11] width 10 height 10
checkbox input "false"
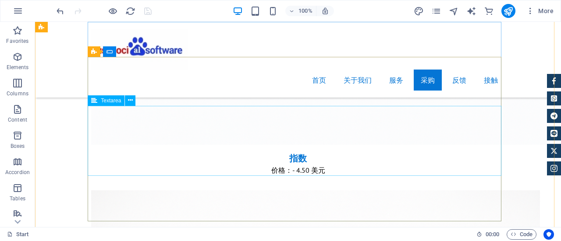
scroll to position [6126, 0]
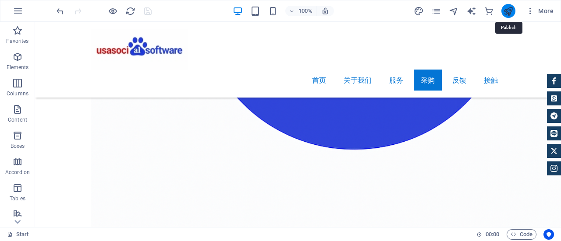
click at [510, 9] on icon "publish" at bounding box center [508, 11] width 10 height 10
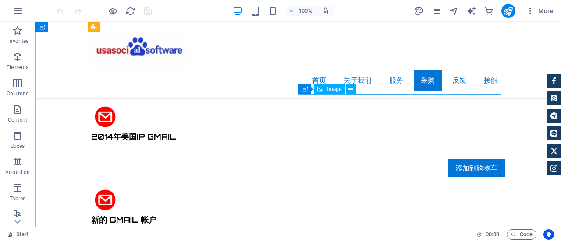
scroll to position [2235, 0]
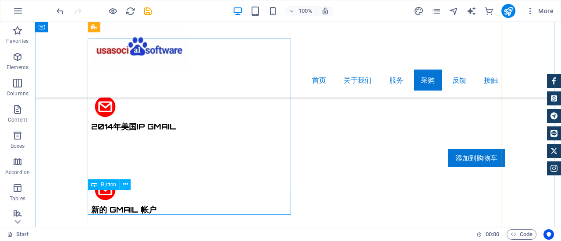
scroll to position [2279, 0]
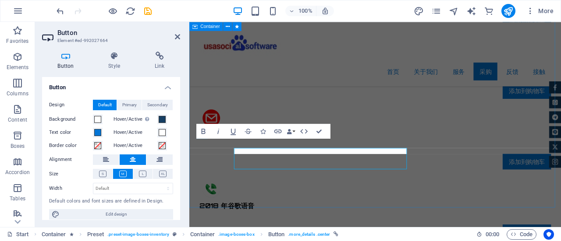
scroll to position [2267, 0]
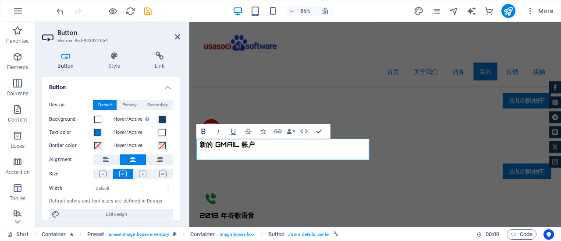
click at [205, 130] on icon "button" at bounding box center [204, 131] width 4 height 5
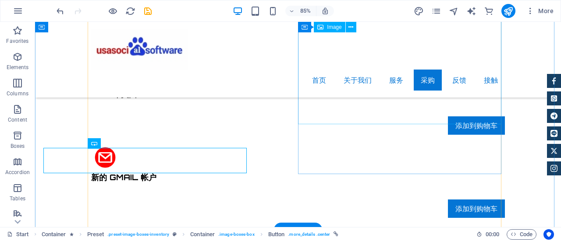
scroll to position [2279, 0]
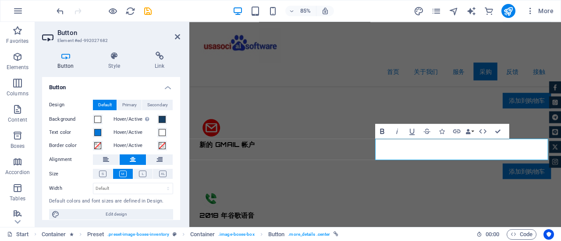
click at [382, 131] on icon "button" at bounding box center [382, 131] width 4 height 5
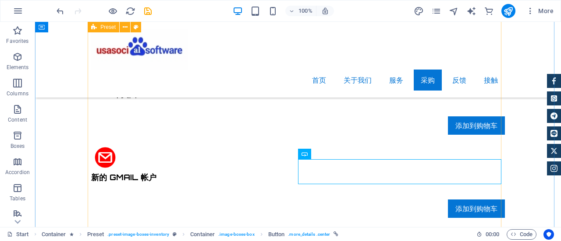
scroll to position [2279, 0]
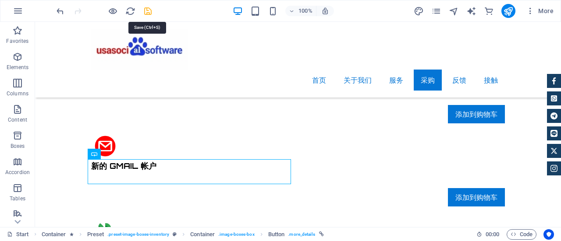
click at [148, 13] on icon "save" at bounding box center [148, 11] width 10 height 10
checkbox input "false"
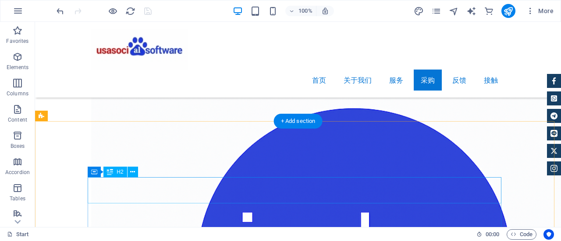
scroll to position [5960, 0]
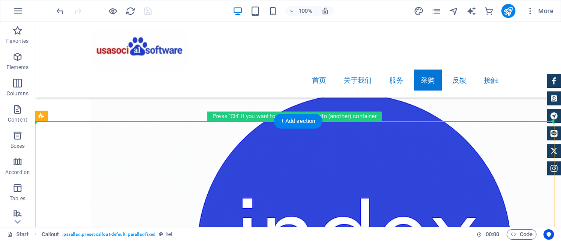
drag, startPoint x: 128, startPoint y: 194, endPoint x: 92, endPoint y: 109, distance: 92.3
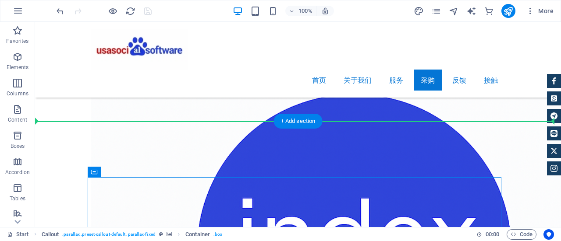
drag, startPoint x: 128, startPoint y: 195, endPoint x: 100, endPoint y: 93, distance: 105.2
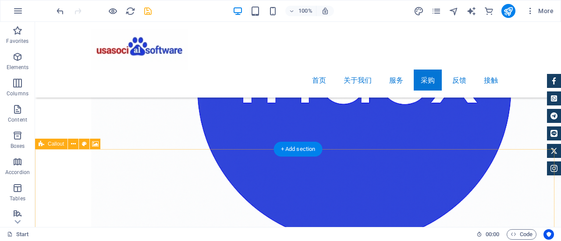
scroll to position [6135, 0]
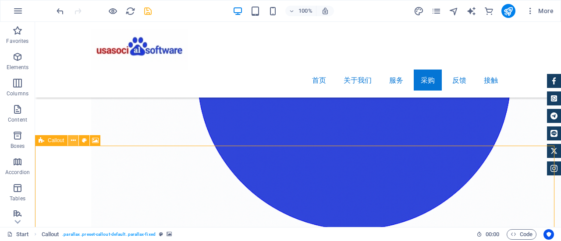
click at [75, 139] on icon at bounding box center [73, 140] width 5 height 9
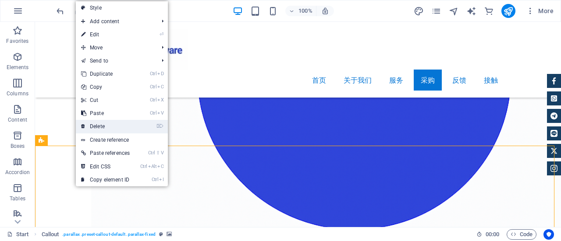
click at [90, 125] on link "⌦ Delete" at bounding box center [105, 126] width 59 height 13
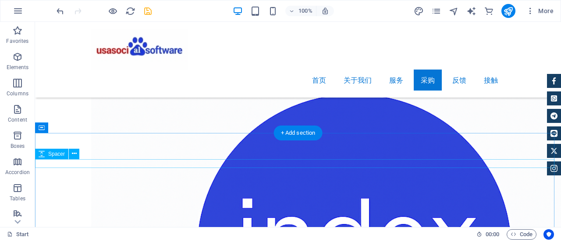
scroll to position [5916, 0]
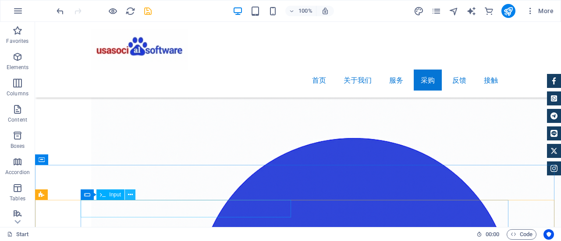
click at [128, 194] on icon at bounding box center [130, 195] width 5 height 9
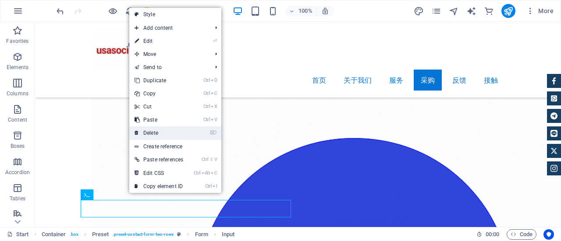
click at [153, 135] on link "⌦ Delete" at bounding box center [158, 133] width 59 height 13
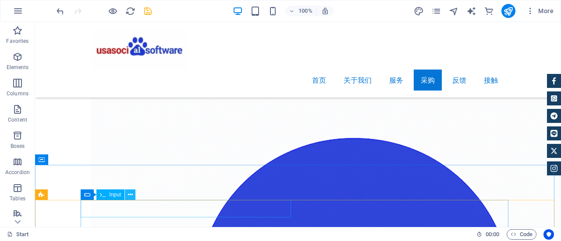
click at [129, 195] on icon at bounding box center [130, 195] width 5 height 9
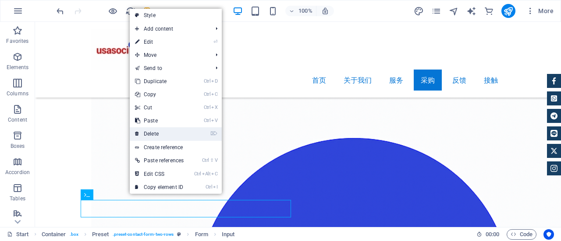
click at [160, 133] on link "⌦ Delete" at bounding box center [159, 134] width 59 height 13
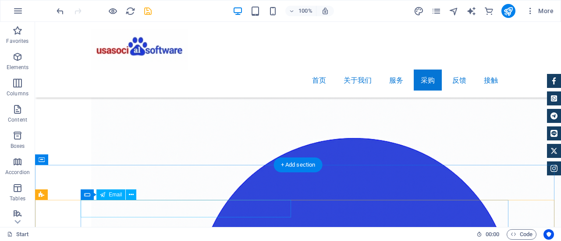
click at [143, 194] on icon at bounding box center [141, 195] width 5 height 9
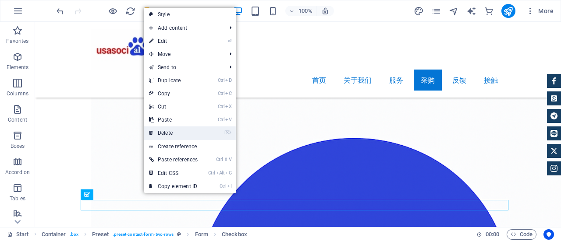
click at [167, 131] on link "⌦ Delete" at bounding box center [173, 133] width 59 height 13
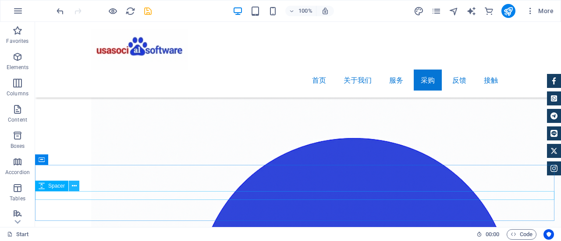
click at [76, 187] on icon at bounding box center [74, 186] width 5 height 9
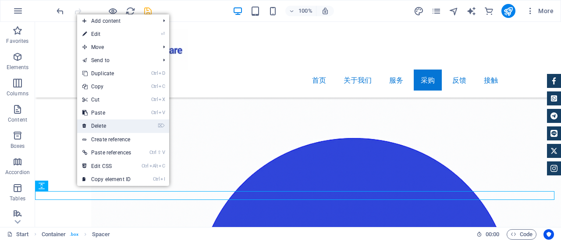
click at [102, 126] on link "⌦ Delete" at bounding box center [106, 126] width 59 height 13
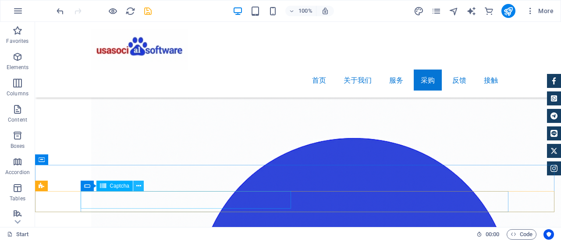
click at [138, 185] on icon at bounding box center [138, 186] width 5 height 9
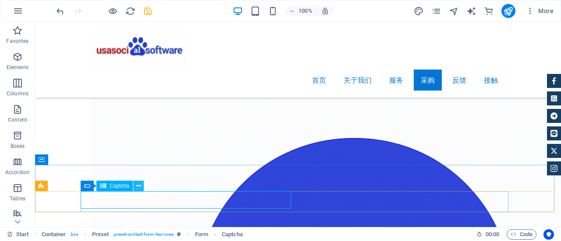
click at [138, 187] on icon at bounding box center [138, 186] width 5 height 9
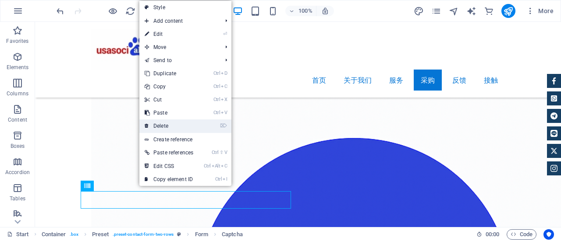
click at [161, 124] on link "⌦ Delete" at bounding box center [168, 126] width 59 height 13
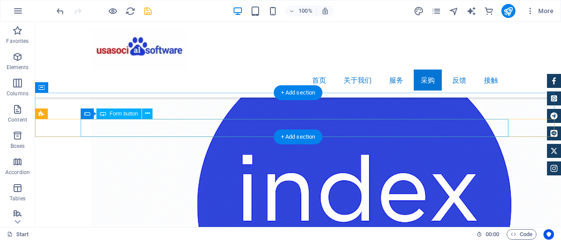
scroll to position [5960, 0]
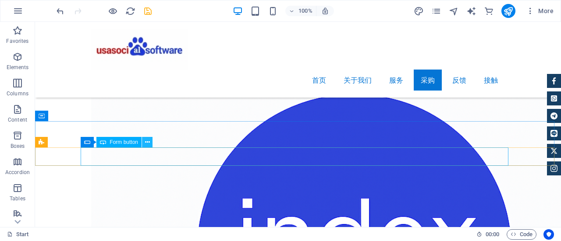
click at [148, 142] on icon at bounding box center [147, 142] width 5 height 9
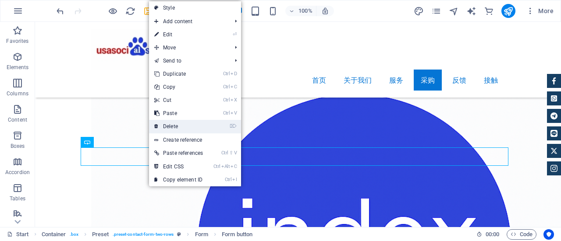
click at [168, 126] on link "⌦ Delete" at bounding box center [178, 126] width 59 height 13
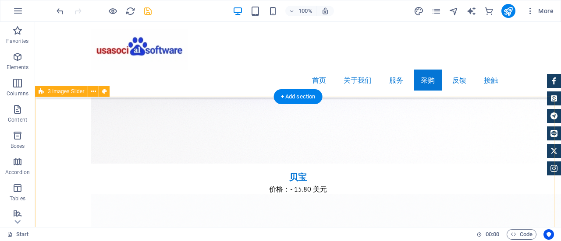
scroll to position [5741, 0]
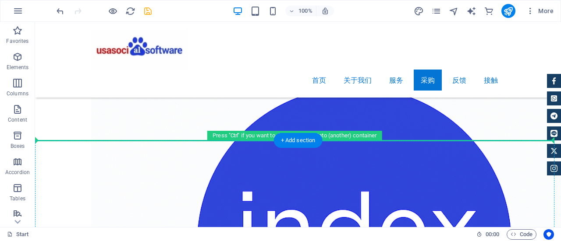
drag, startPoint x: 74, startPoint y: 114, endPoint x: 67, endPoint y: 152, distance: 38.7
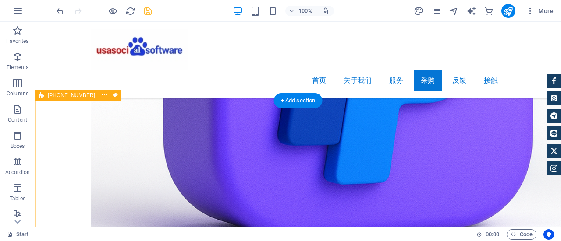
scroll to position [5592, 0]
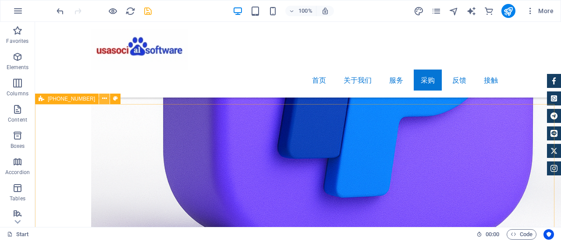
click at [102, 102] on icon at bounding box center [104, 98] width 5 height 9
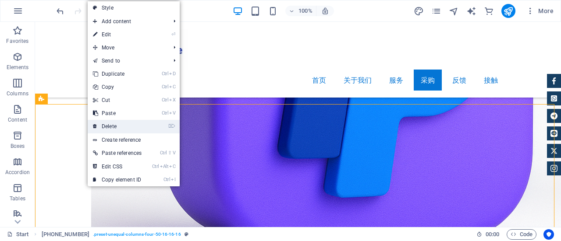
click at [114, 123] on link "⌦ Delete" at bounding box center [117, 126] width 59 height 13
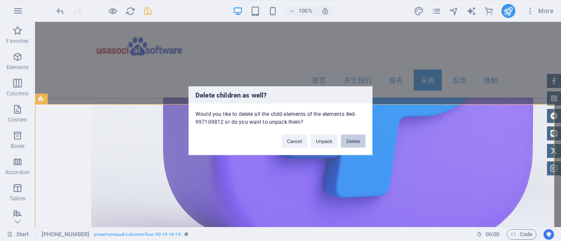
click at [349, 142] on button "Delete" at bounding box center [353, 141] width 25 height 13
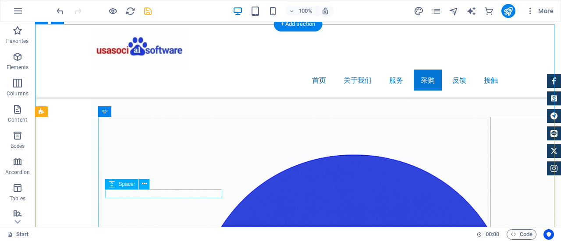
scroll to position [5899, 0]
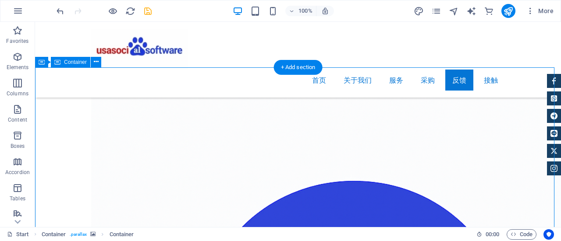
scroll to position [5888, 0]
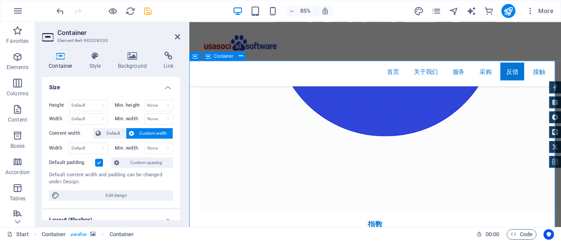
click at [131, 64] on h4 "Background" at bounding box center [134, 61] width 46 height 18
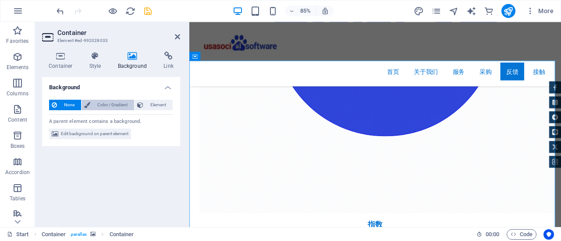
click at [122, 107] on span "Color / Gradient" at bounding box center [112, 105] width 39 height 11
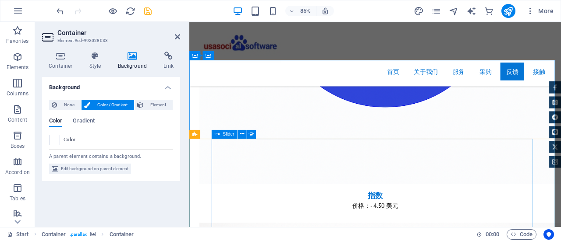
scroll to position [5932, 0]
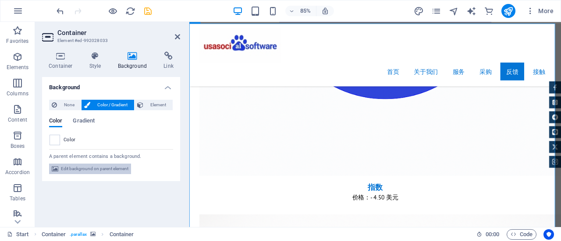
click at [72, 167] on span "Edit background on parent element" at bounding box center [94, 169] width 67 height 11
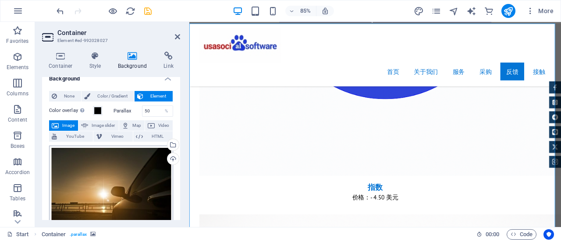
scroll to position [0, 0]
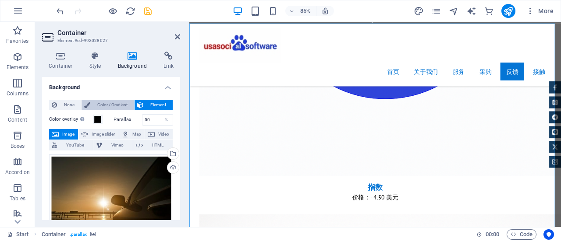
click at [108, 105] on span "Color / Gradient" at bounding box center [112, 105] width 39 height 11
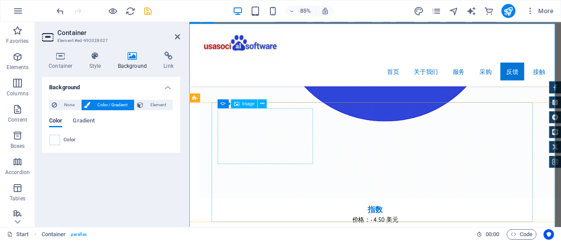
scroll to position [5888, 0]
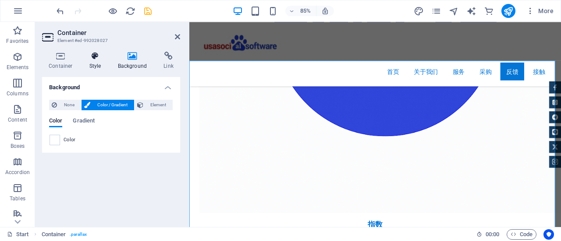
click at [91, 59] on icon at bounding box center [95, 56] width 25 height 9
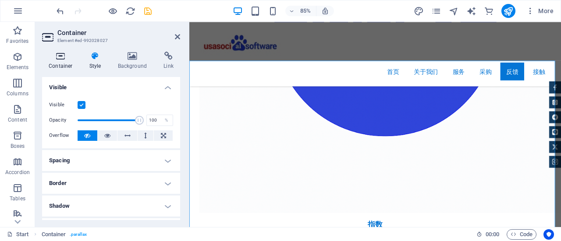
click at [60, 58] on icon at bounding box center [60, 56] width 37 height 9
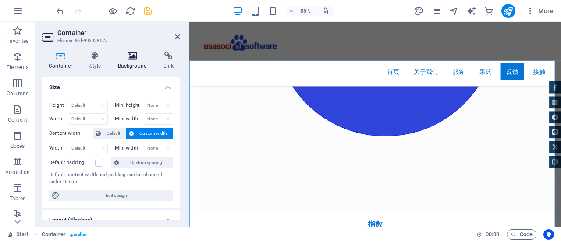
click at [125, 64] on h4 "Background" at bounding box center [134, 61] width 46 height 18
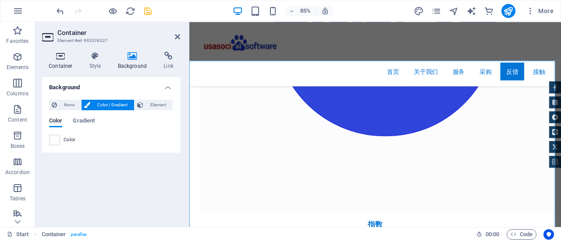
click at [58, 59] on icon at bounding box center [60, 56] width 37 height 9
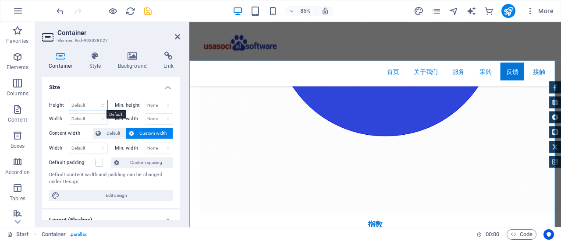
click at [85, 103] on select "Default px rem % vh vw" at bounding box center [88, 105] width 38 height 11
select select "px"
click at [94, 100] on select "Default px rem % vh vw" at bounding box center [88, 105] width 38 height 11
type input "500"
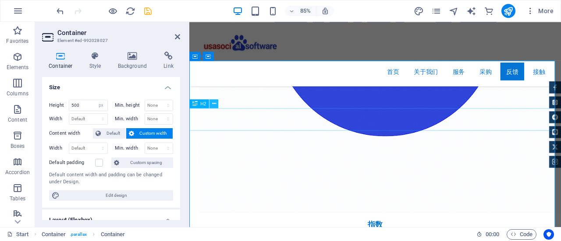
click at [216, 104] on button at bounding box center [213, 103] width 9 height 9
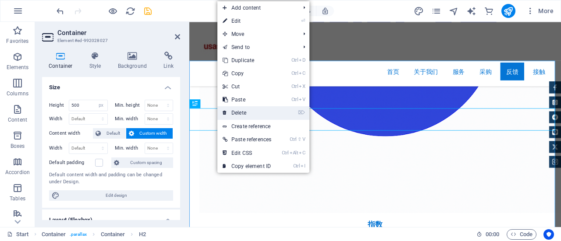
click at [243, 111] on link "⌦ Delete" at bounding box center [246, 112] width 59 height 13
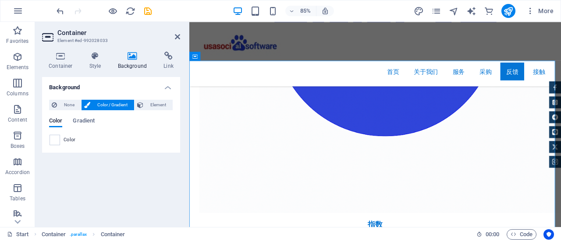
click at [148, 14] on icon "save" at bounding box center [148, 11] width 10 height 10
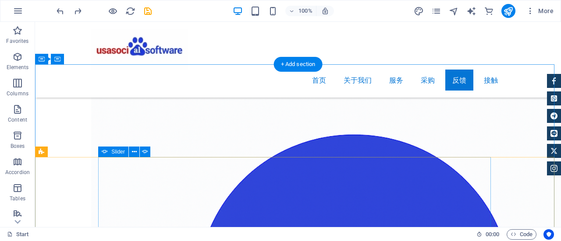
scroll to position [5902, 0]
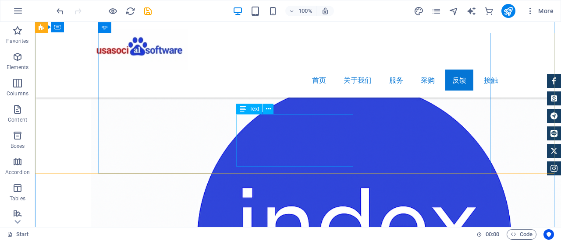
scroll to position [5989, 0]
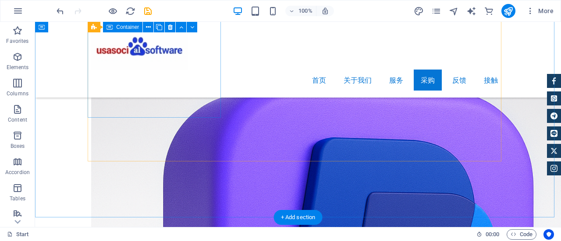
scroll to position [5376, 0]
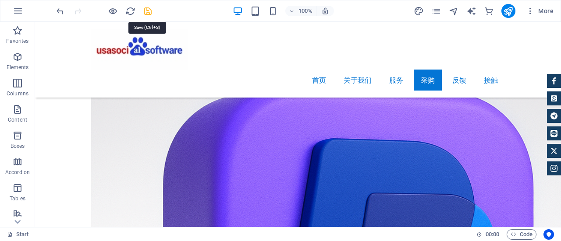
click at [149, 11] on icon "save" at bounding box center [148, 11] width 10 height 10
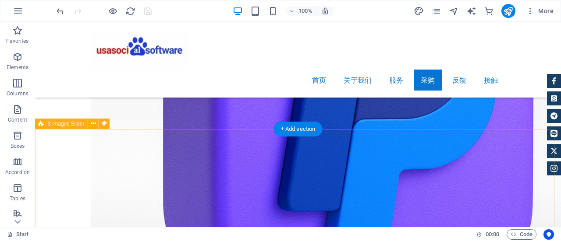
scroll to position [5524, 0]
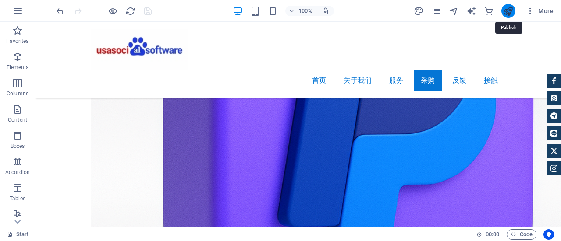
click at [507, 11] on icon "publish" at bounding box center [508, 11] width 10 height 10
